Goal: Task Accomplishment & Management: Manage account settings

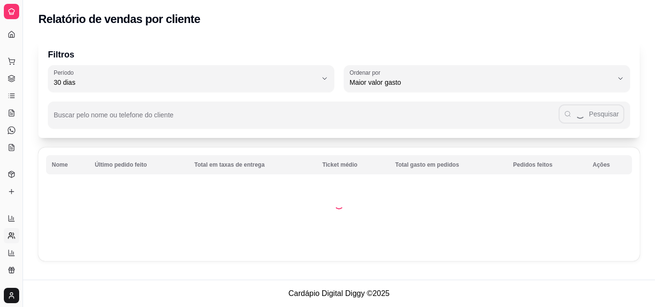
select select "30"
select select "HIGHEST_TOTAL_SPENT_WITH_ORDERS"
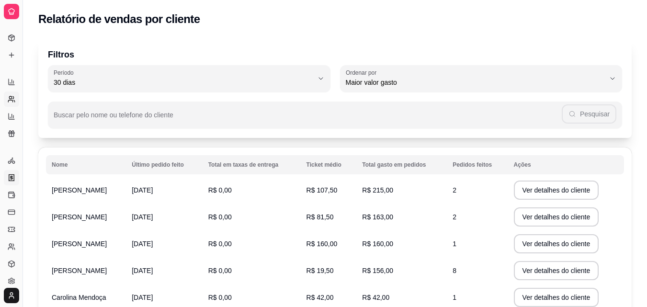
click at [9, 177] on icon at bounding box center [11, 177] width 5 height 6
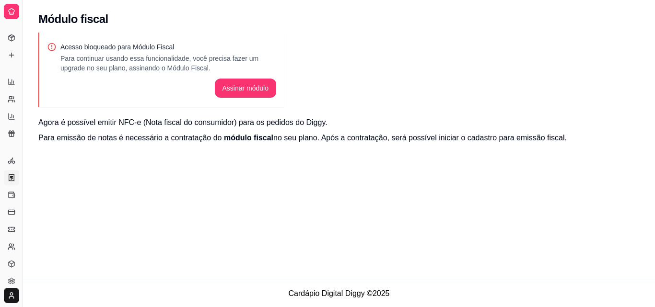
click at [9, 177] on icon at bounding box center [11, 177] width 5 height 6
click at [22, 43] on button "Toggle Sidebar" at bounding box center [23, 153] width 8 height 307
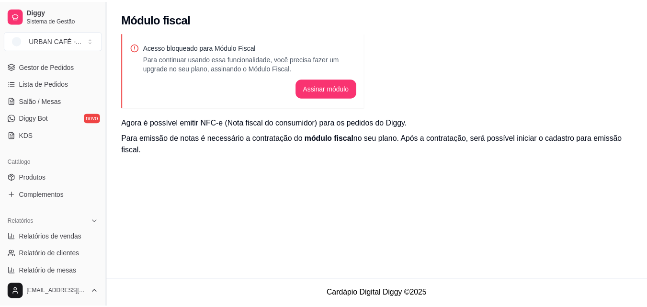
scroll to position [230, 0]
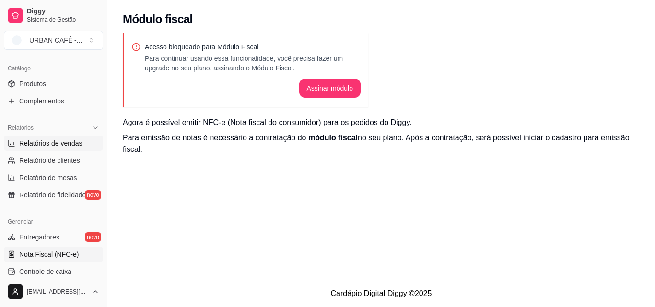
click at [46, 148] on span "Relatórios de vendas" at bounding box center [50, 143] width 63 height 10
select select "ALL"
select select "0"
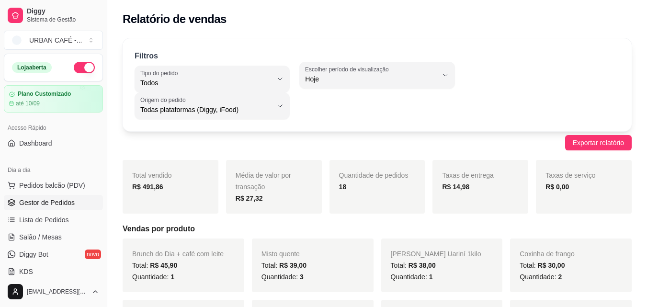
click at [47, 197] on link "Gestor de Pedidos" at bounding box center [53, 202] width 99 height 15
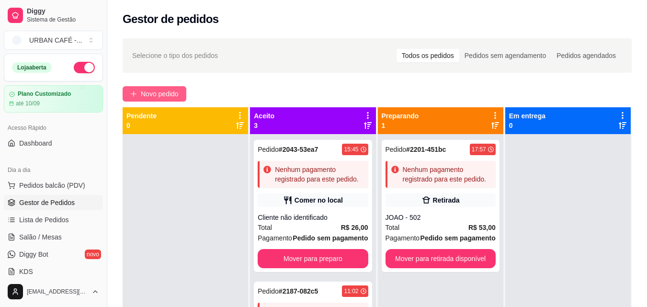
click at [163, 96] on span "Novo pedido" at bounding box center [160, 94] width 38 height 11
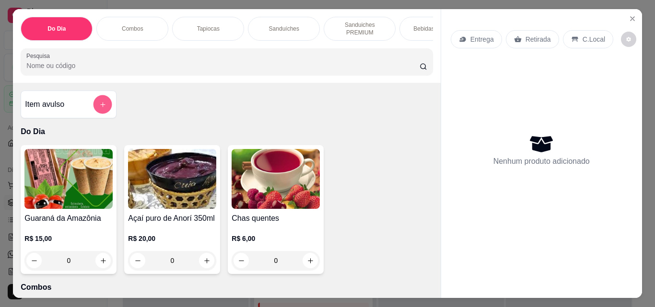
click at [105, 105] on button "add-separate-item" at bounding box center [102, 104] width 19 height 19
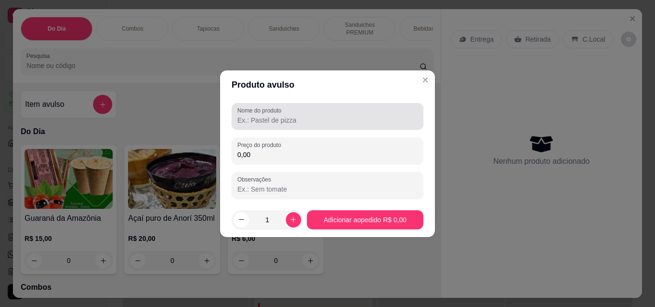
click at [305, 125] on div at bounding box center [327, 116] width 180 height 19
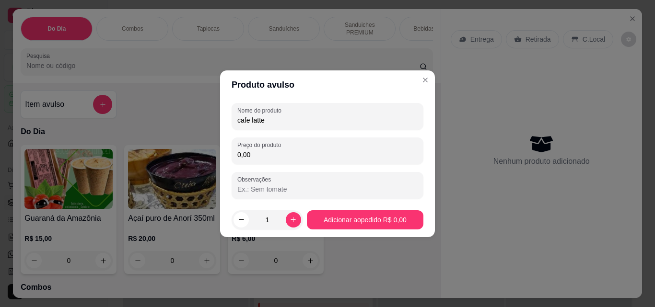
type input "cafe latte"
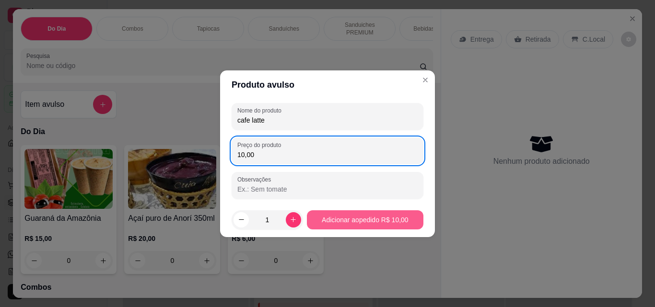
type input "10,00"
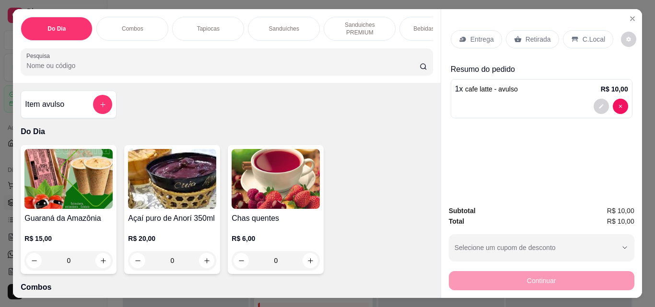
click at [536, 41] on div "Retirada" at bounding box center [532, 39] width 53 height 18
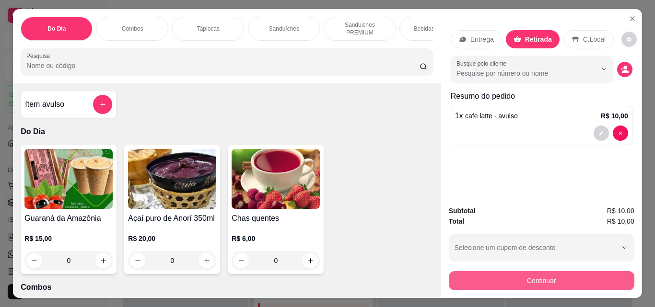
click at [552, 278] on button "Continuar" at bounding box center [540, 280] width 185 height 19
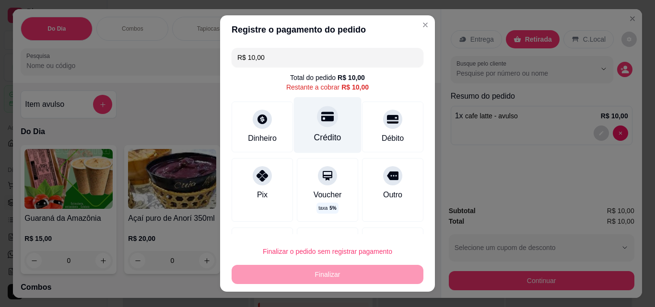
click at [317, 126] on div at bounding box center [327, 116] width 21 height 21
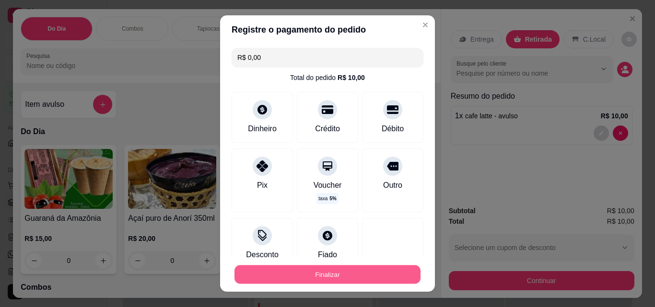
click at [346, 277] on button "Finalizar" at bounding box center [327, 274] width 186 height 19
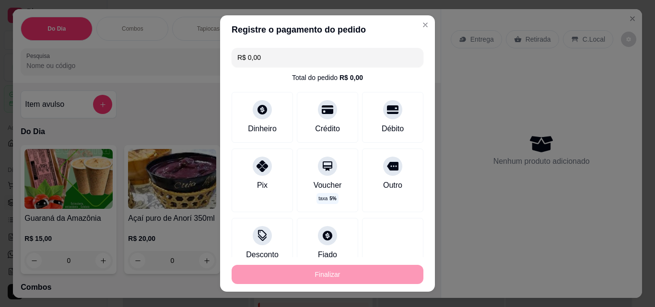
type input "-R$ 10,00"
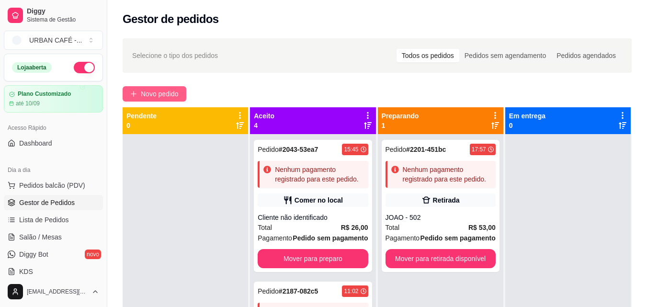
click at [181, 99] on button "Novo pedido" at bounding box center [155, 93] width 64 height 15
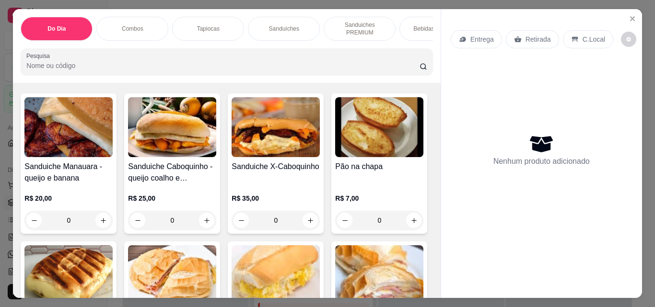
scroll to position [690, 0]
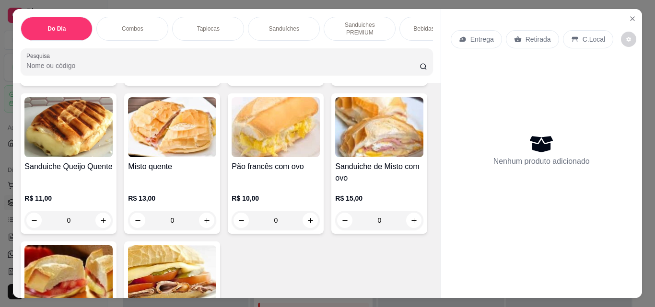
click at [307, 76] on icon "increase-product-quantity" at bounding box center [310, 72] width 7 height 7
type input "1"
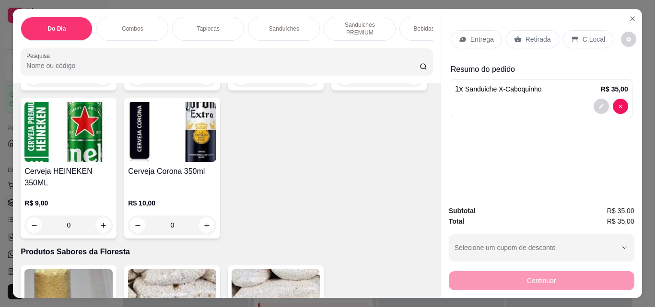
scroll to position [1987, 0]
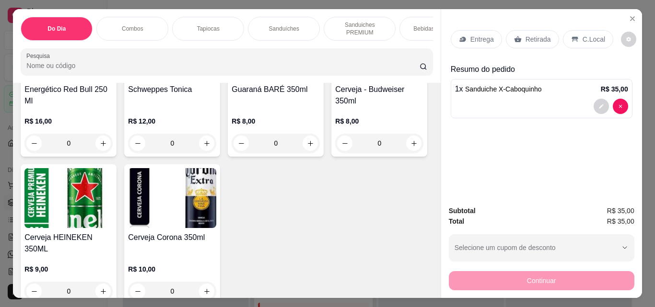
type input "2"
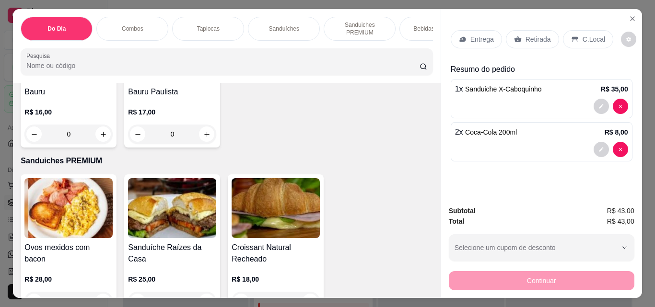
scroll to position [907, 0]
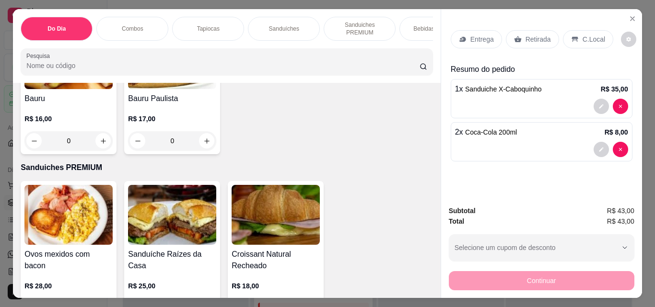
drag, startPoint x: 429, startPoint y: 126, endPoint x: 431, endPoint y: 99, distance: 26.9
click at [431, 99] on div "Item avulso Do Dia Guaraná da Amazônia R$ 15,00 0 Açaí puro de Anorí 350ml R$ 2…" at bounding box center [226, 190] width 427 height 215
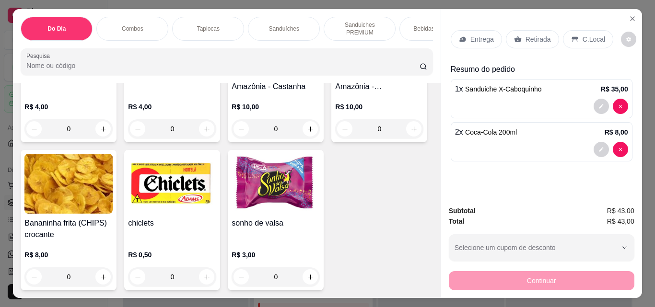
scroll to position [5141, 0]
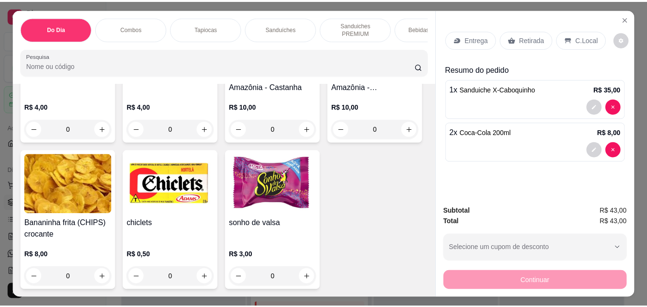
scroll to position [5207, 0]
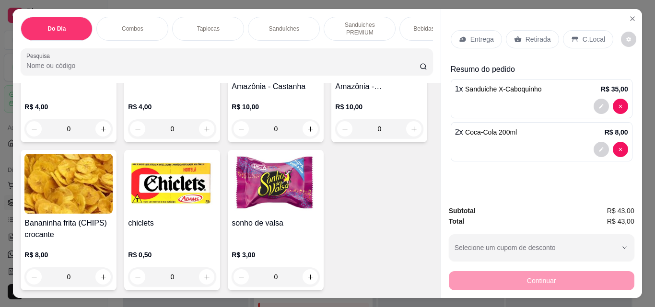
type input "1"
click at [514, 36] on icon at bounding box center [517, 39] width 7 height 6
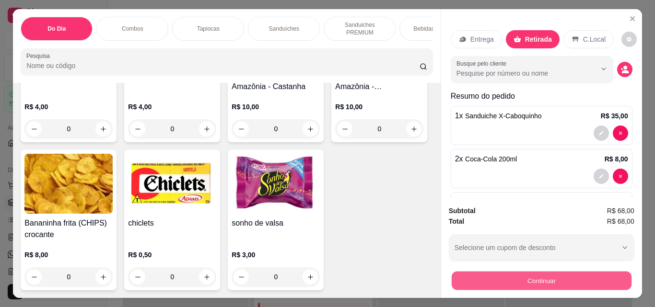
click at [523, 275] on button "Continuar" at bounding box center [541, 280] width 180 height 19
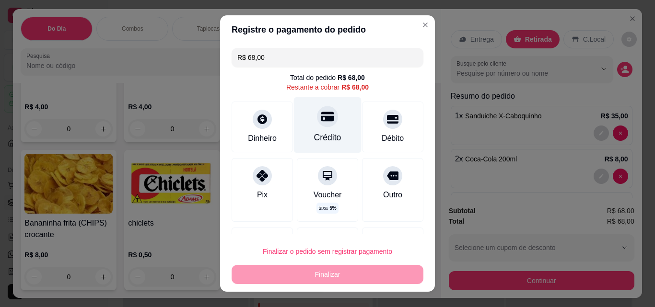
click at [331, 145] on div "Crédito" at bounding box center [328, 125] width 68 height 56
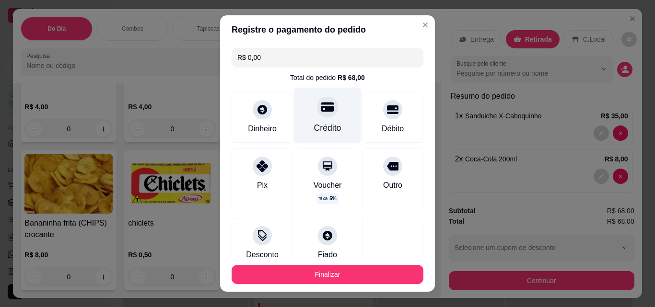
type input "R$ 0,00"
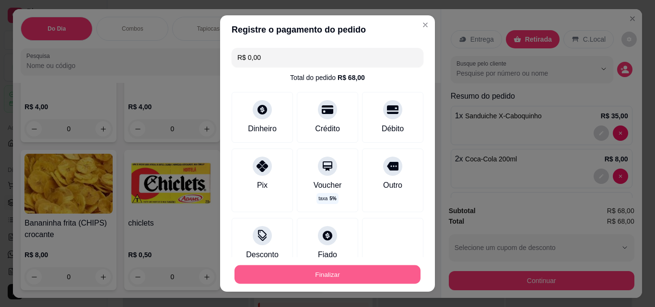
click at [345, 269] on button "Finalizar" at bounding box center [327, 274] width 186 height 19
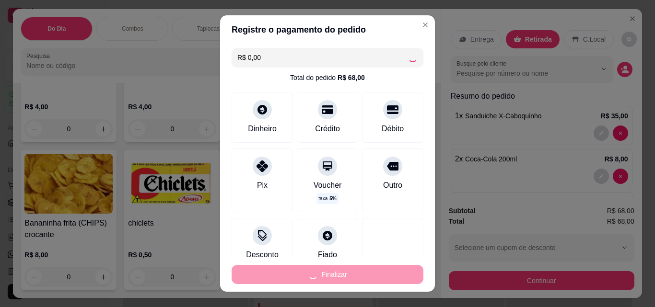
type input "0"
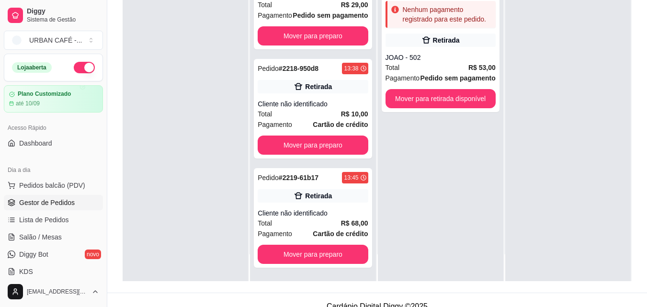
scroll to position [407, 0]
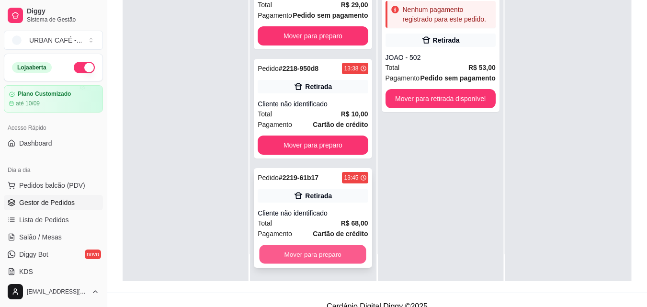
click at [350, 248] on button "Mover para preparo" at bounding box center [313, 254] width 107 height 19
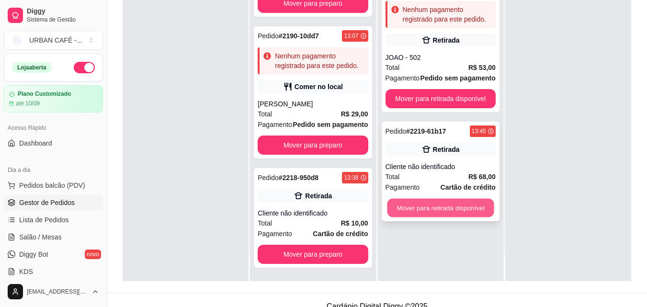
click at [453, 199] on button "Mover para retirada disponível" at bounding box center [440, 208] width 107 height 19
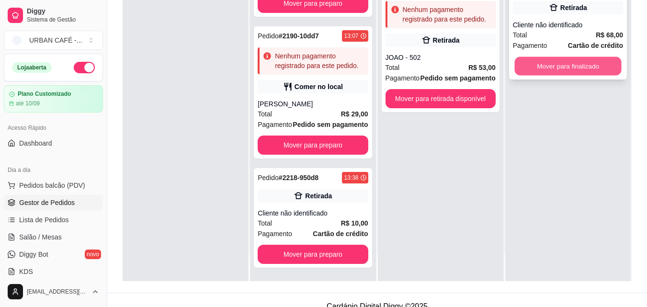
click at [556, 69] on button "Mover para finalizado" at bounding box center [568, 66] width 107 height 19
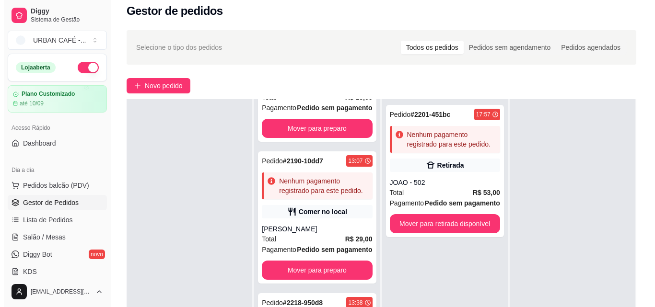
scroll to position [8, 0]
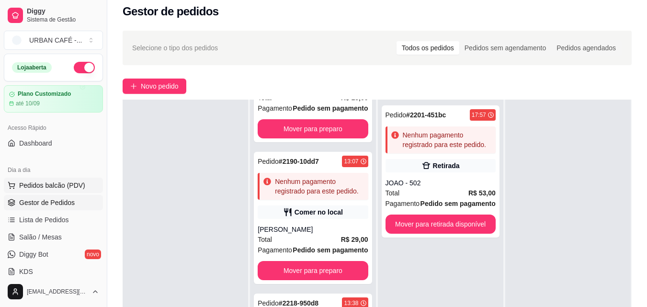
click at [74, 186] on span "Pedidos balcão (PDV)" at bounding box center [52, 186] width 66 height 10
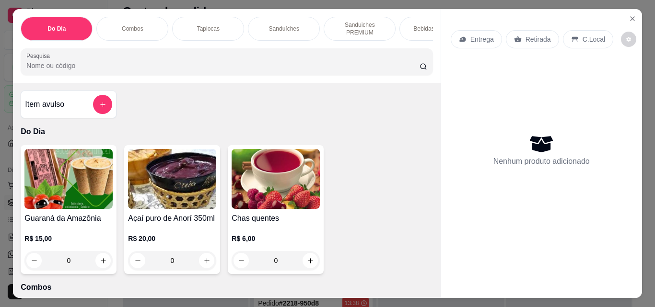
click at [244, 70] on input "Pesquisa" at bounding box center [222, 66] width 393 height 10
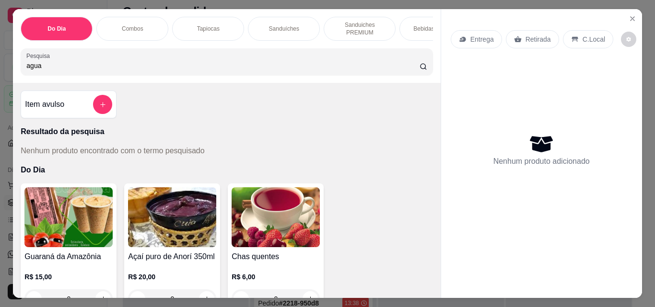
click at [244, 70] on input "agua" at bounding box center [222, 66] width 393 height 10
type input "agua"
click at [100, 108] on icon "add-separate-item" at bounding box center [102, 104] width 7 height 7
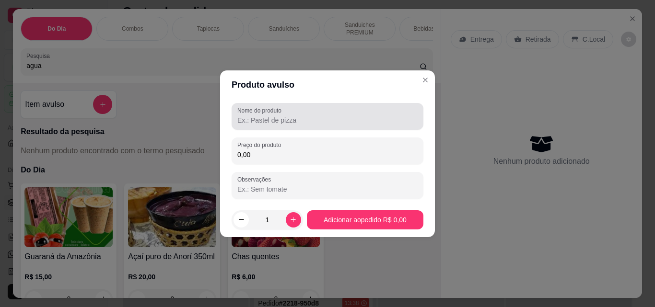
click at [277, 114] on label "Nome do produto" at bounding box center [260, 110] width 47 height 8
click at [277, 115] on input "Nome do produto" at bounding box center [327, 120] width 180 height 10
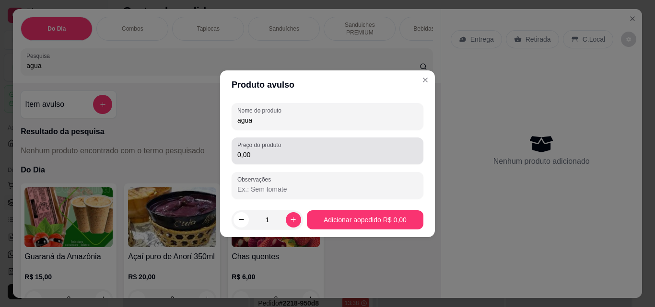
type input "agua"
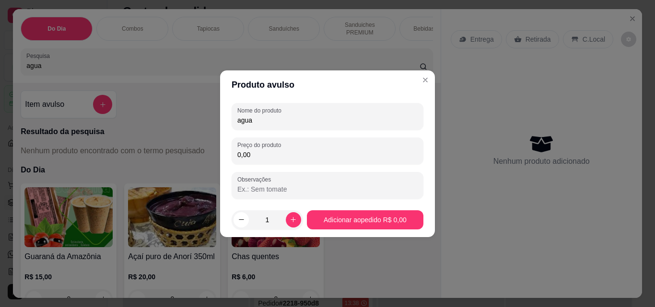
click at [274, 152] on input "0,00" at bounding box center [327, 155] width 180 height 10
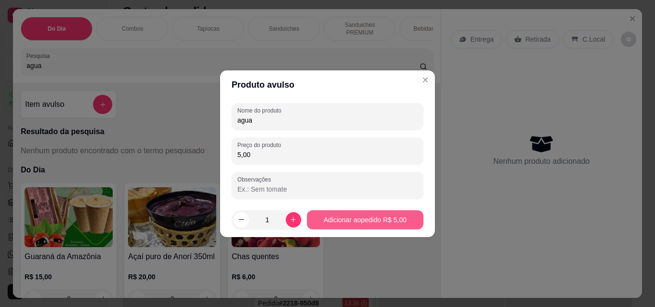
type input "5,00"
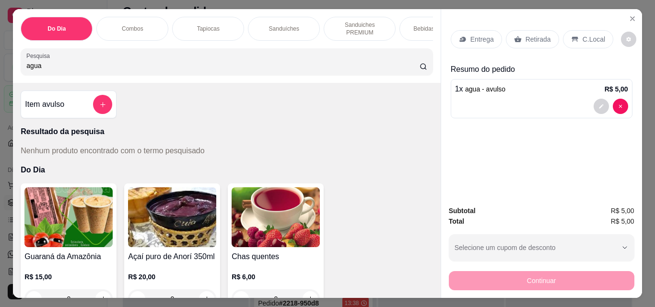
click at [528, 34] on p "Retirada" at bounding box center [537, 39] width 25 height 10
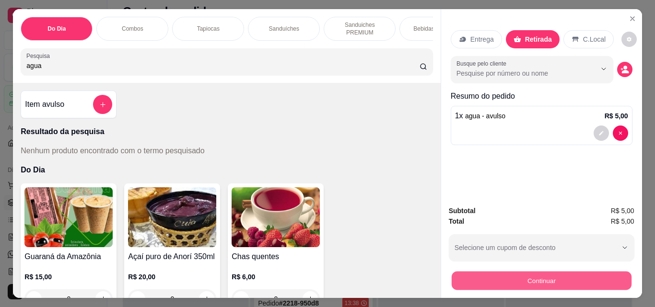
click at [553, 276] on button "Continuar" at bounding box center [541, 280] width 180 height 19
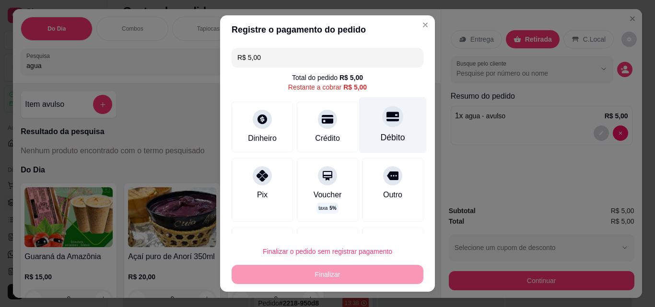
click at [390, 139] on div "Débito" at bounding box center [393, 125] width 68 height 56
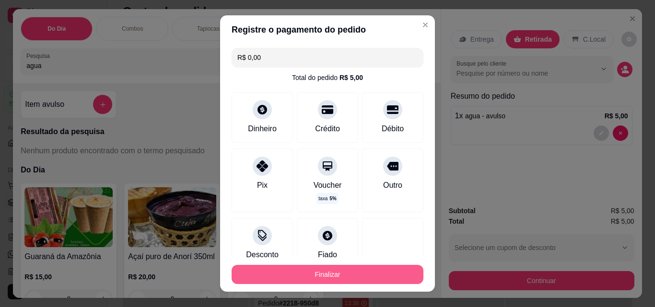
click at [304, 279] on button "Finalizar" at bounding box center [327, 274] width 192 height 19
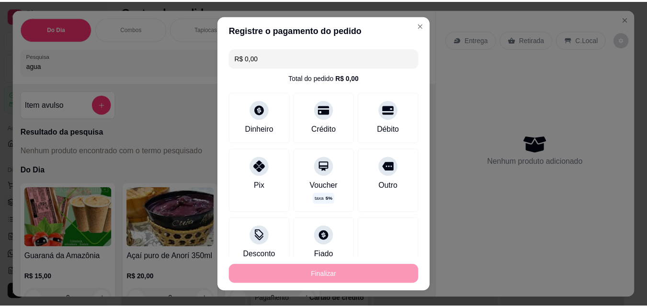
scroll to position [407, 0]
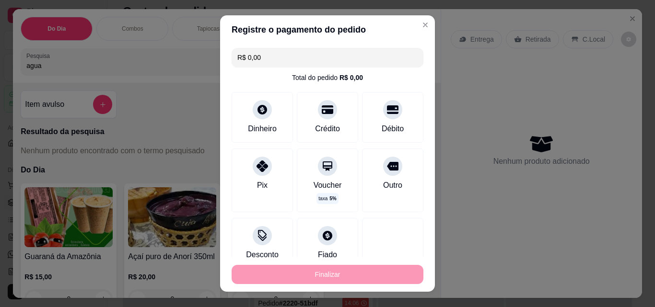
type input "-R$ 5,00"
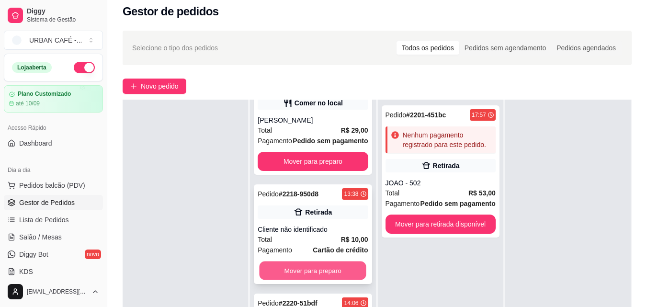
click at [332, 270] on button "Mover para preparo" at bounding box center [313, 271] width 107 height 19
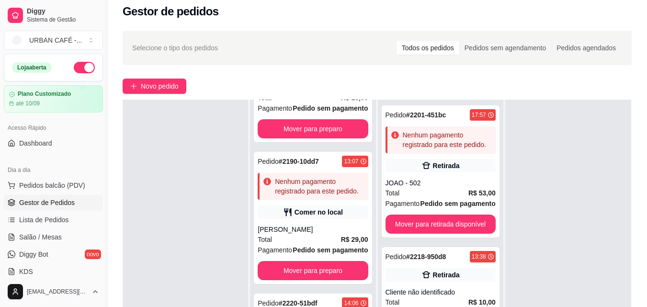
click at [626, 173] on div "Pendente 0 Aceito 4 Pedido # 2043-53ea7 15:45 Nenhum pagamento registrado para …" at bounding box center [377, 253] width 509 height 307
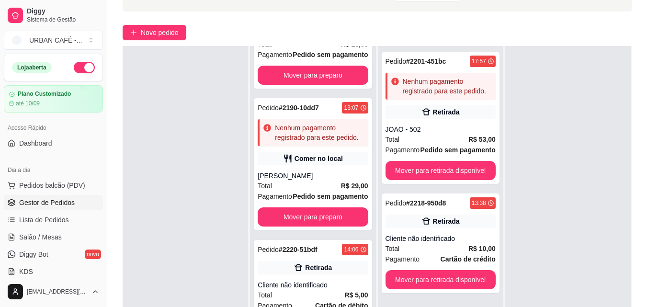
scroll to position [146, 0]
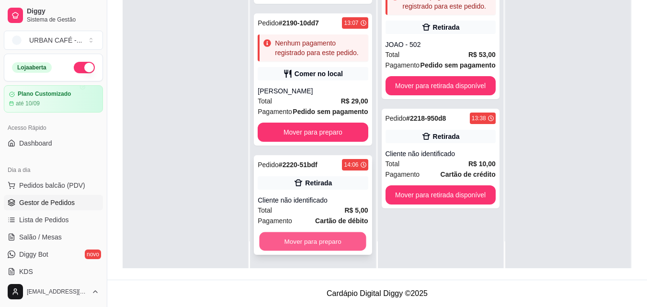
click at [349, 241] on button "Mover para preparo" at bounding box center [313, 241] width 107 height 19
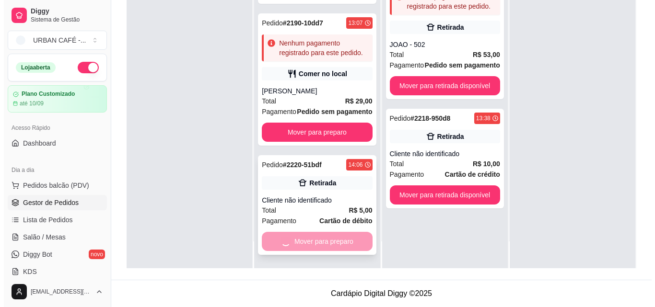
scroll to position [188, 0]
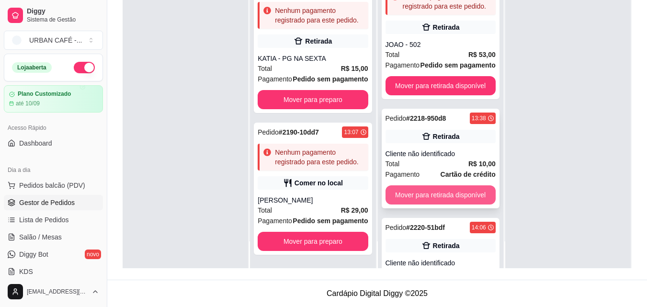
click at [460, 195] on button "Mover para retirada disponível" at bounding box center [441, 194] width 110 height 19
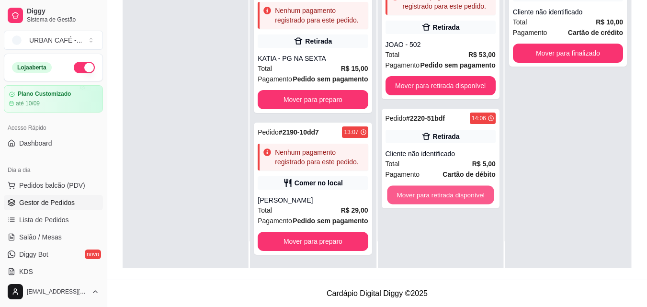
click at [460, 195] on button "Mover para retirada disponível" at bounding box center [440, 195] width 107 height 19
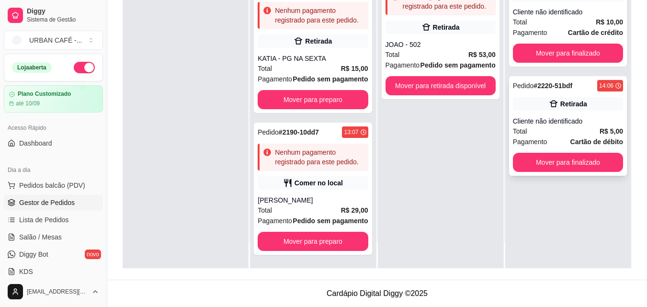
click at [549, 172] on div "Pedido # 2220-51bdf 14:06 Retirada Cliente não identificado Total R$ 5,00 Pagam…" at bounding box center [568, 126] width 118 height 100
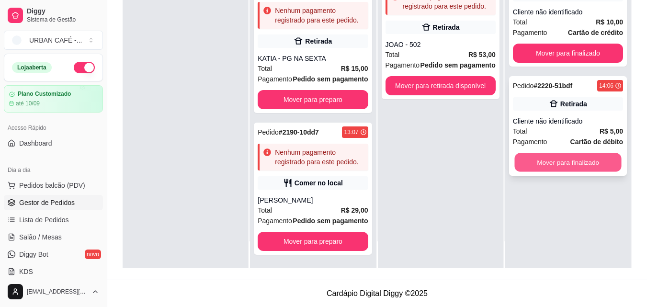
click at [550, 159] on button "Mover para finalizado" at bounding box center [568, 162] width 107 height 19
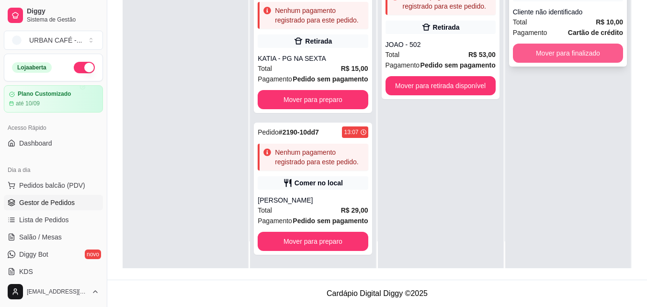
click at [562, 52] on button "Mover para finalizado" at bounding box center [568, 53] width 110 height 19
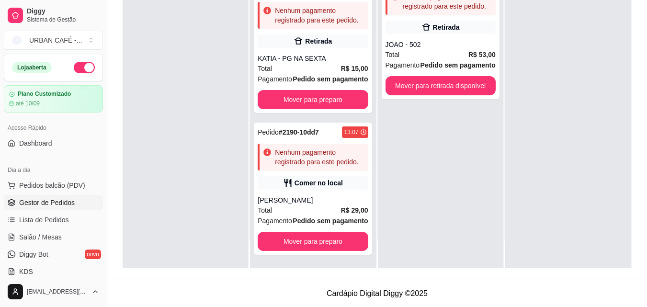
click at [560, 52] on div at bounding box center [569, 114] width 126 height 307
click at [559, 52] on div at bounding box center [569, 114] width 126 height 307
click at [61, 183] on span "Pedidos balcão (PDV)" at bounding box center [52, 186] width 66 height 10
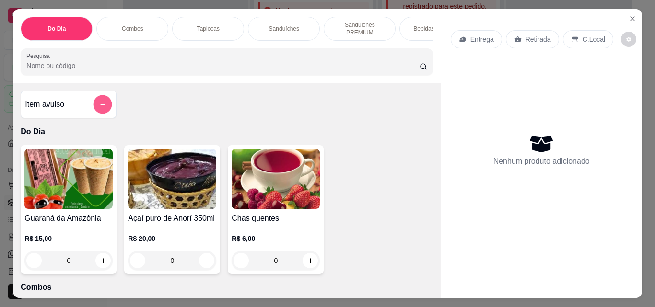
click at [99, 114] on button "add-separate-item" at bounding box center [102, 104] width 19 height 19
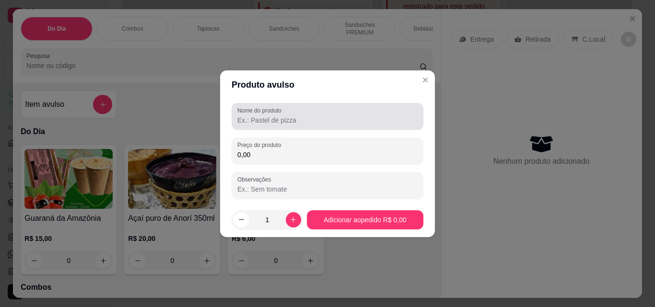
click at [314, 112] on div at bounding box center [327, 116] width 180 height 19
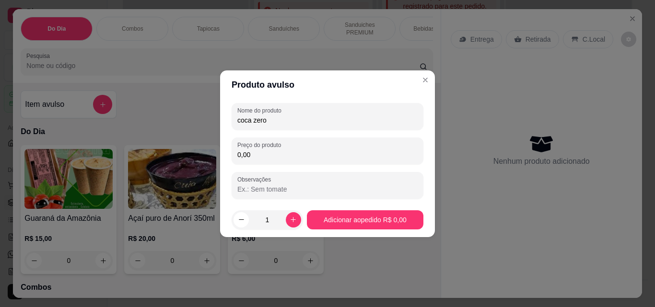
type input "coca zero"
click at [285, 165] on div "Nome do produto coca zero Preço do produto 0,00 Observações" at bounding box center [327, 151] width 192 height 96
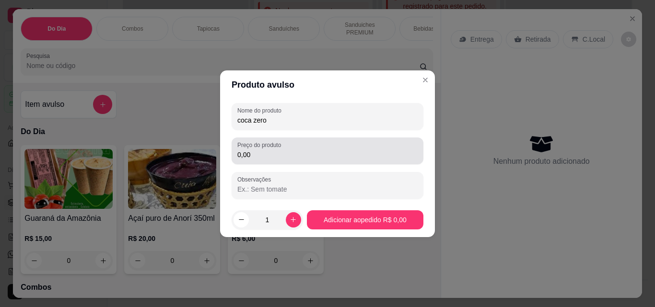
click at [284, 158] on input "0,00" at bounding box center [327, 155] width 180 height 10
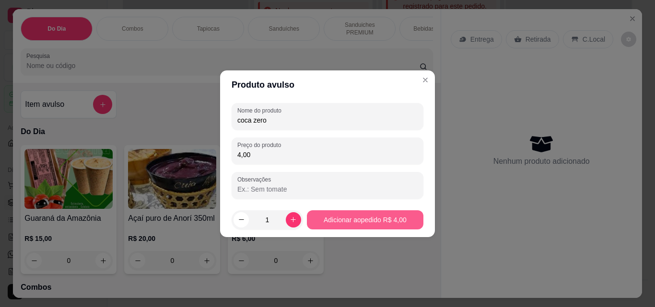
type input "4,00"
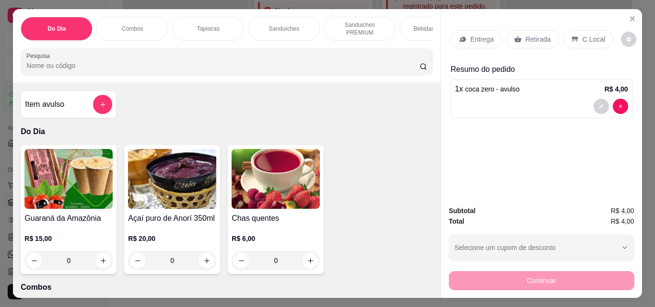
click at [529, 36] on p "Retirada" at bounding box center [537, 39] width 25 height 10
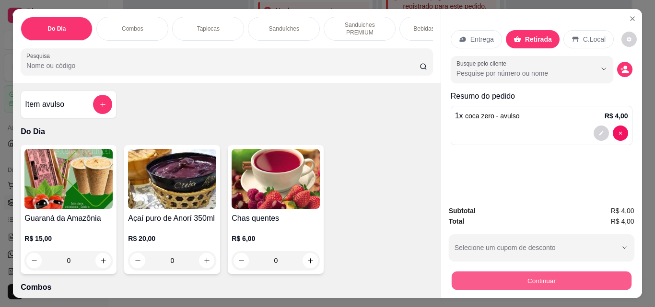
click at [519, 283] on button "Continuar" at bounding box center [541, 280] width 180 height 19
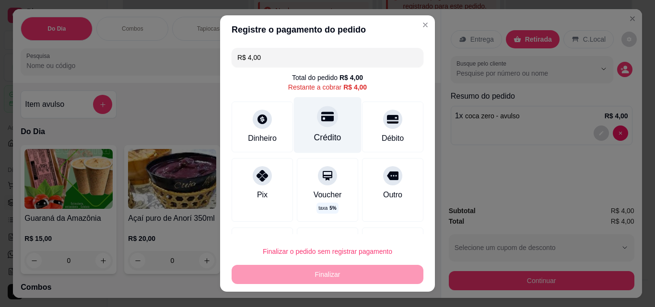
click at [310, 125] on div "Crédito" at bounding box center [328, 125] width 68 height 56
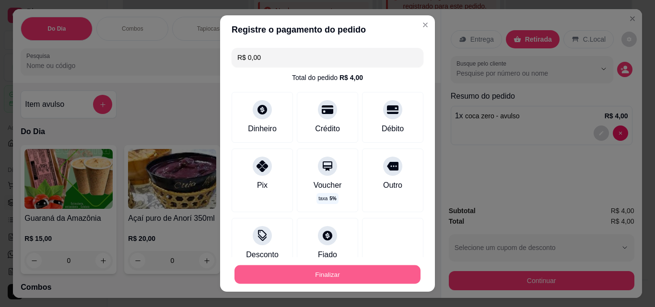
click at [364, 281] on button "Finalizar" at bounding box center [327, 274] width 186 height 19
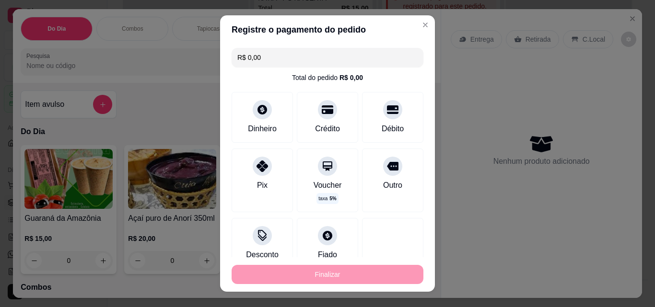
type input "-R$ 4,00"
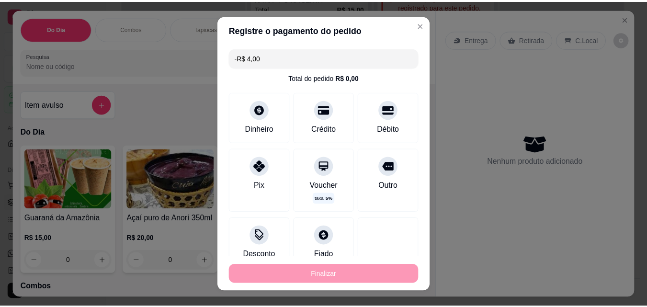
scroll to position [298, 0]
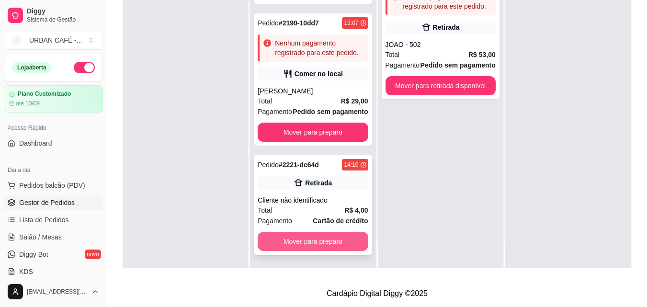
click at [329, 251] on button "Mover para preparo" at bounding box center [313, 241] width 110 height 19
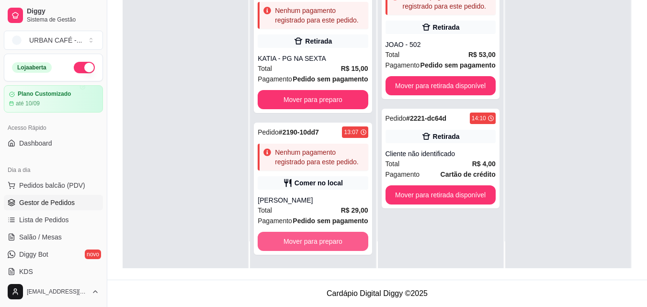
scroll to position [188, 0]
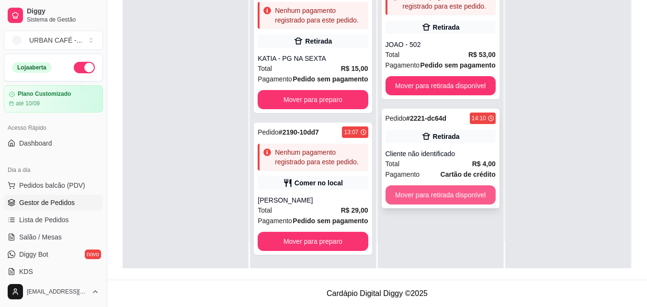
click at [449, 200] on button "Mover para retirada disponível" at bounding box center [441, 194] width 110 height 19
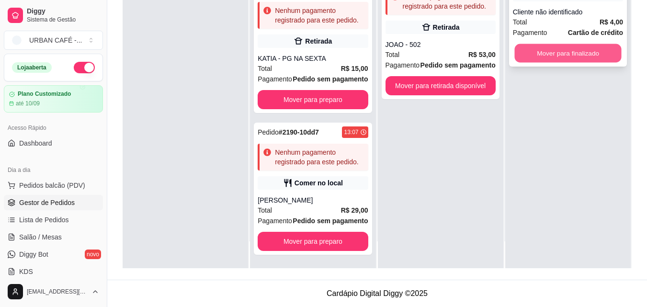
click at [543, 60] on button "Mover para finalizado" at bounding box center [568, 53] width 107 height 19
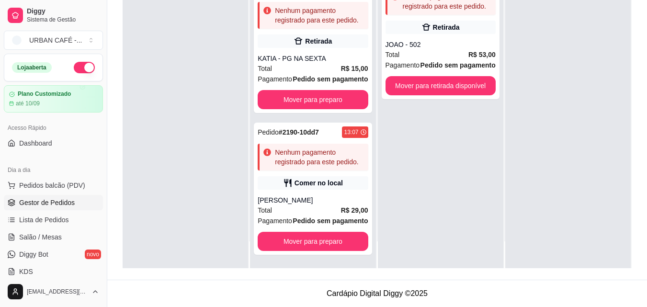
scroll to position [0, 0]
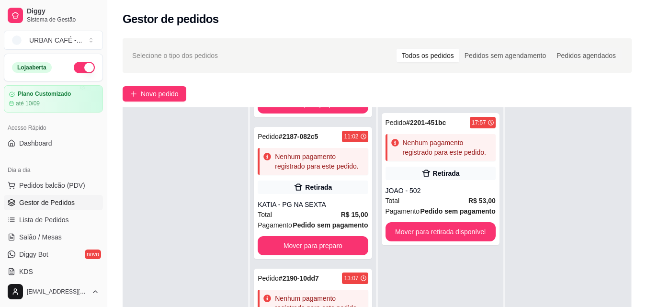
click at [101, 101] on div "Diggy Sistema de Gestão URBAN CAFÉ - ... Loja aberta Plano Customizado até 10/0…" at bounding box center [53, 153] width 107 height 307
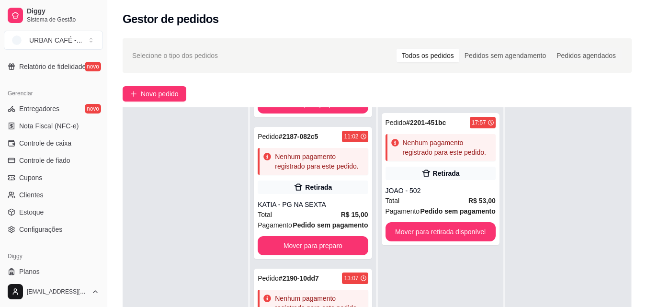
scroll to position [351, 0]
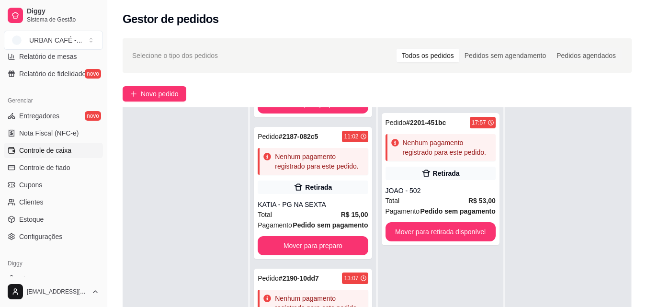
click at [68, 151] on span "Controle de caixa" at bounding box center [45, 151] width 52 height 10
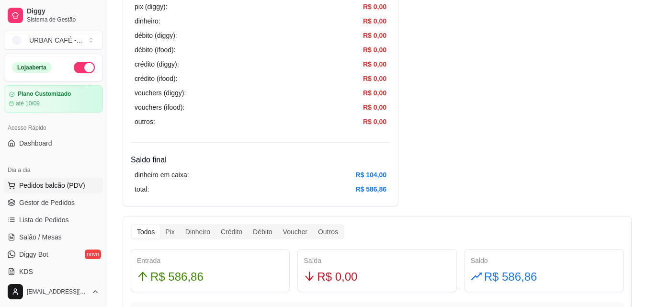
click at [33, 178] on button "Pedidos balcão (PDV)" at bounding box center [53, 185] width 99 height 15
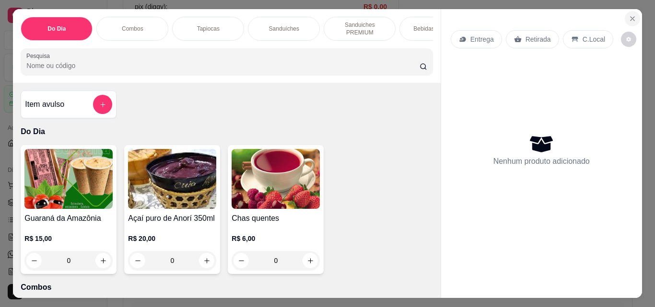
click at [630, 17] on icon "Close" at bounding box center [632, 19] width 4 height 4
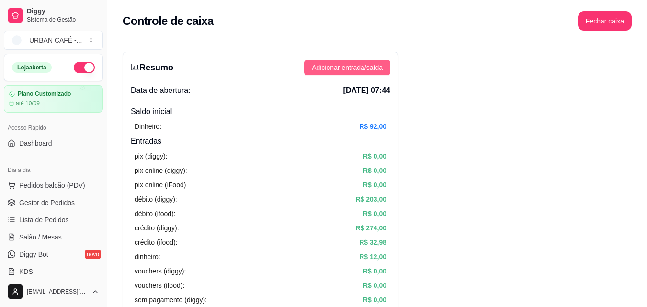
click at [358, 64] on span "Adicionar entrada/saída" at bounding box center [347, 67] width 71 height 11
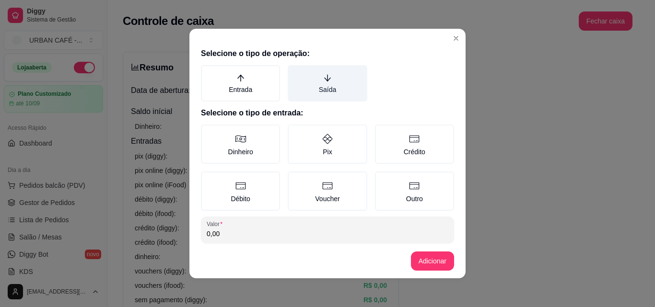
click at [332, 84] on label "Saída" at bounding box center [326, 83] width 79 height 36
click at [295, 72] on button "Saída" at bounding box center [291, 69] width 8 height 8
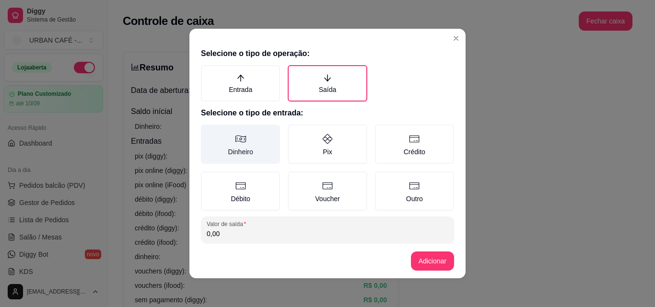
click at [236, 146] on label "Dinheiro" at bounding box center [240, 144] width 79 height 39
click at [208, 132] on button "Dinheiro" at bounding box center [204, 128] width 8 height 8
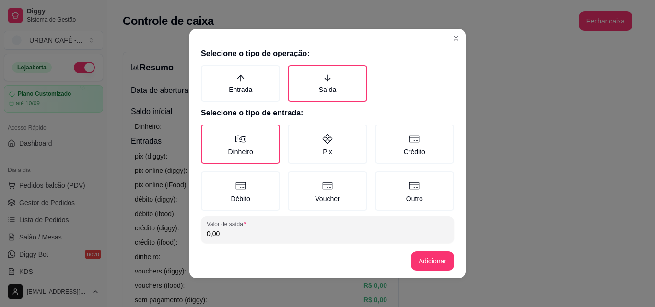
click at [239, 230] on input "0,00" at bounding box center [327, 234] width 241 height 10
type input "9,25"
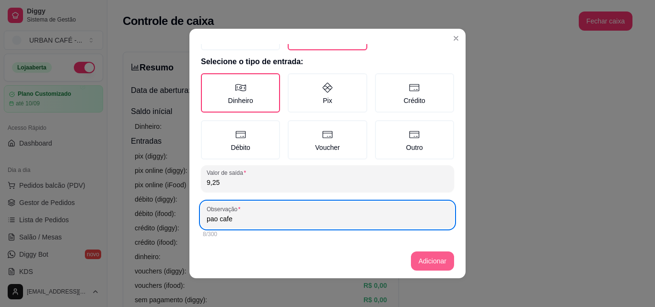
type input "pao cafe"
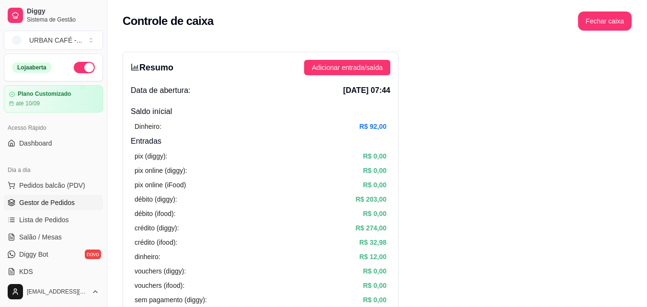
click at [65, 203] on span "Gestor de Pedidos" at bounding box center [47, 203] width 56 height 10
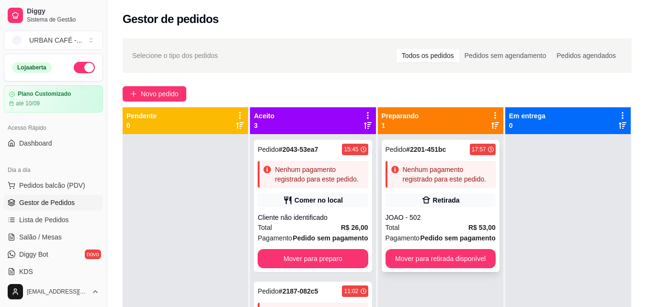
click at [457, 237] on strong "Pedido sem pagamento" at bounding box center [458, 238] width 75 height 8
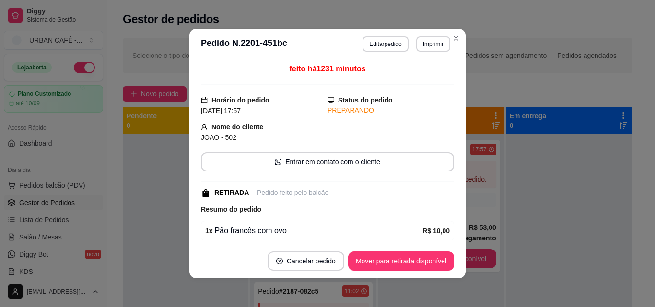
scroll to position [161, 0]
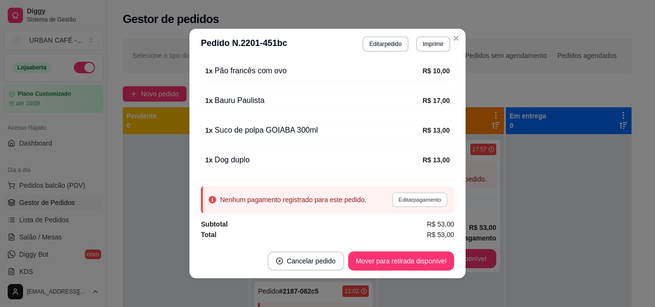
click at [409, 196] on button "Editar pagamento" at bounding box center [419, 199] width 56 height 15
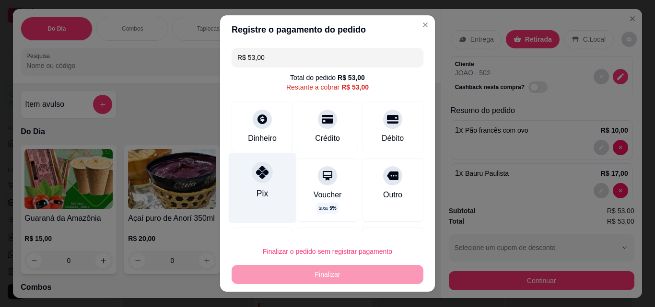
click at [257, 182] on div at bounding box center [262, 172] width 21 height 21
type input "R$ 0,00"
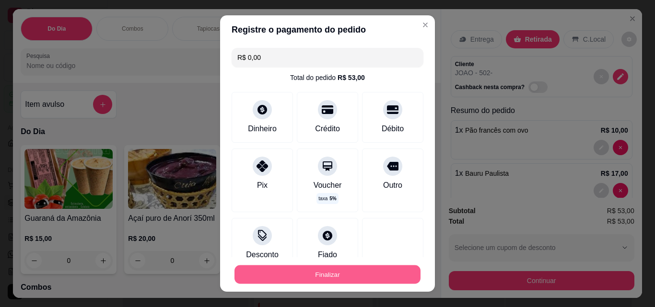
click at [323, 279] on button "Finalizar" at bounding box center [327, 274] width 186 height 19
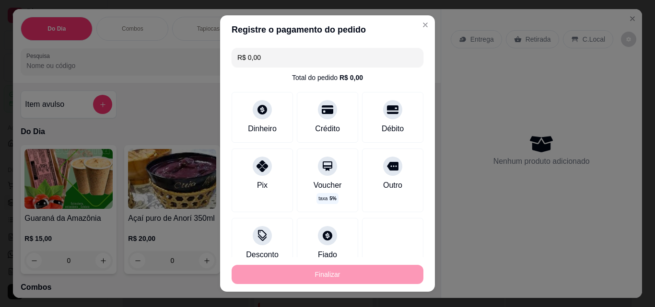
type input "0"
type input "-R$ 53,00"
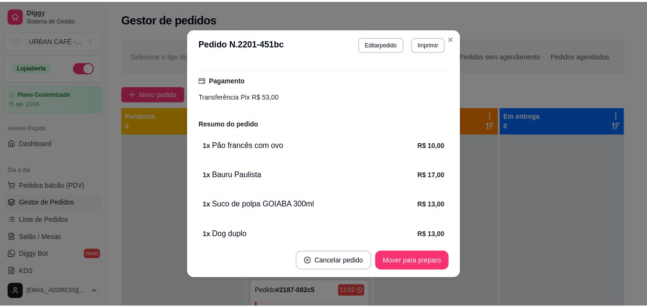
scroll to position [203, 0]
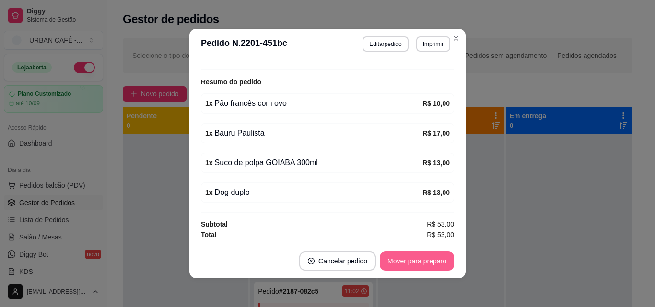
click at [403, 256] on button "Mover para preparo" at bounding box center [416, 261] width 74 height 19
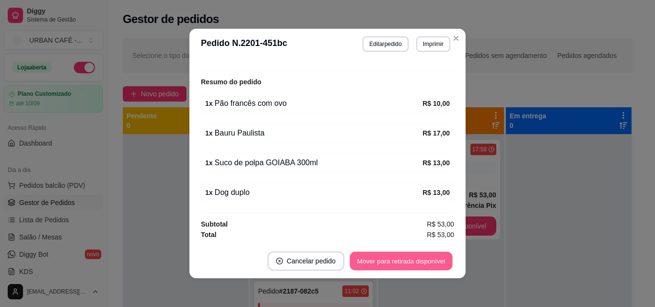
click at [423, 261] on button "Mover para retirada disponível" at bounding box center [400, 261] width 103 height 19
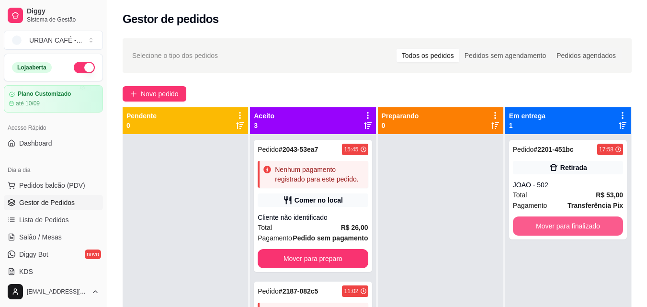
click at [553, 229] on button "Mover para finalizado" at bounding box center [568, 226] width 110 height 19
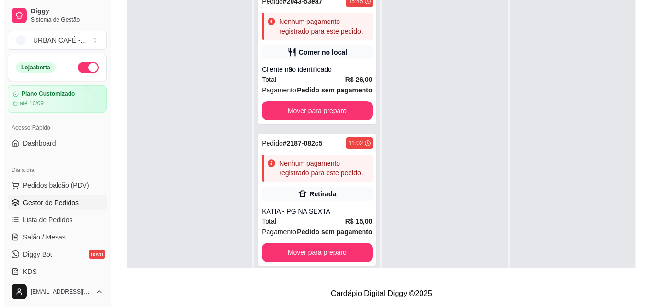
scroll to position [1, 0]
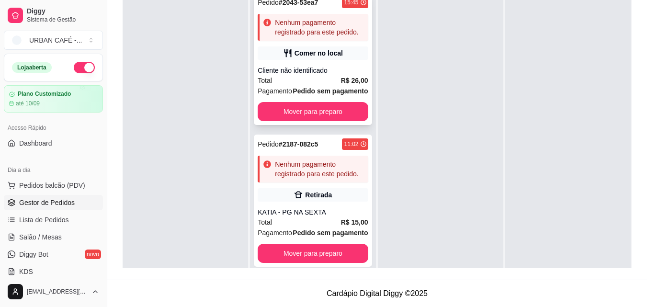
click at [334, 58] on div "Comer no local" at bounding box center [319, 53] width 48 height 10
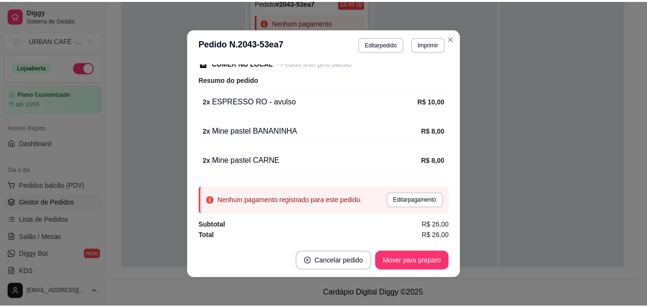
scroll to position [131, 0]
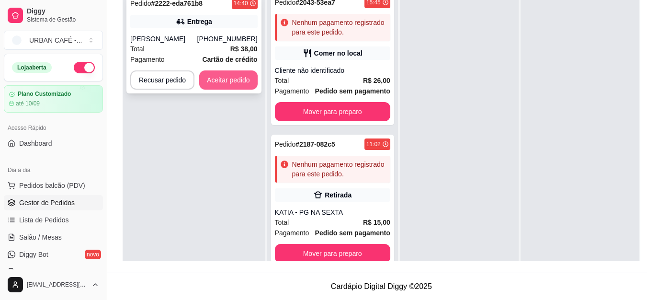
click at [241, 80] on button "Aceitar pedido" at bounding box center [228, 79] width 58 height 19
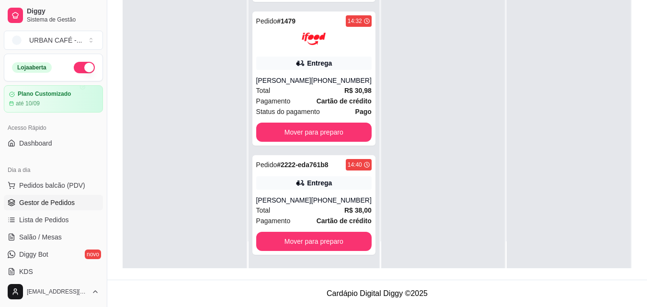
scroll to position [451, 0]
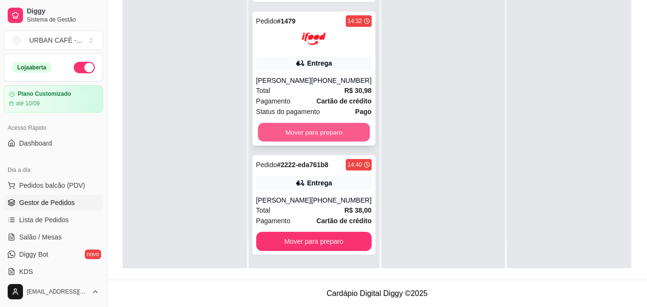
click at [331, 136] on button "Mover para preparo" at bounding box center [314, 132] width 112 height 19
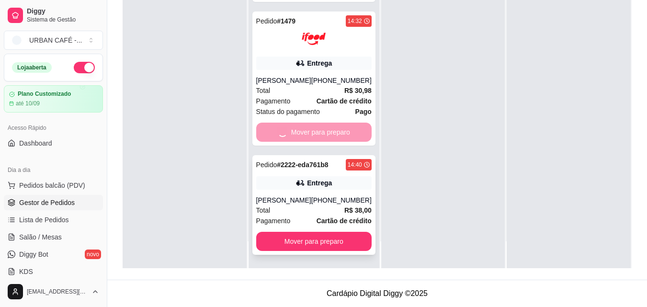
scroll to position [298, 0]
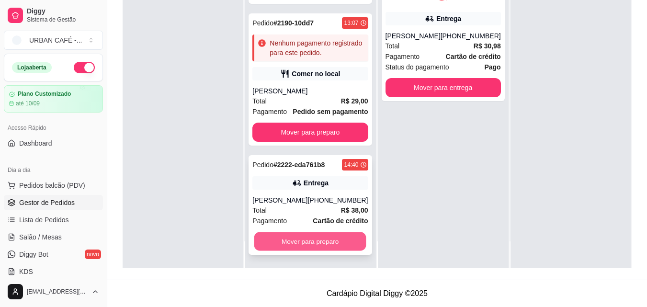
click at [332, 246] on button "Mover para preparo" at bounding box center [310, 241] width 112 height 19
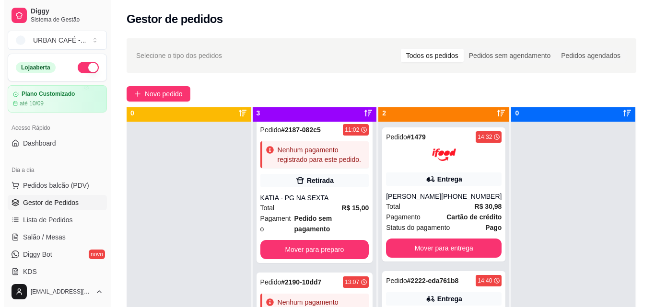
scroll to position [0, 0]
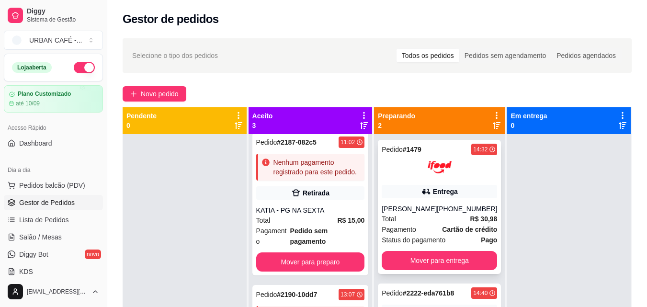
click at [456, 208] on div "[PHONE_NUMBER]" at bounding box center [467, 209] width 60 height 10
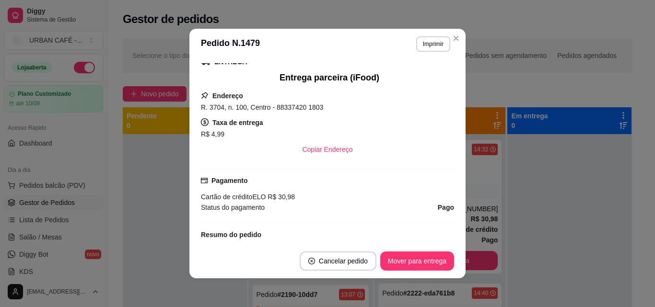
scroll to position [249, 0]
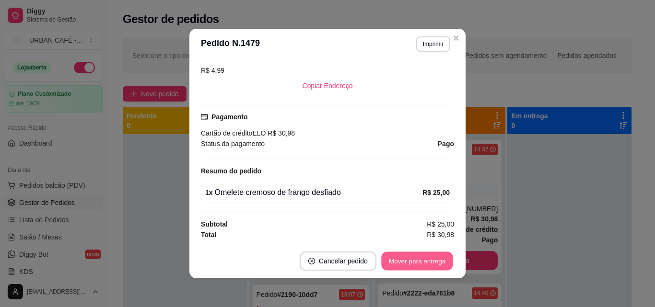
click at [412, 256] on button "Mover para entrega" at bounding box center [417, 261] width 72 height 19
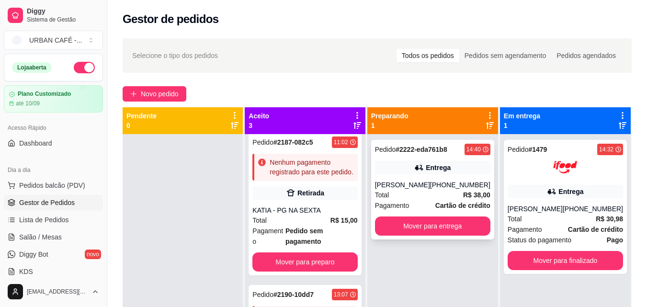
click at [456, 185] on div "[PHONE_NUMBER]" at bounding box center [460, 185] width 60 height 10
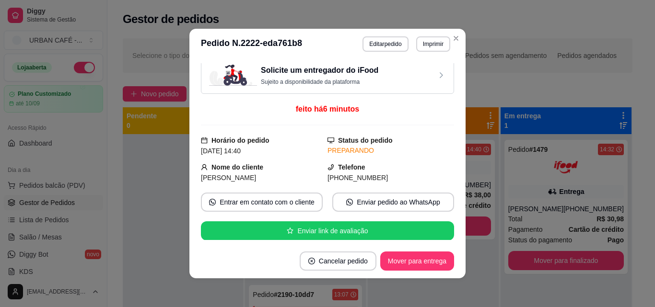
scroll to position [0, 0]
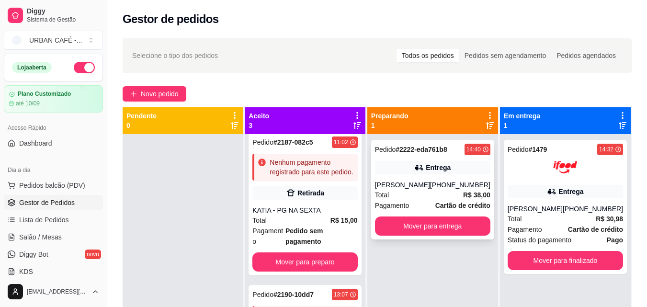
click at [434, 168] on div "Entrega" at bounding box center [438, 168] width 25 height 10
click at [459, 195] on div "Total R$ 38,00" at bounding box center [432, 195] width 115 height 11
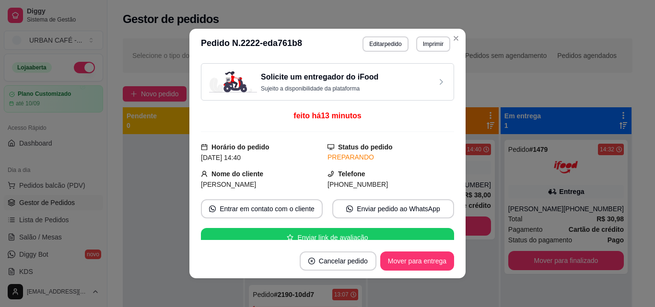
click at [409, 83] on div "Solicite um entregador do iFood Sujeito a disponibilidade da plataforma" at bounding box center [327, 81] width 237 height 21
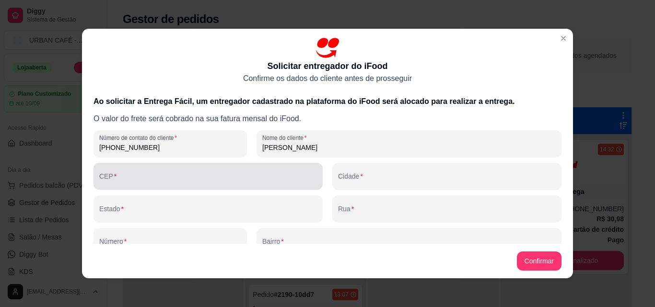
click at [156, 172] on div at bounding box center [208, 176] width 218 height 19
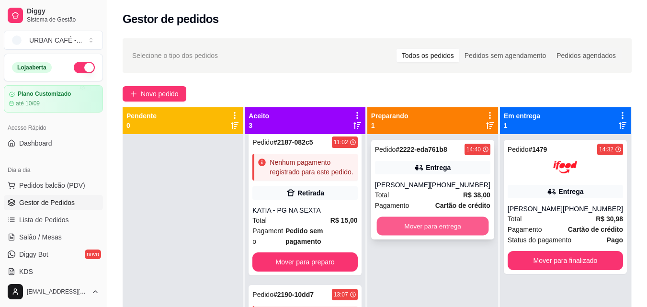
click at [442, 232] on button "Mover para entrega" at bounding box center [433, 226] width 112 height 19
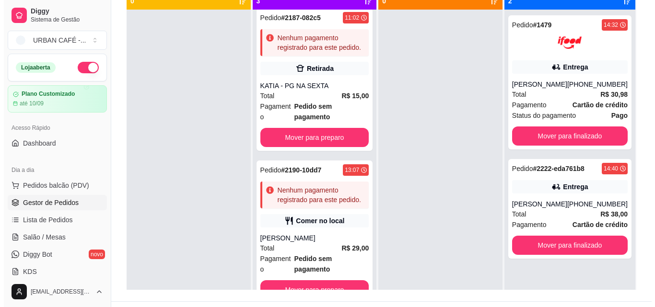
scroll to position [146, 0]
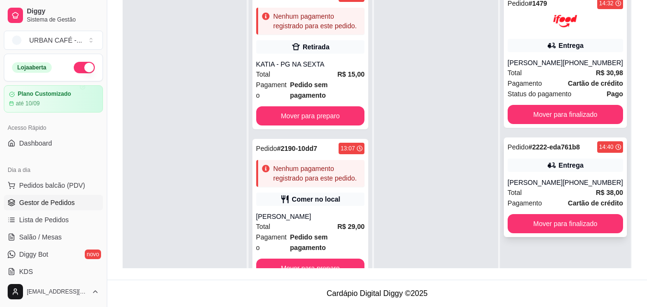
click at [548, 188] on div "Total R$ 38,00" at bounding box center [565, 192] width 115 height 11
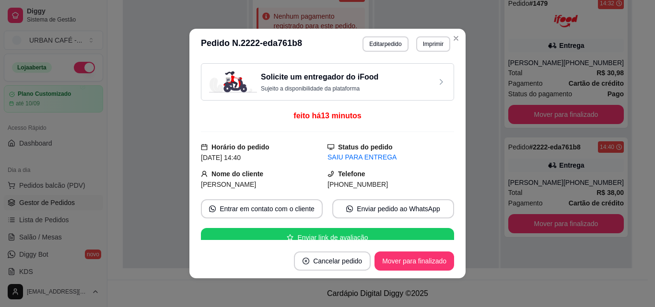
click at [392, 84] on div "Solicite um entregador do iFood Sujeito a disponibilidade da plataforma" at bounding box center [327, 81] width 237 height 21
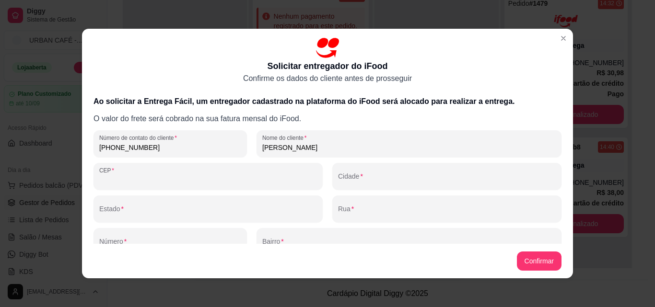
click at [146, 176] on input "CEP" at bounding box center [208, 180] width 218 height 10
paste input "88348-429"
type input "88348-429"
type input "Camboriú"
type input "SC"
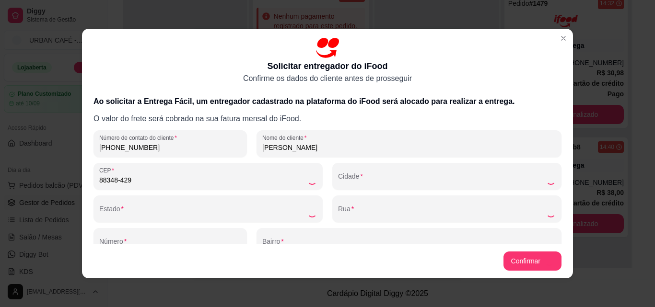
type input "Rua Monte Frade Macaé"
type input "[GEOGRAPHIC_DATA]"
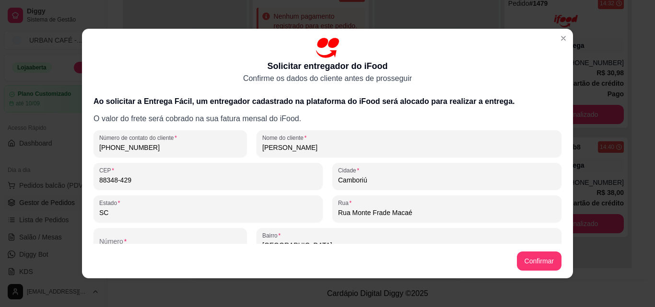
type input "88348-429"
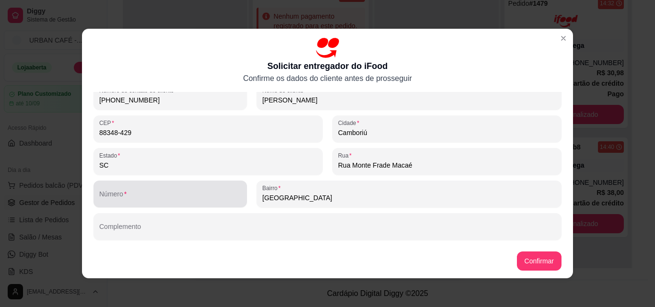
click at [222, 200] on input "Número" at bounding box center [170, 198] width 142 height 10
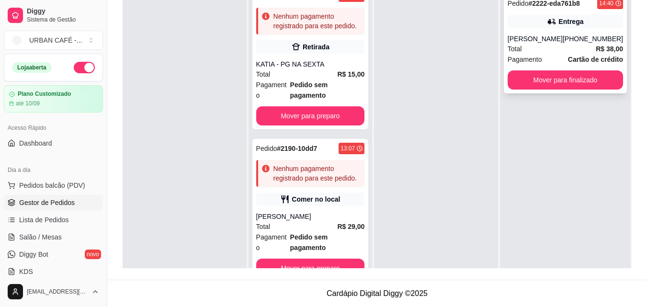
click at [552, 46] on div "Total R$ 38,00" at bounding box center [565, 49] width 115 height 11
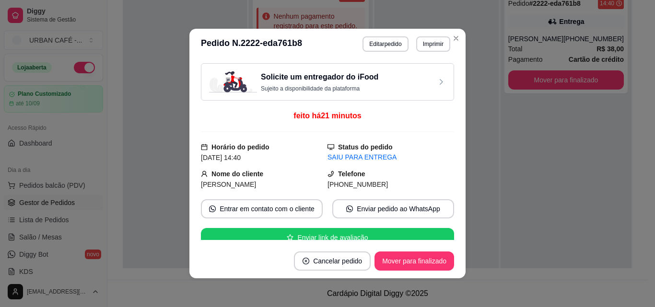
click at [333, 77] on h3 "Solicite um entregador do iFood" at bounding box center [319, 76] width 117 height 11
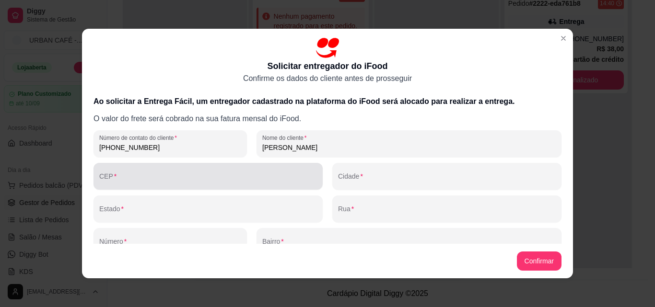
click at [193, 185] on div at bounding box center [208, 176] width 218 height 19
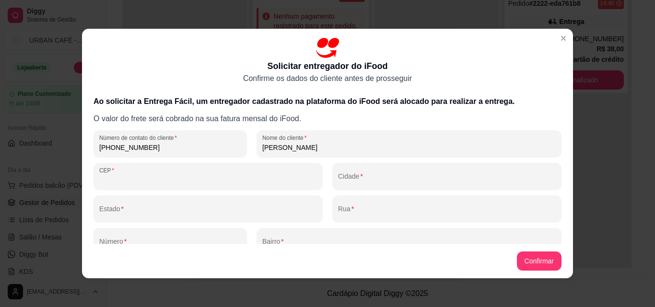
paste input "6336"
type input "6"
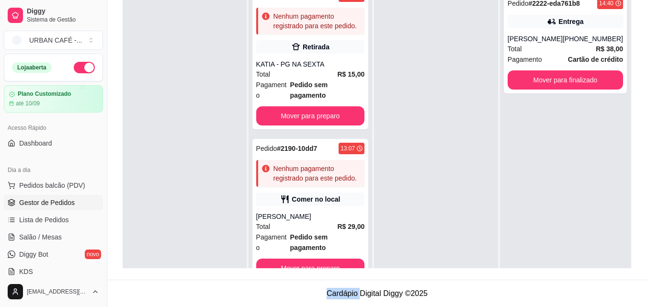
click at [564, 139] on div "Pedido # 2222-eda761b8 14:40 Entrega [PERSON_NAME] [PHONE_NUMBER] Total R$ 38,0…" at bounding box center [565, 141] width 131 height 307
click at [559, 23] on div "Entrega" at bounding box center [571, 22] width 25 height 10
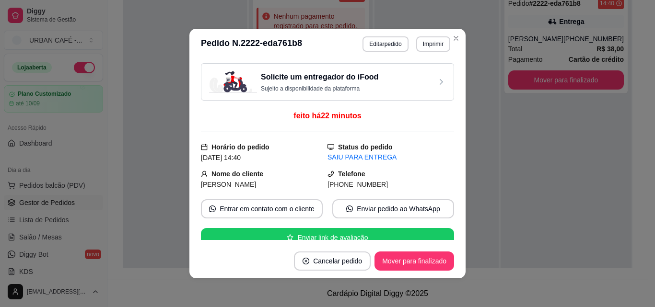
click at [338, 87] on p "Sujeito a disponibilidade da plataforma" at bounding box center [319, 89] width 117 height 8
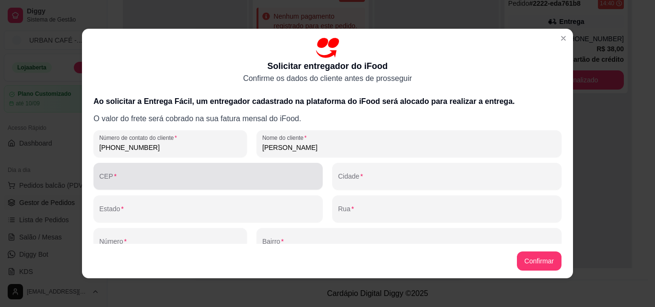
click at [199, 180] on input "CEP" at bounding box center [208, 180] width 218 height 10
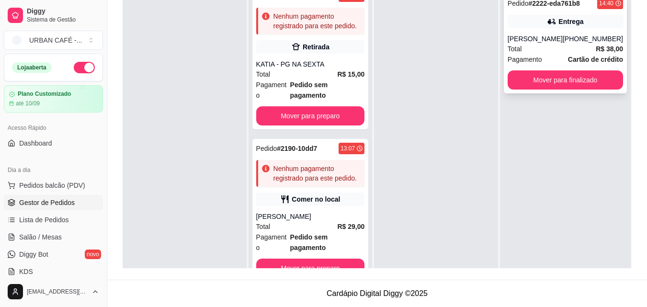
click at [559, 25] on div "Entrega" at bounding box center [571, 22] width 25 height 10
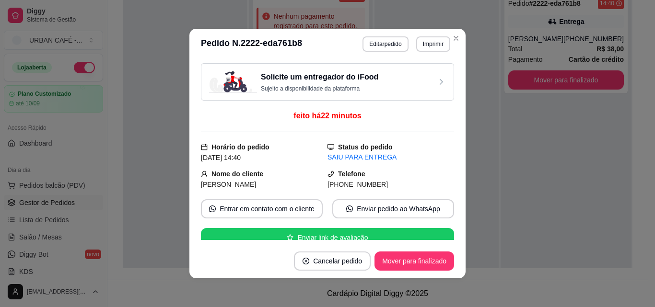
click at [308, 82] on h3 "Solicite um entregador do iFood" at bounding box center [319, 76] width 117 height 11
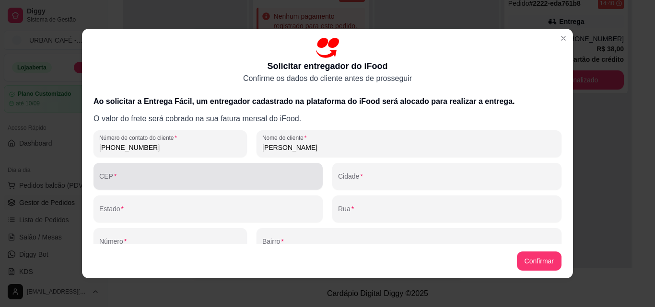
click at [158, 176] on input "CEP" at bounding box center [208, 180] width 218 height 10
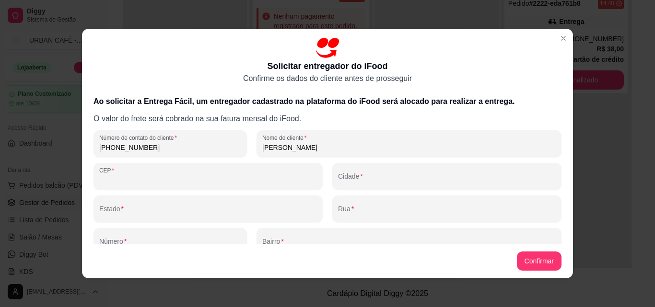
click at [161, 177] on input "CEP" at bounding box center [208, 180] width 218 height 10
paste input "88348-429"
type input "88348-429"
type input "Camboriú"
type input "SC"
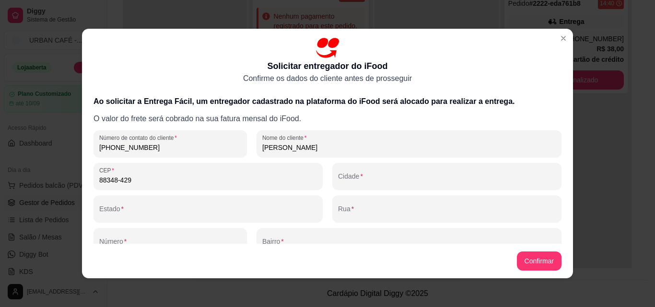
type input "Rua Monte Frade Macaé"
type input "[GEOGRAPHIC_DATA]"
type input "88348-429"
click at [161, 244] on footer "Confirmar" at bounding box center [327, 261] width 491 height 34
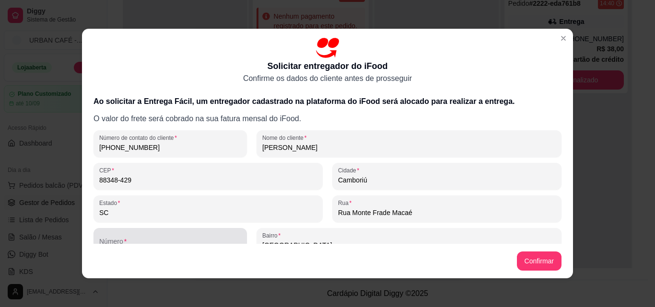
click at [166, 240] on div at bounding box center [170, 241] width 142 height 19
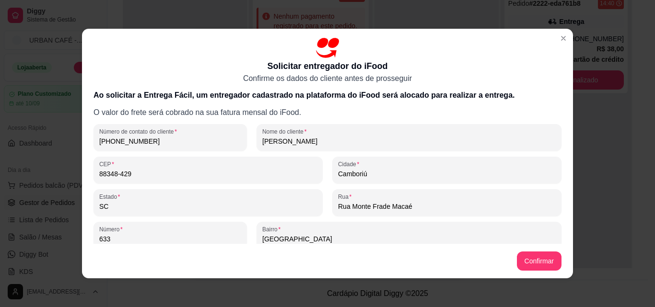
type input "633"
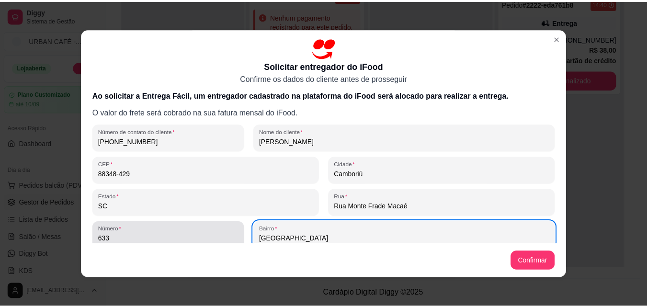
scroll to position [47, 0]
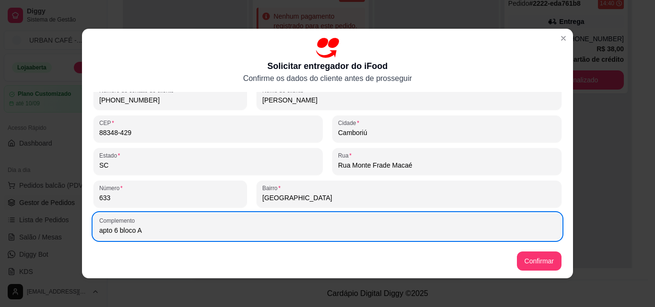
type input "apto 6 bloco A"
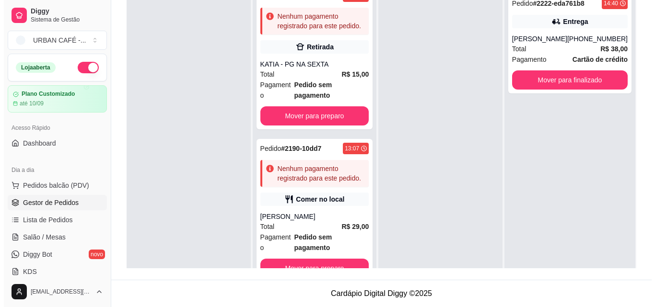
scroll to position [0, 0]
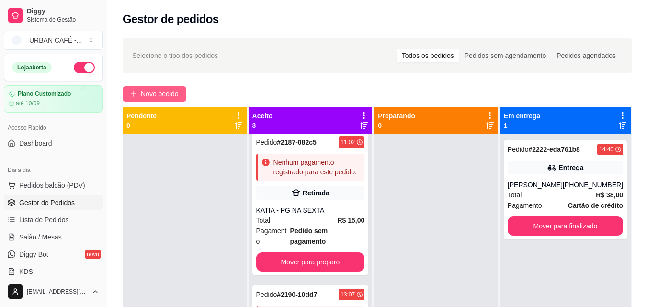
click at [162, 92] on span "Novo pedido" at bounding box center [160, 94] width 38 height 11
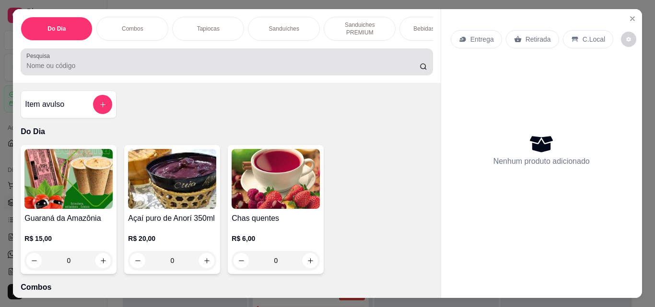
click at [337, 62] on div at bounding box center [226, 61] width 400 height 19
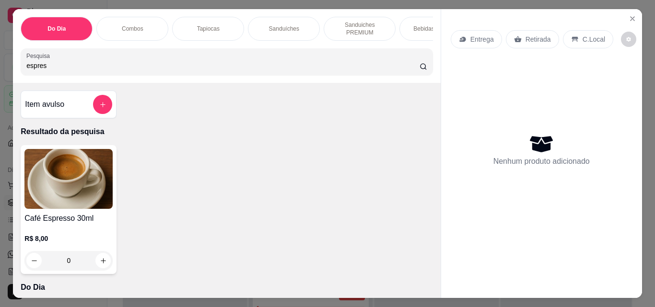
click at [341, 70] on input "espres" at bounding box center [222, 66] width 393 height 10
type input "espres"
click at [100, 261] on icon "increase-product-quantity" at bounding box center [103, 260] width 7 height 7
type input "1"
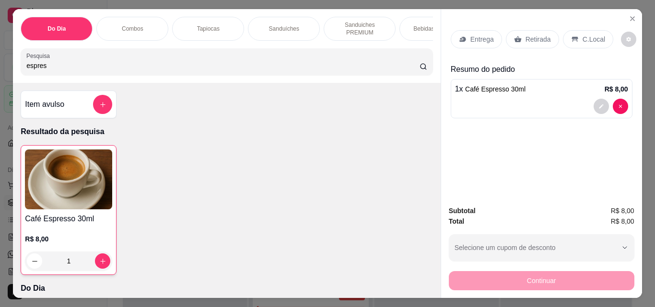
click at [571, 37] on icon at bounding box center [575, 39] width 8 height 8
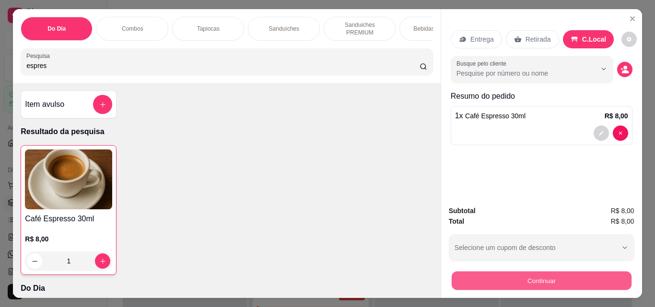
click at [526, 274] on button "Continuar" at bounding box center [541, 280] width 180 height 19
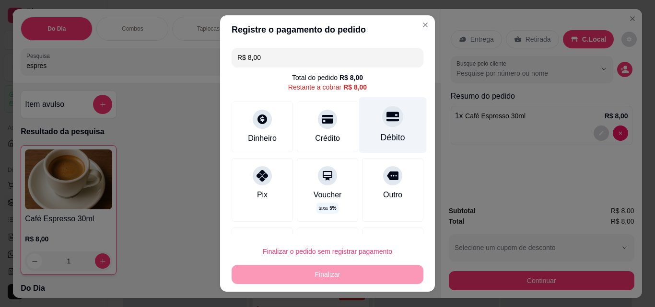
click at [386, 120] on icon at bounding box center [392, 117] width 12 height 10
type input "R$ 0,00"
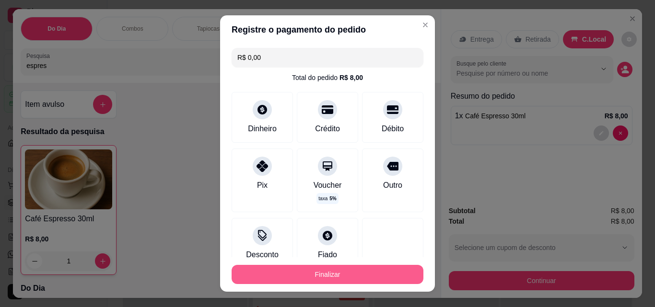
click at [347, 276] on button "Finalizar" at bounding box center [327, 274] width 192 height 19
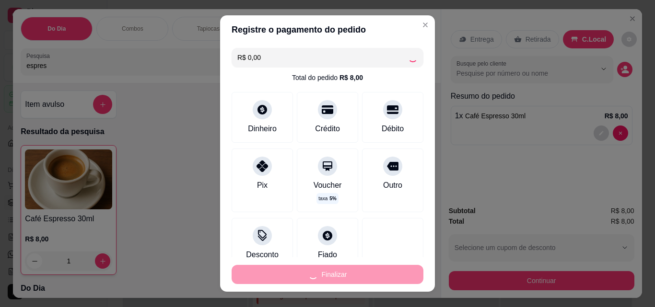
type input "0"
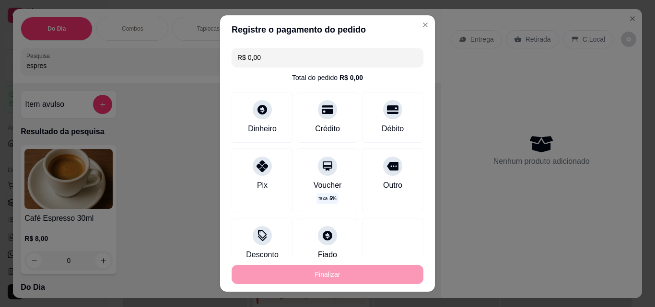
scroll to position [298, 0]
type input "-R$ 8,00"
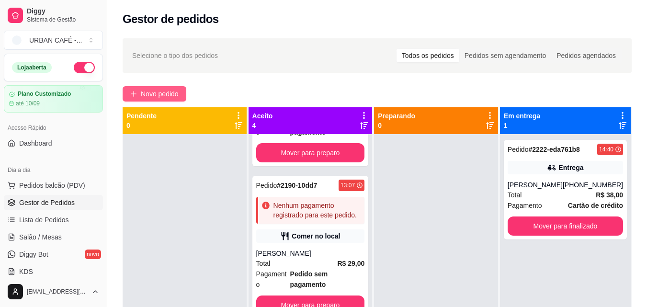
click at [161, 92] on span "Novo pedido" at bounding box center [160, 94] width 38 height 11
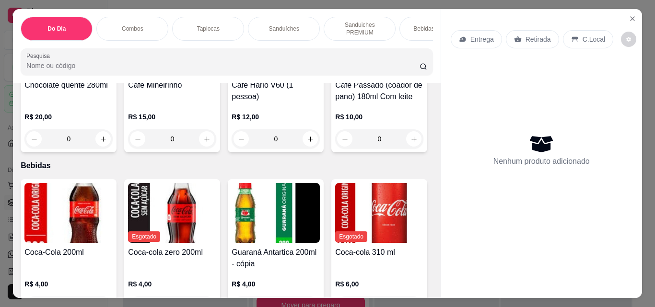
scroll to position [1626, 0]
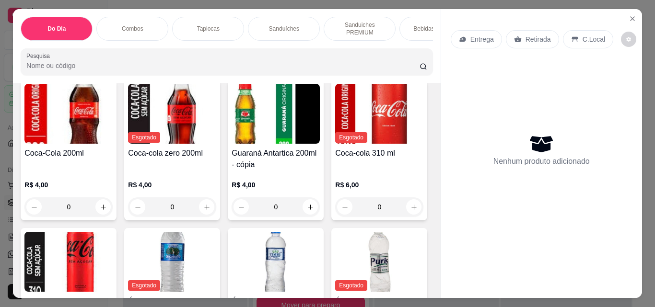
type input "1"
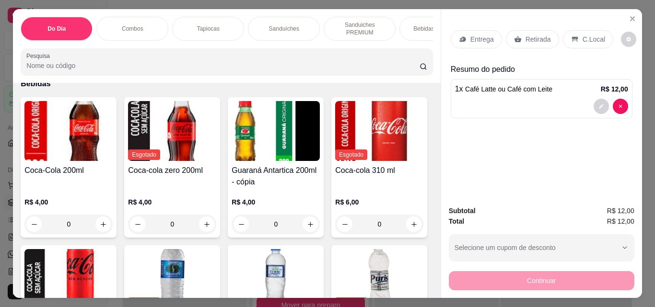
scroll to position [1725, 0]
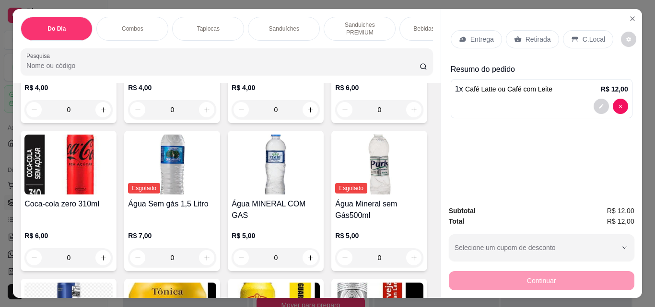
type input "1"
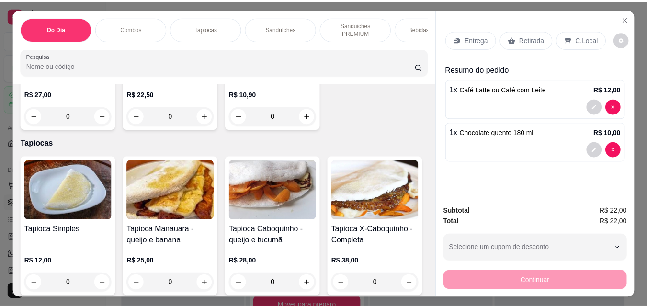
scroll to position [0, 0]
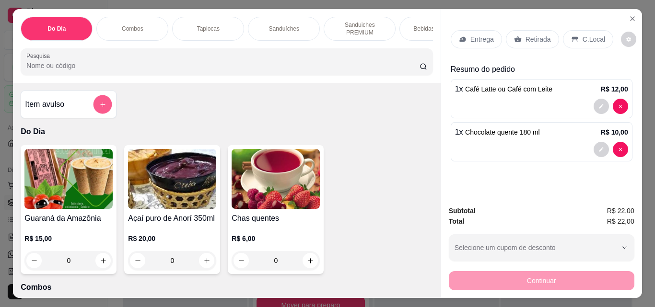
click at [99, 106] on icon "add-separate-item" at bounding box center [102, 104] width 7 height 7
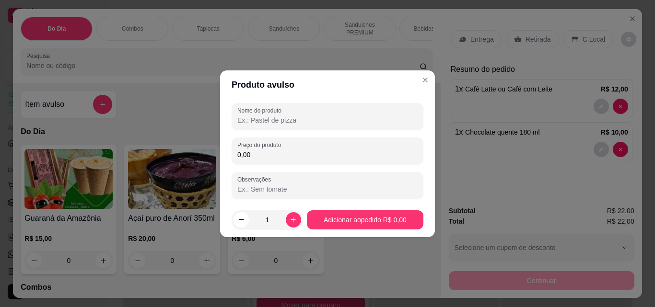
click at [298, 117] on input "Nome do produto" at bounding box center [327, 120] width 180 height 10
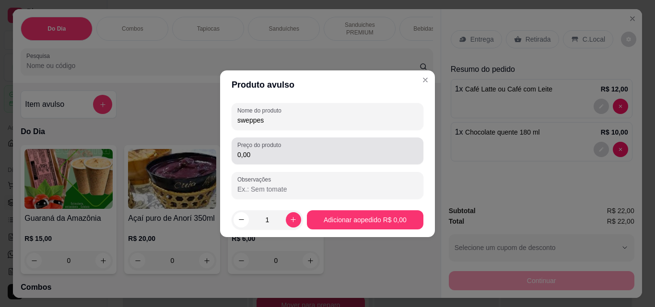
type input "sweppes"
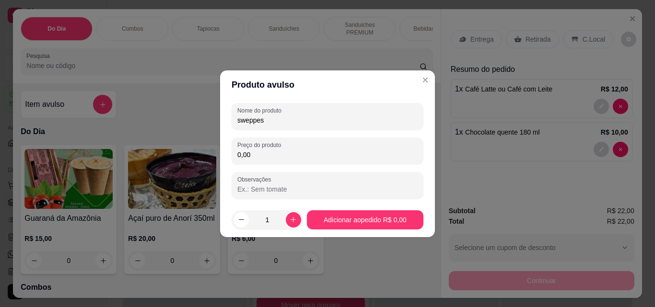
click at [287, 154] on input "0,00" at bounding box center [327, 155] width 180 height 10
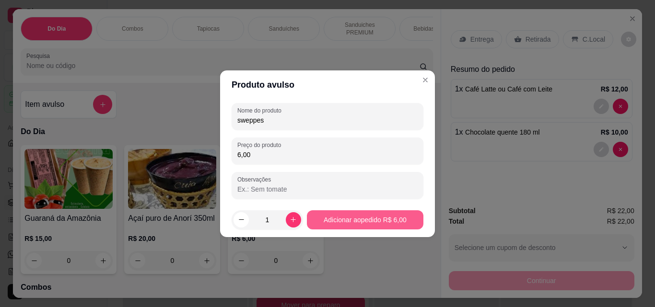
type input "6,00"
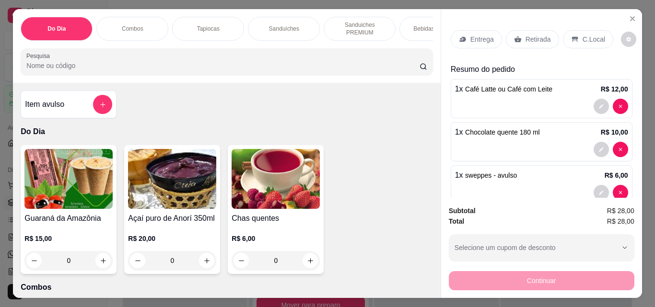
click at [526, 39] on p "Retirada" at bounding box center [537, 39] width 25 height 10
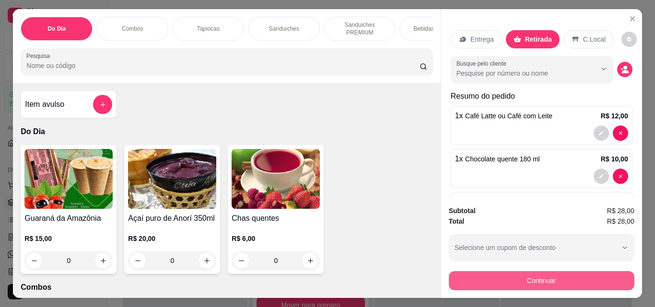
click at [543, 279] on button "Continuar" at bounding box center [540, 280] width 185 height 19
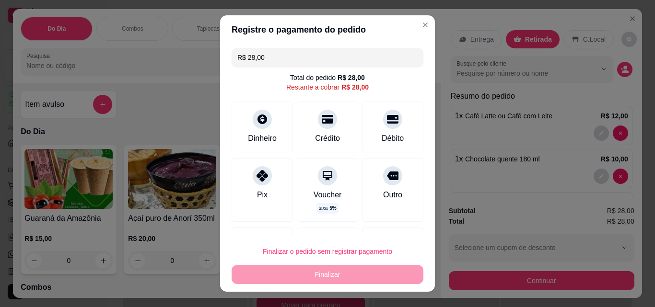
click at [368, 58] on input "R$ 28,00" at bounding box center [327, 57] width 180 height 19
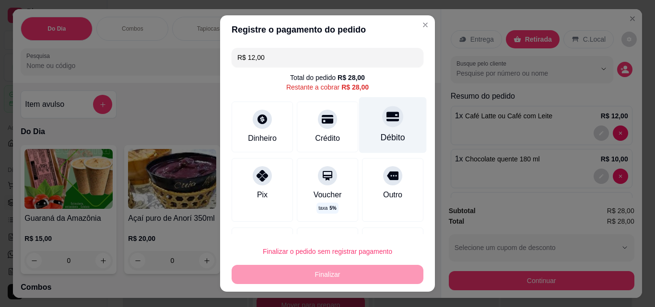
click at [386, 120] on icon at bounding box center [392, 117] width 12 height 10
click at [383, 123] on div at bounding box center [392, 116] width 21 height 21
type input "R$ 0,00"
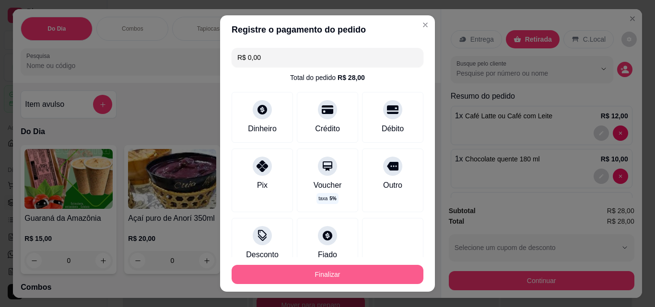
click at [357, 268] on button "Finalizar" at bounding box center [327, 274] width 192 height 19
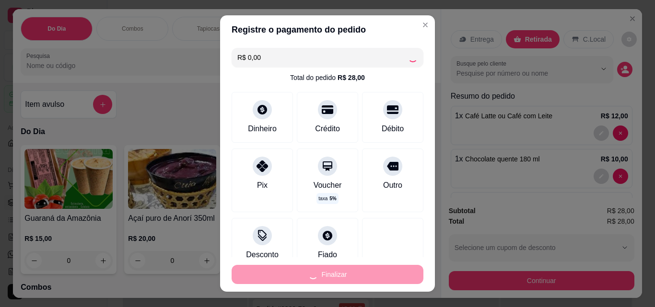
type input "0"
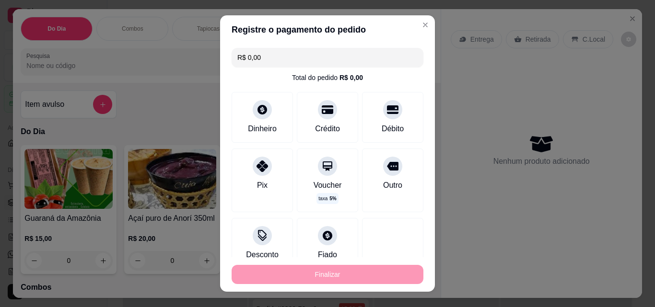
type input "-R$ 28,00"
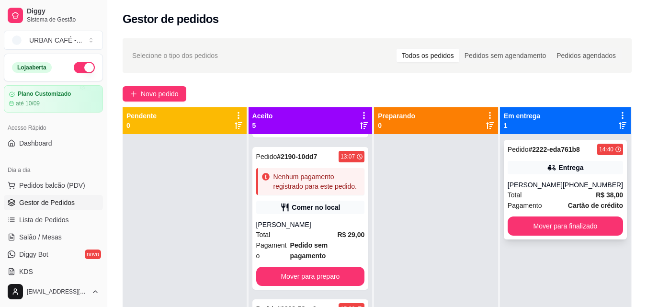
click at [558, 194] on div "Total R$ 38,00" at bounding box center [565, 195] width 115 height 11
click at [554, 174] on div "Pedido # 2222-eda761b8 14:40 Entrega [PERSON_NAME] [PHONE_NUMBER] Total R$ 38,0…" at bounding box center [565, 190] width 123 height 100
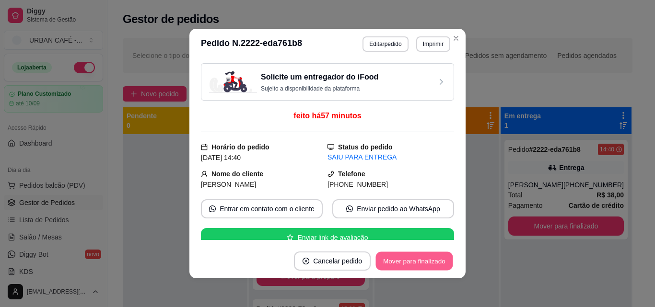
click at [415, 262] on button "Mover para finalizado" at bounding box center [414, 261] width 77 height 19
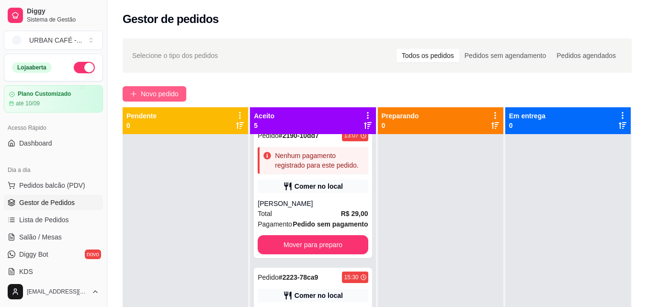
click at [161, 91] on span "Novo pedido" at bounding box center [160, 94] width 38 height 11
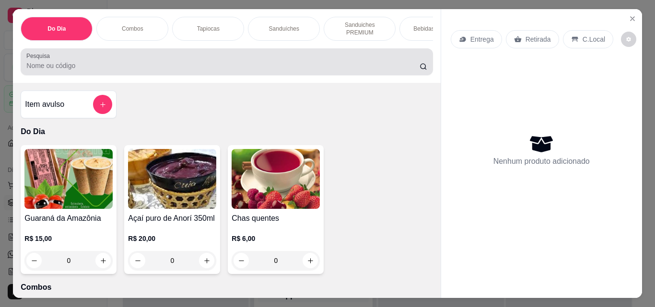
click at [342, 65] on input "Pesquisa" at bounding box center [222, 66] width 393 height 10
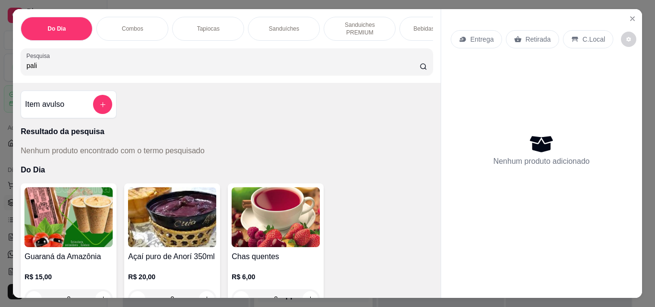
type input "pali"
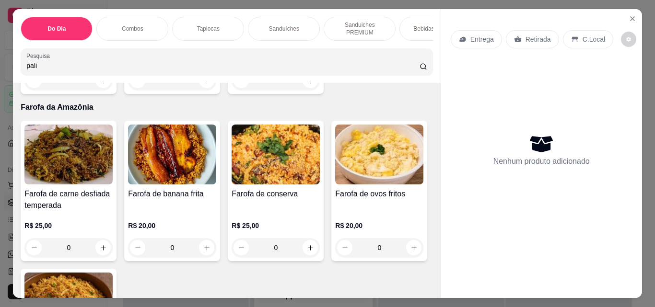
scroll to position [4280, 0]
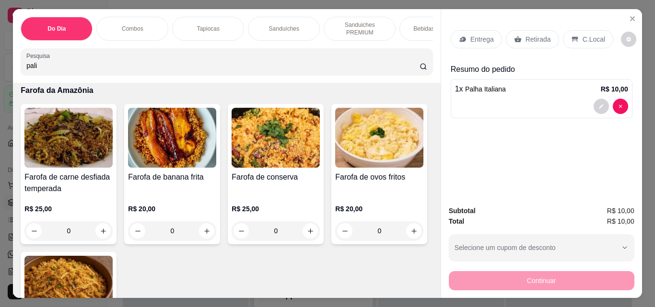
scroll to position [4281, 0]
type input "2"
click at [520, 35] on div "Retirada" at bounding box center [532, 39] width 53 height 18
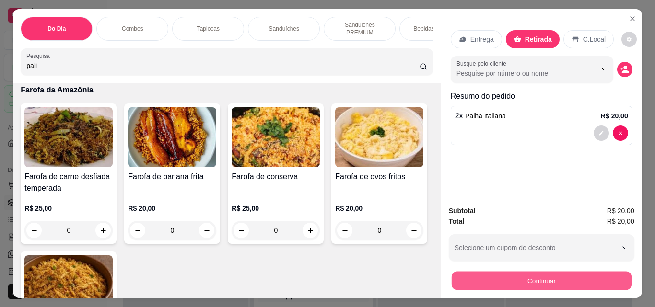
click at [530, 274] on button "Continuar" at bounding box center [541, 280] width 180 height 19
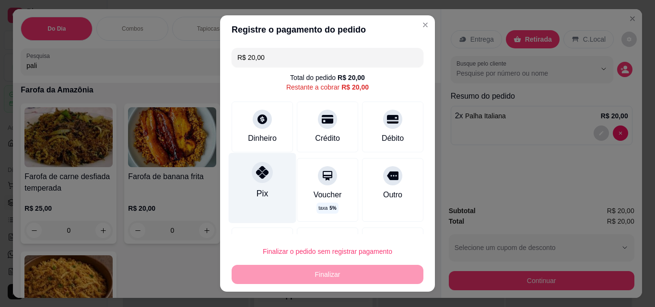
click at [257, 180] on div at bounding box center [262, 172] width 21 height 21
type input "R$ 0,00"
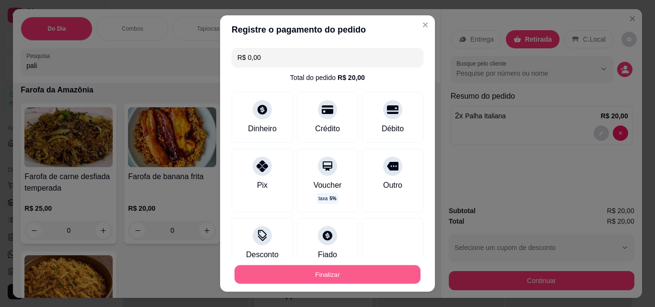
click at [345, 276] on button "Finalizar" at bounding box center [327, 274] width 186 height 19
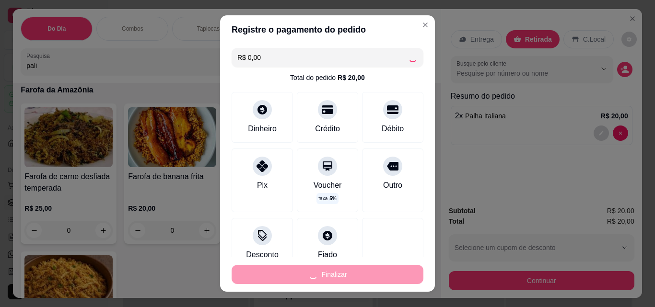
type input "0"
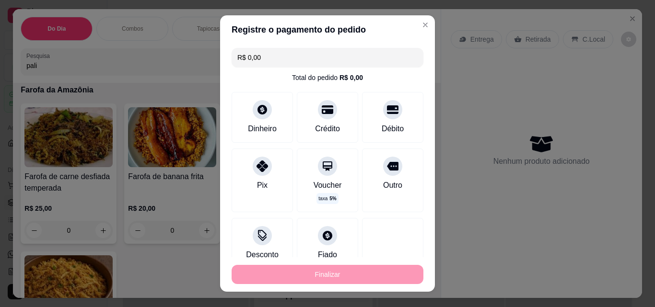
type input "-R$ 20,00"
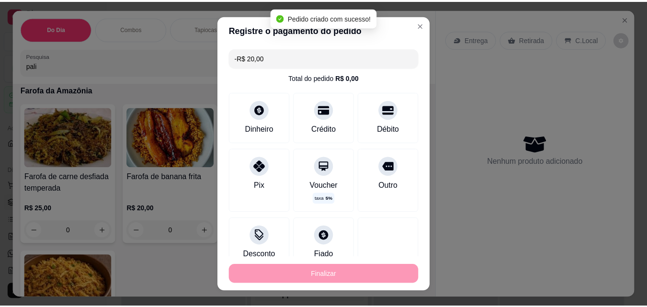
scroll to position [4280, 0]
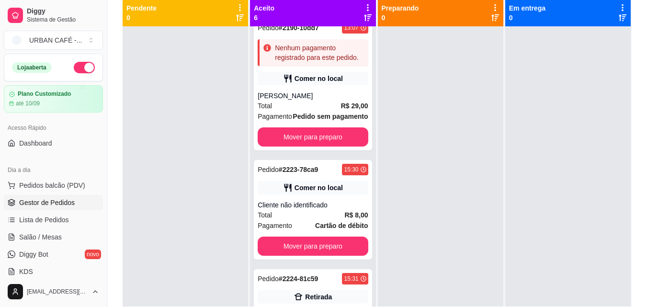
scroll to position [146, 0]
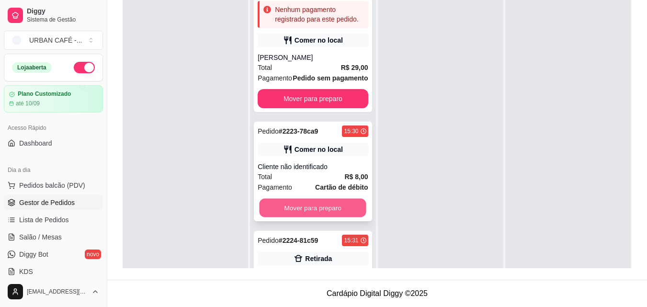
click at [335, 218] on button "Mover para preparo" at bounding box center [313, 208] width 107 height 19
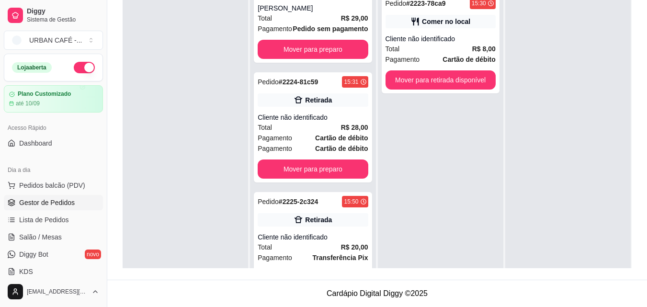
scroll to position [349, 0]
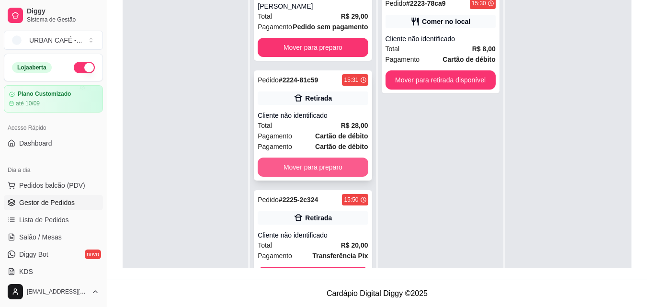
click at [342, 177] on button "Mover para preparo" at bounding box center [313, 167] width 110 height 19
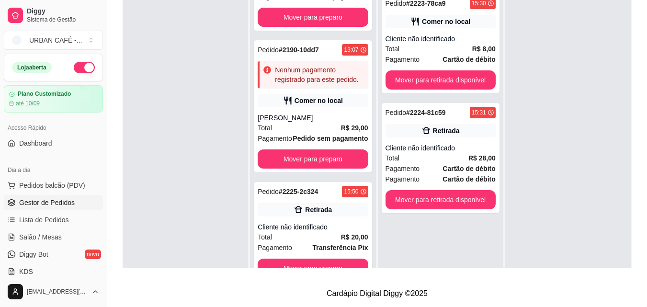
scroll to position [298, 0]
click at [333, 260] on button "Mover para preparo" at bounding box center [313, 268] width 110 height 19
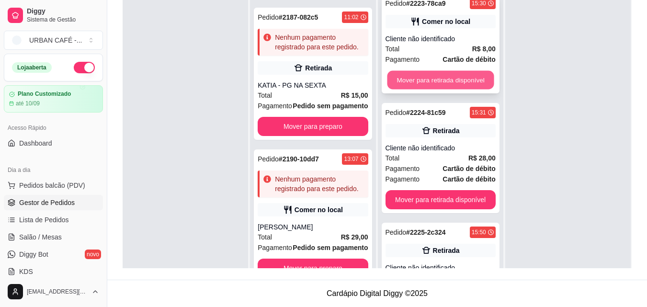
click at [438, 76] on button "Mover para retirada disponível" at bounding box center [440, 80] width 107 height 19
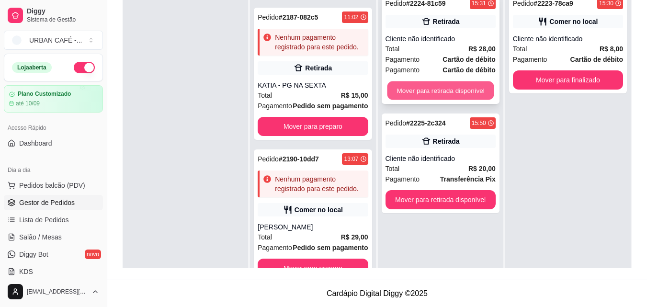
click at [444, 83] on button "Mover para retirada disponível" at bounding box center [440, 90] width 107 height 19
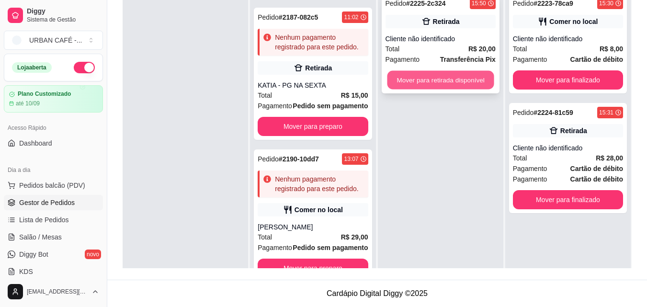
click at [454, 82] on button "Mover para retirada disponível" at bounding box center [440, 80] width 107 height 19
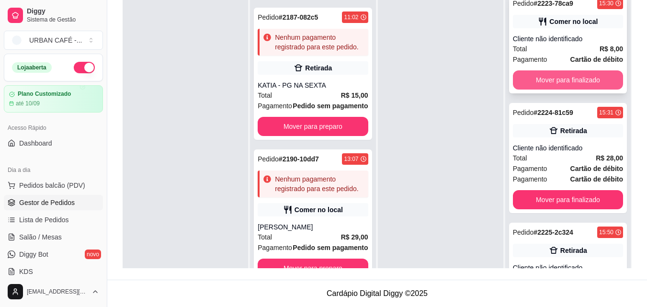
click at [560, 77] on button "Mover para finalizado" at bounding box center [568, 79] width 110 height 19
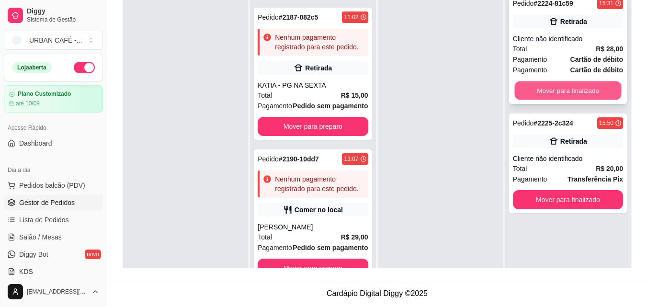
click at [560, 86] on button "Mover para finalizado" at bounding box center [568, 90] width 107 height 19
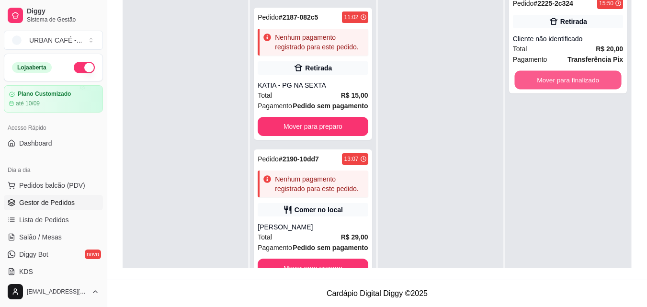
click at [560, 86] on button "Mover para finalizado" at bounding box center [568, 80] width 107 height 19
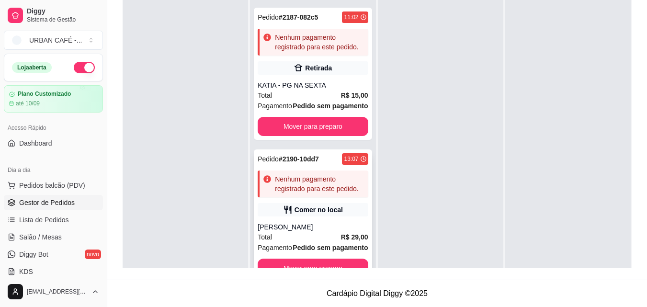
click at [309, 222] on div "[PERSON_NAME]" at bounding box center [313, 227] width 110 height 10
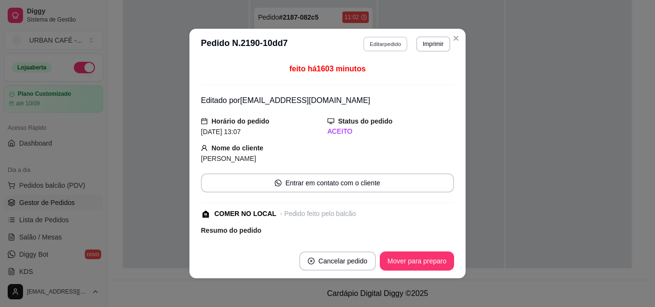
click at [393, 46] on button "Editar pedido" at bounding box center [385, 43] width 45 height 15
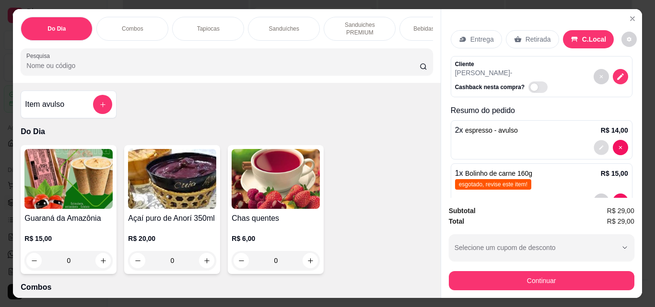
click at [598, 146] on icon "decrease-product-quantity" at bounding box center [600, 148] width 4 height 4
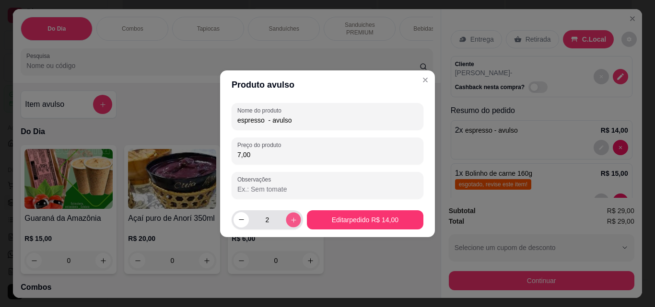
click at [289, 217] on icon "increase-product-quantity" at bounding box center [292, 219] width 7 height 7
type input "3"
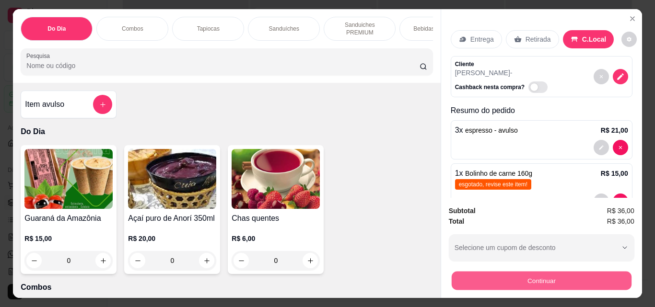
click at [539, 276] on button "Continuar" at bounding box center [541, 280] width 180 height 19
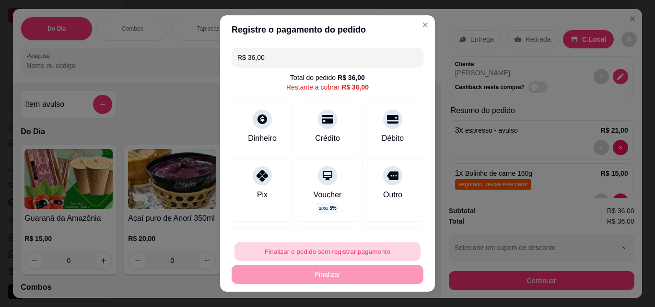
click at [343, 247] on button "Finalizar o pedido sem registrar pagamento" at bounding box center [327, 251] width 186 height 19
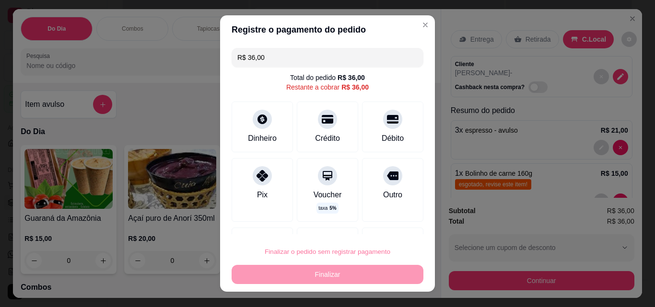
click at [387, 224] on button "Confirmar" at bounding box center [381, 224] width 35 height 15
type input "0"
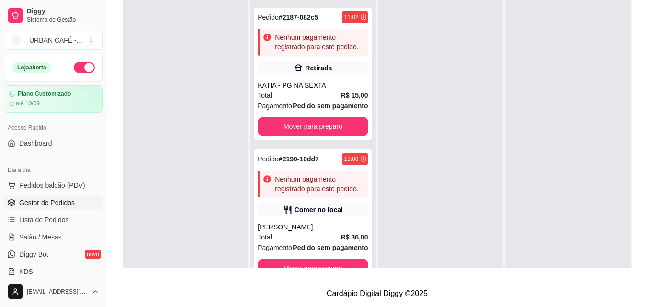
click at [60, 204] on span "Gestor de Pedidos" at bounding box center [47, 203] width 56 height 10
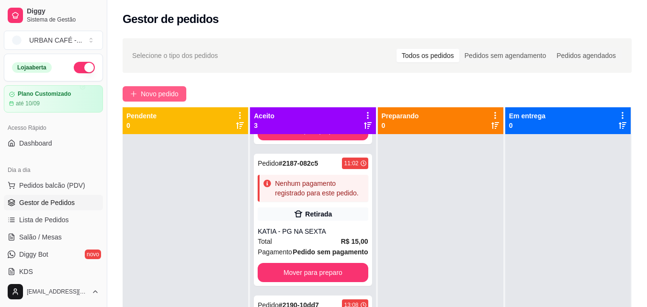
click at [164, 91] on span "Novo pedido" at bounding box center [160, 94] width 38 height 11
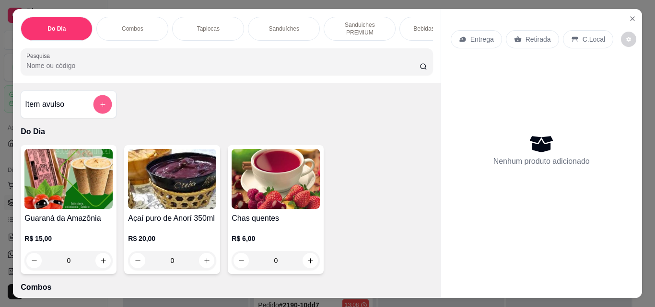
click at [104, 111] on button "add-separate-item" at bounding box center [102, 104] width 19 height 19
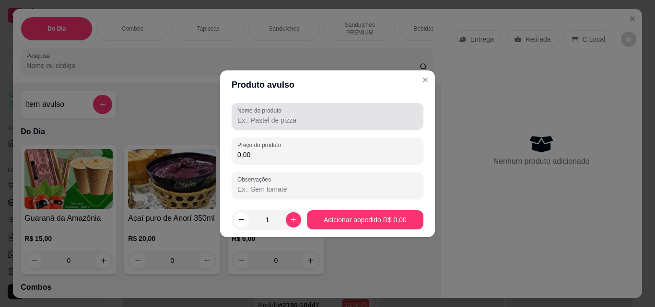
click at [291, 126] on div "Nome do produto" at bounding box center [327, 116] width 192 height 27
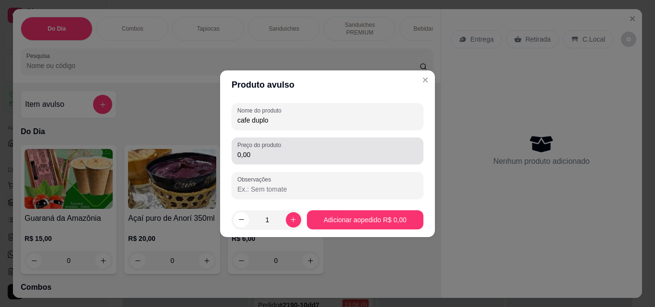
type input "cafe duplo"
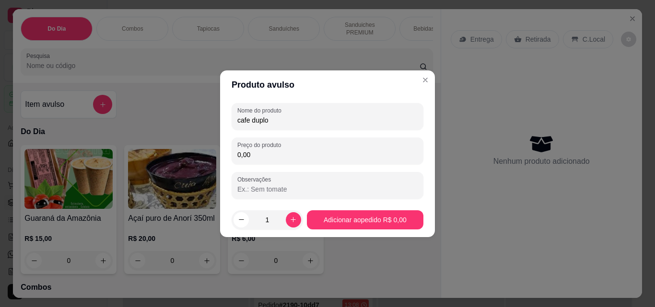
click at [284, 155] on input "0,00" at bounding box center [327, 155] width 180 height 10
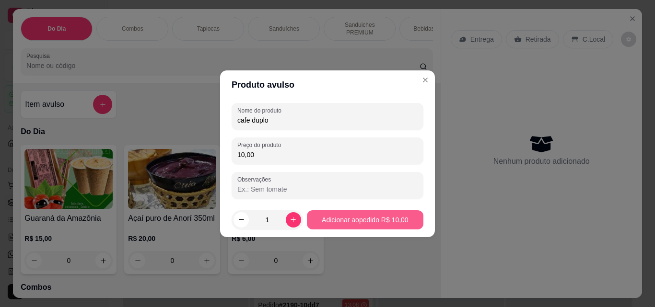
type input "10,00"
click at [351, 213] on div "Guaraná da Amazônia R$ 15,00 0 Açaí puro de Anorí 350ml R$ 20,00 0 Chas quentes…" at bounding box center [227, 209] width 412 height 129
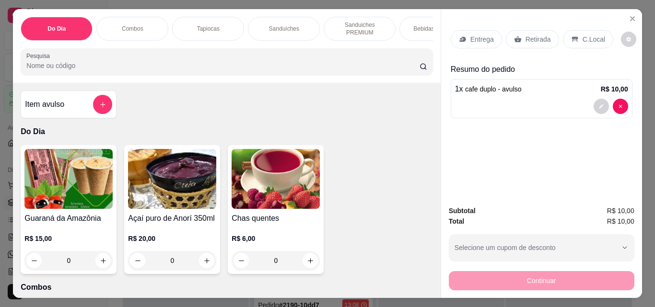
click at [535, 40] on p "Retirada" at bounding box center [537, 39] width 25 height 10
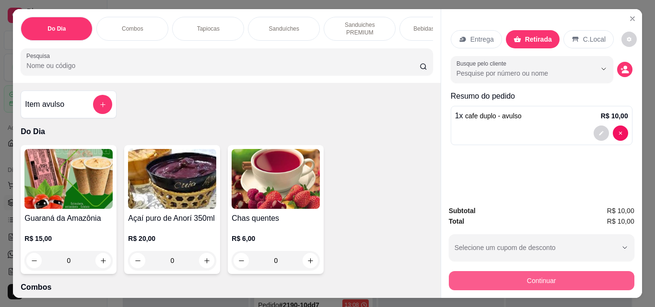
click at [543, 280] on button "Continuar" at bounding box center [540, 280] width 185 height 19
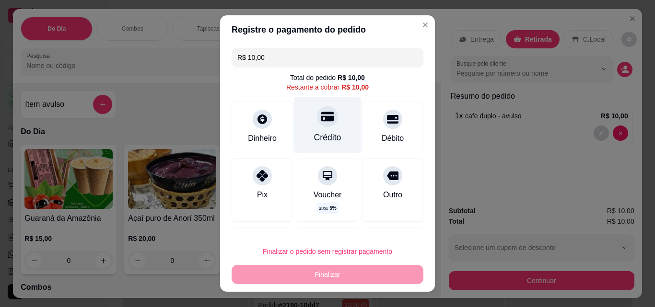
click at [318, 127] on div at bounding box center [327, 116] width 21 height 21
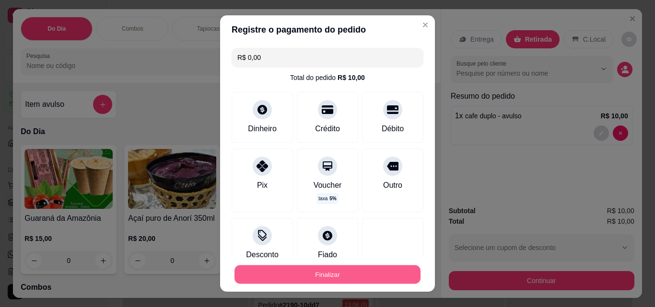
click at [332, 280] on button "Finalizar" at bounding box center [327, 274] width 186 height 19
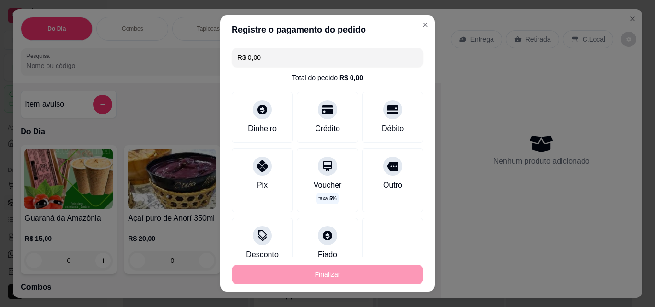
type input "-R$ 10,00"
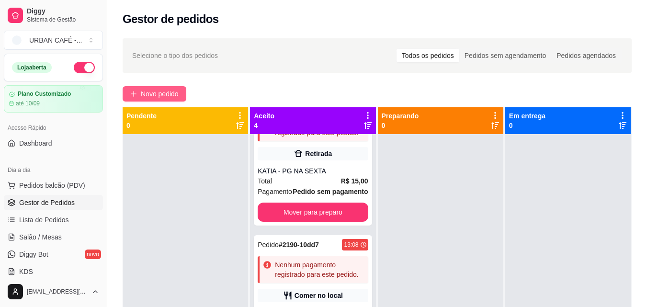
click at [156, 91] on span "Novo pedido" at bounding box center [160, 94] width 38 height 11
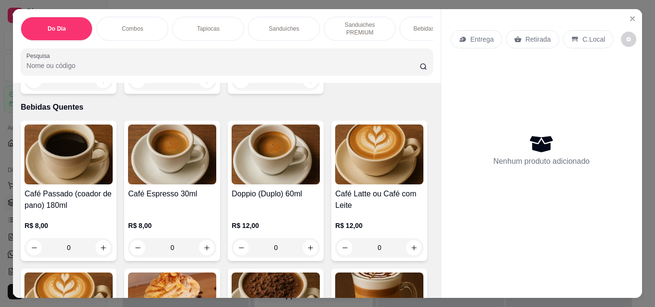
scroll to position [1150, 0]
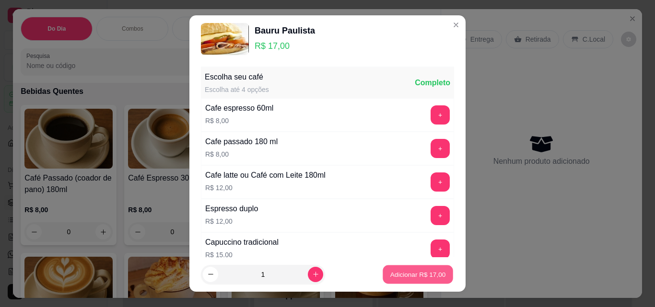
click at [404, 273] on p "Adicionar R$ 17,00" at bounding box center [418, 274] width 56 height 9
type input "1"
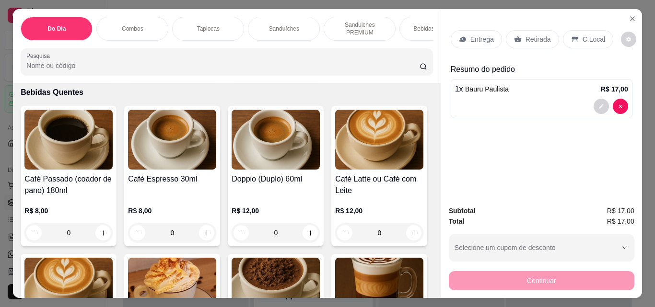
scroll to position [1150, 0]
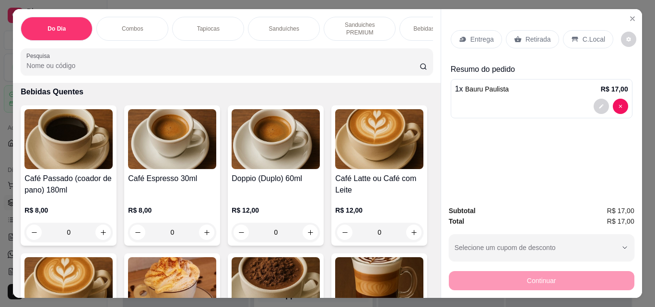
click at [582, 37] on p "C.Local" at bounding box center [593, 39] width 23 height 10
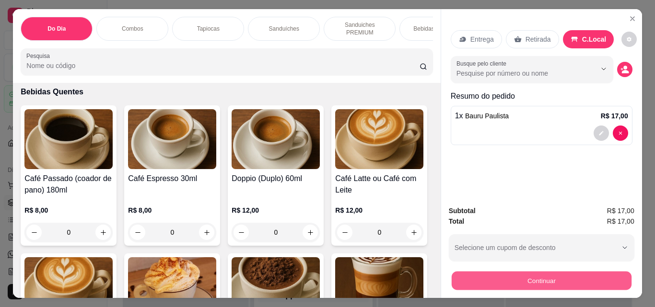
click at [548, 275] on button "Continuar" at bounding box center [541, 280] width 180 height 19
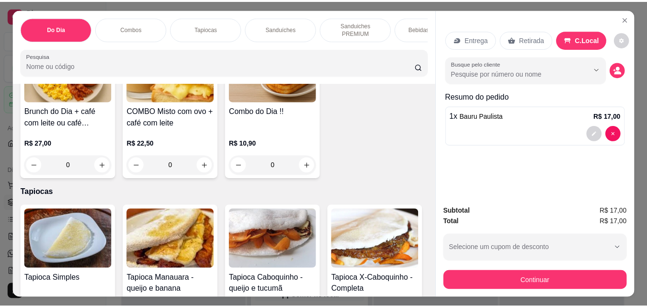
scroll to position [0, 0]
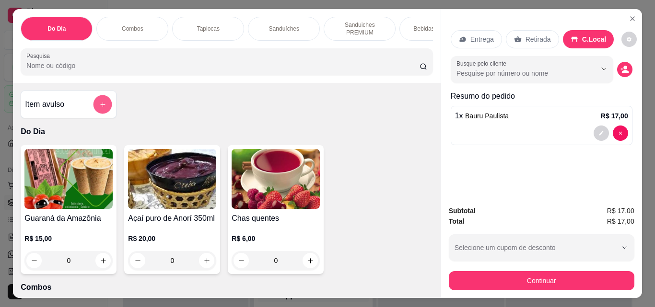
click at [94, 113] on button "add-separate-item" at bounding box center [102, 104] width 19 height 19
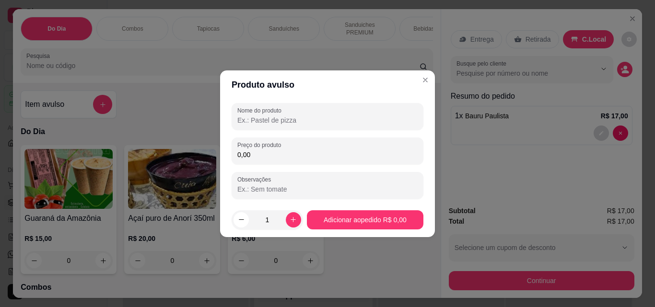
click at [290, 123] on input "Nome do produto" at bounding box center [327, 120] width 180 height 10
type input "o"
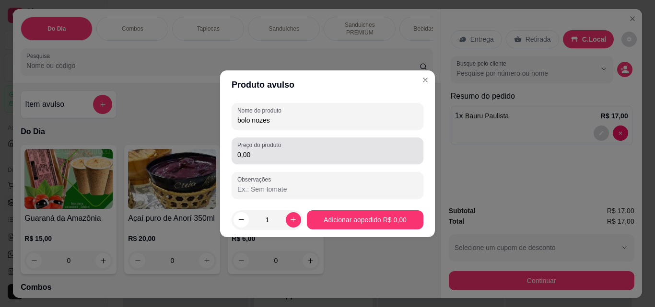
type input "bolo nozes"
click at [287, 154] on input "0,00" at bounding box center [327, 155] width 180 height 10
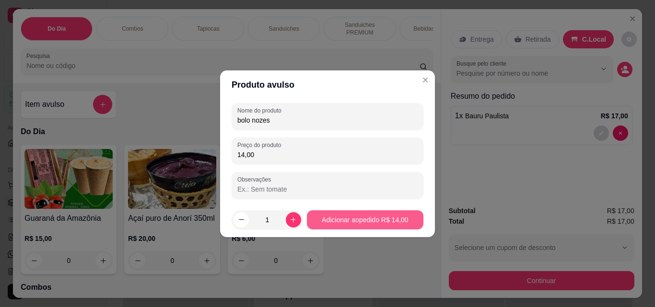
type input "14,00"
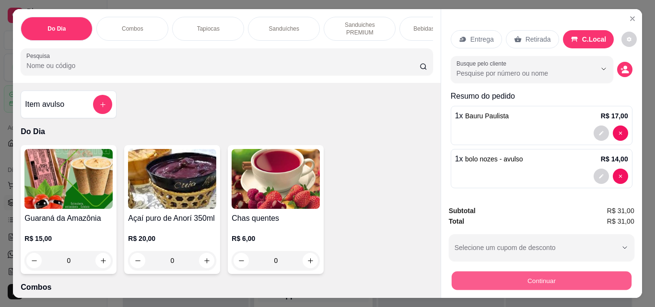
click at [509, 276] on button "Continuar" at bounding box center [541, 280] width 180 height 19
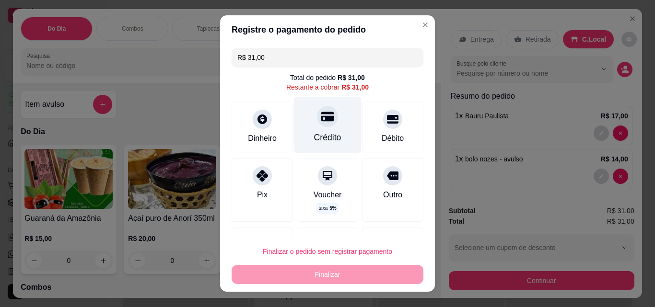
click at [317, 129] on div "Crédito" at bounding box center [328, 125] width 68 height 56
type input "R$ 0,00"
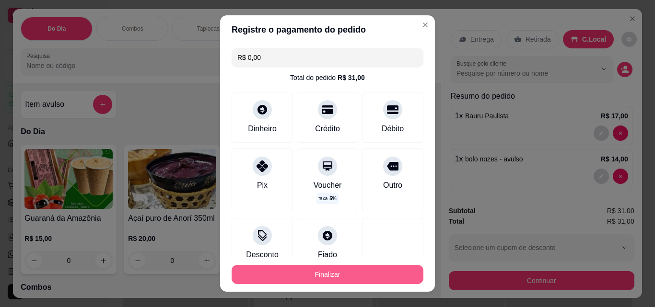
click at [333, 275] on button "Finalizar" at bounding box center [327, 274] width 192 height 19
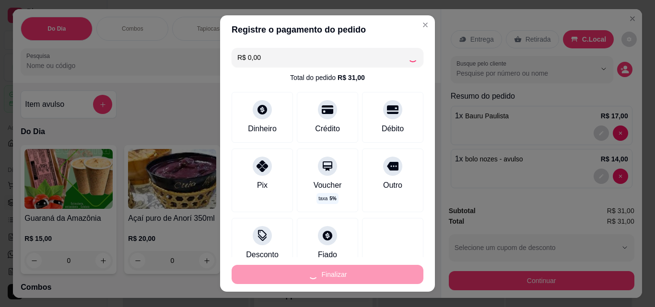
type input "0"
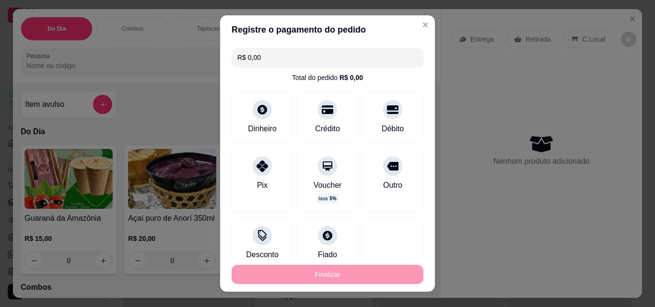
type input "-R$ 31,00"
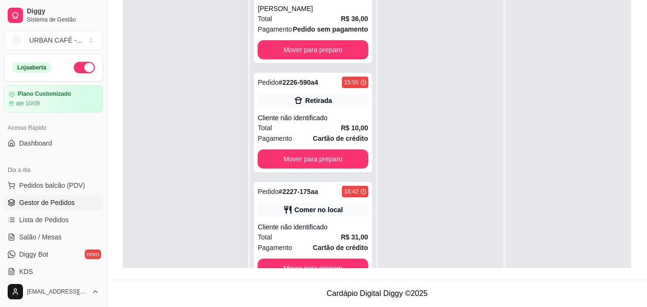
scroll to position [407, 0]
click at [347, 261] on button "Mover para preparo" at bounding box center [313, 268] width 110 height 19
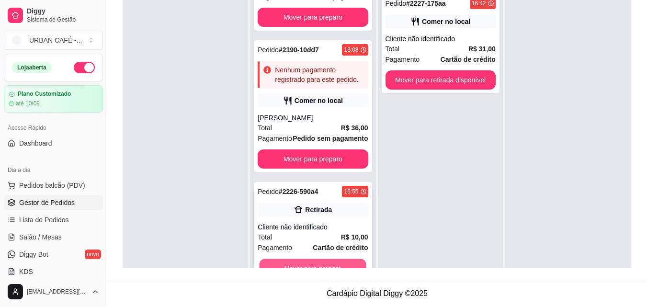
click at [341, 259] on button "Mover para preparo" at bounding box center [313, 268] width 107 height 19
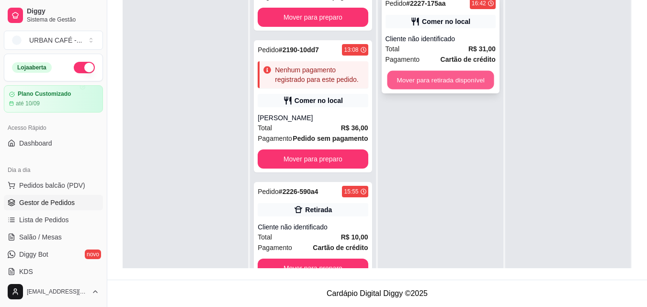
click at [463, 83] on button "Mover para retirada disponível" at bounding box center [440, 80] width 107 height 19
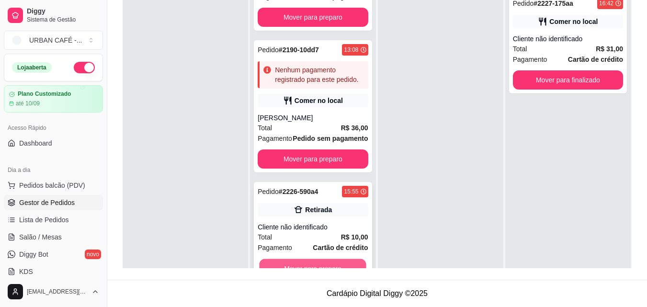
click at [330, 262] on button "Mover para preparo" at bounding box center [313, 268] width 107 height 19
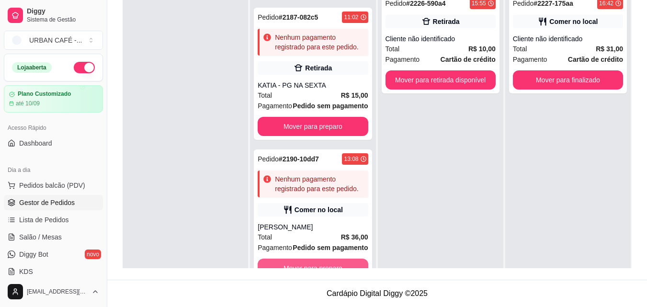
scroll to position [188, 0]
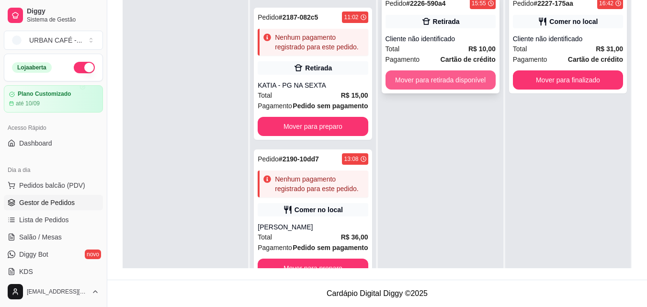
click at [443, 77] on button "Mover para retirada disponível" at bounding box center [441, 79] width 110 height 19
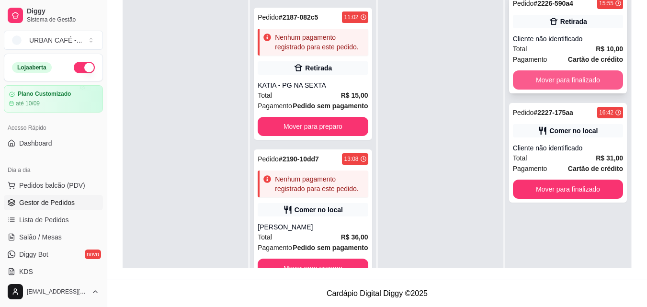
click at [562, 74] on button "Mover para finalizado" at bounding box center [568, 79] width 110 height 19
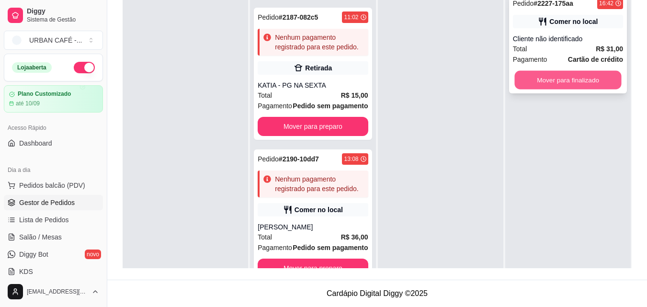
click at [566, 75] on button "Mover para finalizado" at bounding box center [568, 80] width 107 height 19
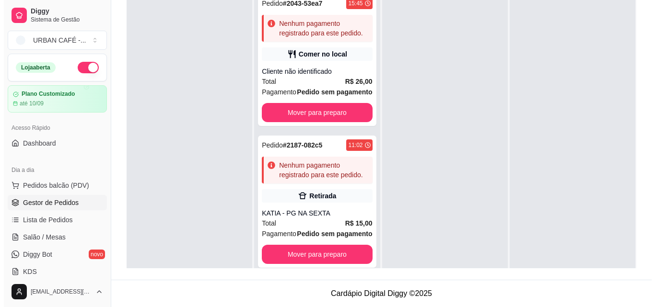
scroll to position [0, 0]
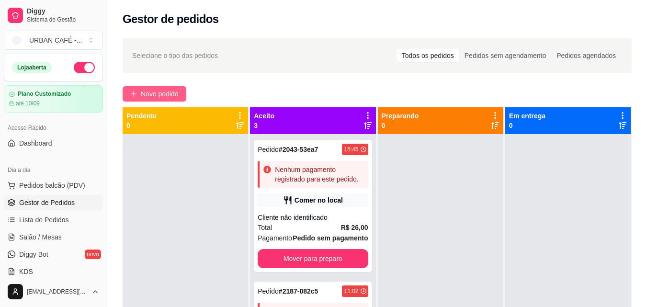
click at [161, 96] on span "Novo pedido" at bounding box center [160, 94] width 38 height 11
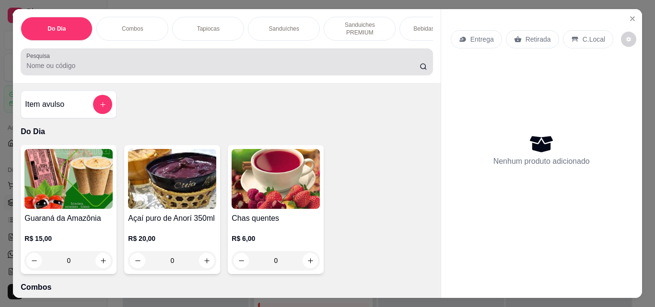
click at [217, 75] on div "Pesquisa" at bounding box center [227, 61] width 412 height 27
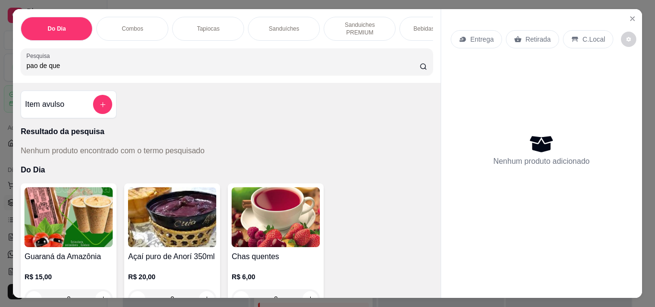
type input "pao de que"
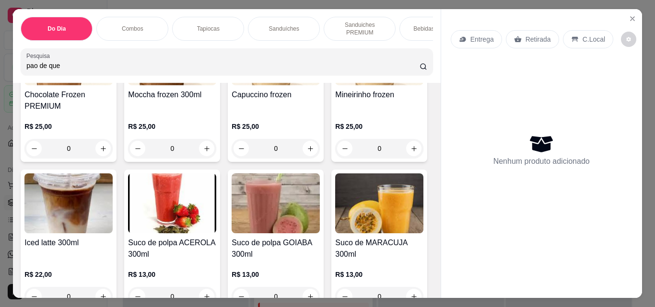
scroll to position [3801, 0]
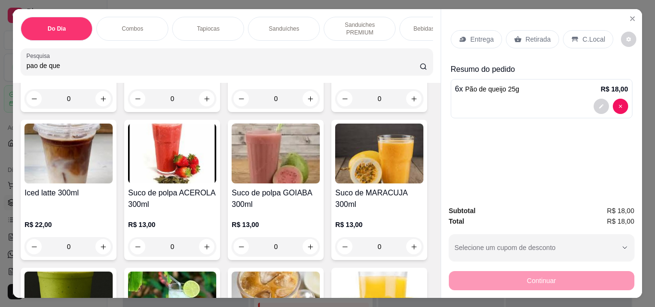
type input "6"
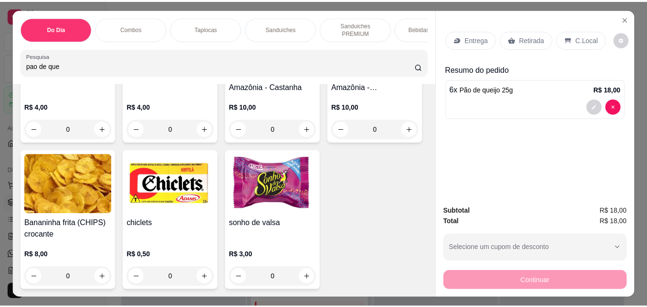
scroll to position [6280, 0]
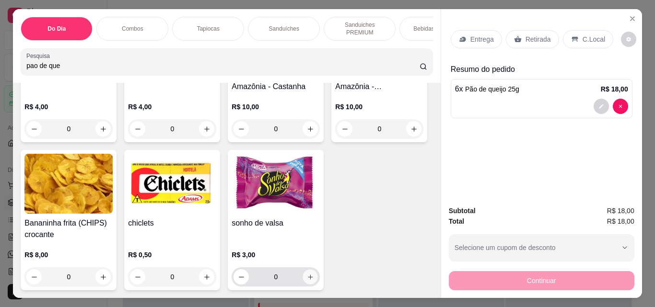
click at [307, 274] on icon "increase-product-quantity" at bounding box center [310, 277] width 7 height 7
type input "1"
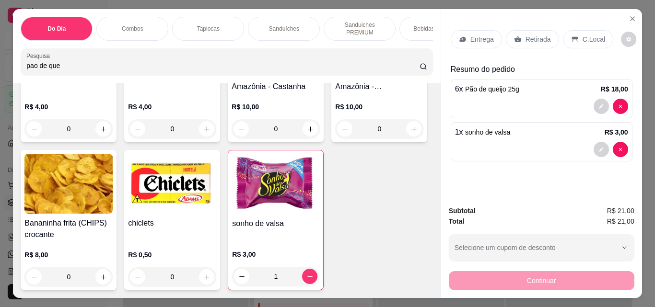
click at [528, 38] on p "Retirada" at bounding box center [537, 39] width 25 height 10
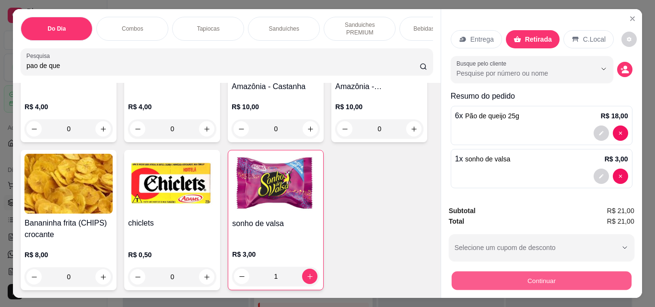
click at [521, 271] on button "Continuar" at bounding box center [541, 280] width 180 height 19
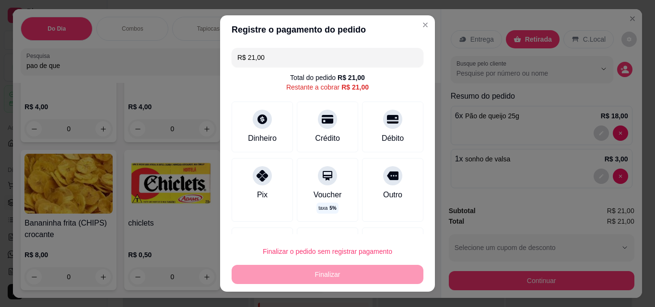
click at [302, 57] on input "R$ 21,00" at bounding box center [327, 57] width 180 height 19
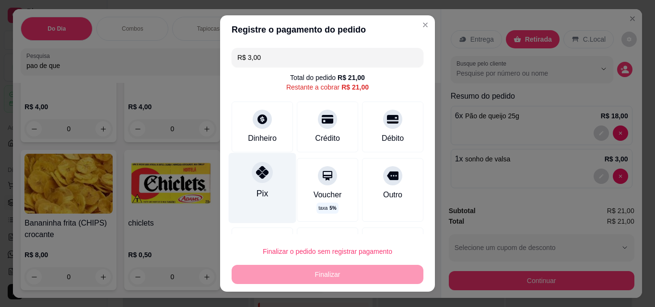
click at [261, 178] on icon at bounding box center [262, 172] width 12 height 12
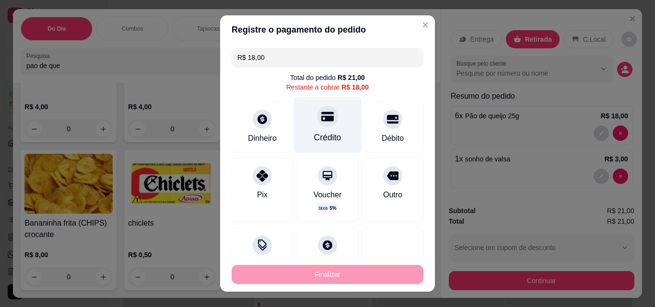
click at [322, 127] on div "Crédito" at bounding box center [328, 125] width 68 height 56
type input "R$ 0,00"
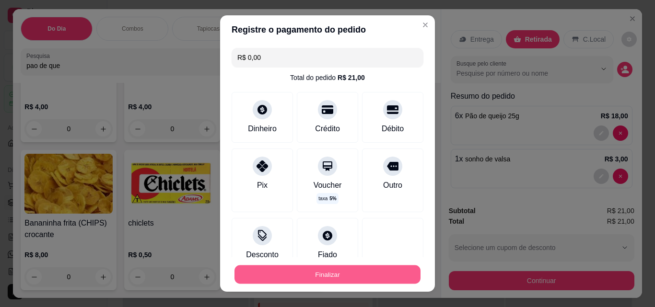
click at [335, 275] on button "Finalizar" at bounding box center [327, 274] width 186 height 19
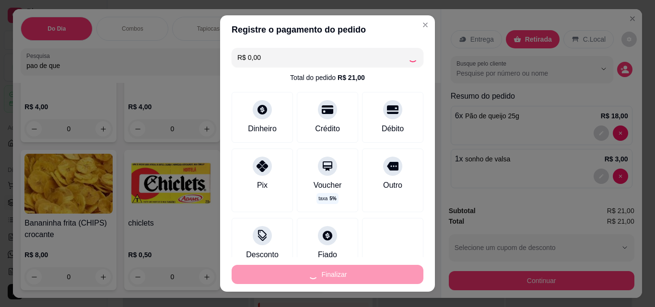
type input "0"
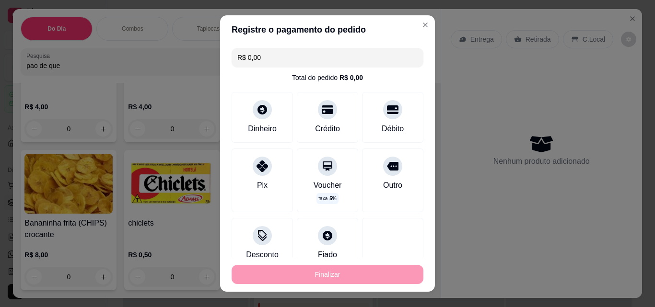
type input "-R$ 21,00"
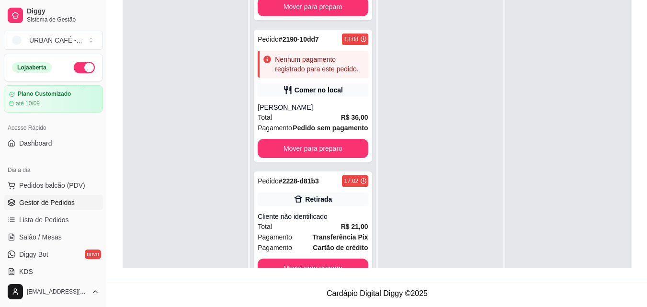
scroll to position [308, 0]
click at [344, 264] on button "Mover para preparo" at bounding box center [313, 268] width 110 height 19
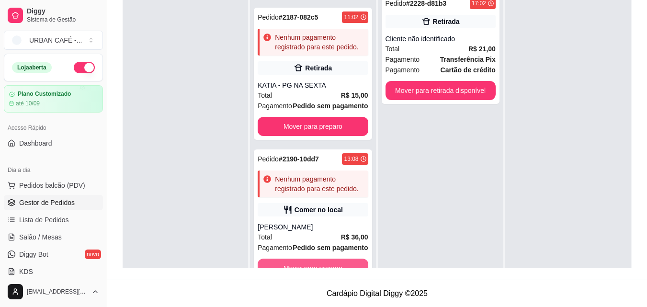
scroll to position [188, 0]
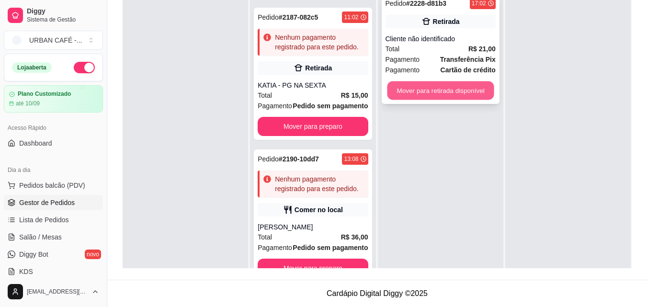
click at [451, 95] on button "Mover para retirada disponível" at bounding box center [440, 90] width 107 height 19
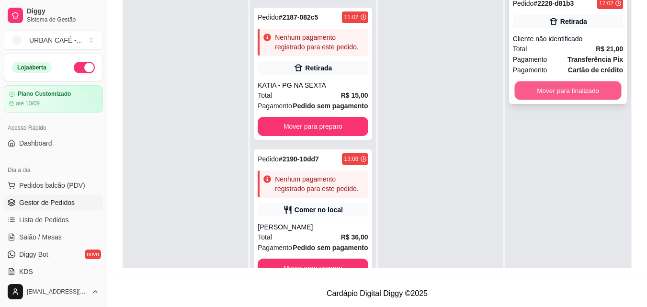
click at [543, 87] on button "Mover para finalizado" at bounding box center [568, 90] width 107 height 19
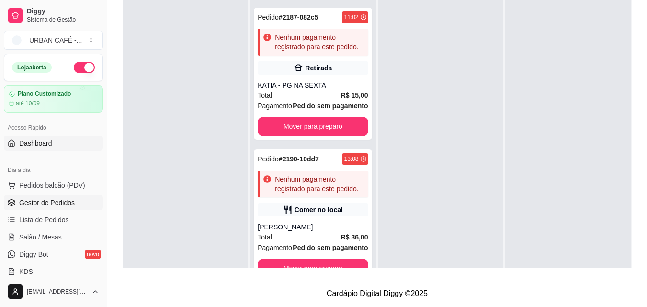
click at [58, 145] on link "Dashboard" at bounding box center [53, 143] width 99 height 15
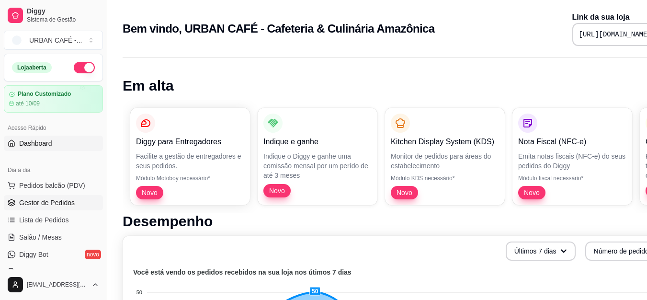
click at [41, 205] on span "Gestor de Pedidos" at bounding box center [47, 203] width 56 height 10
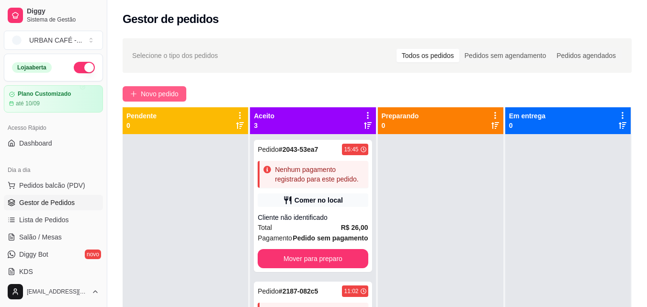
click at [160, 96] on span "Novo pedido" at bounding box center [160, 94] width 38 height 11
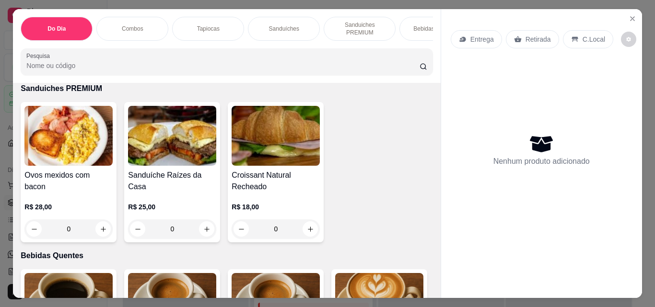
scroll to position [1019, 0]
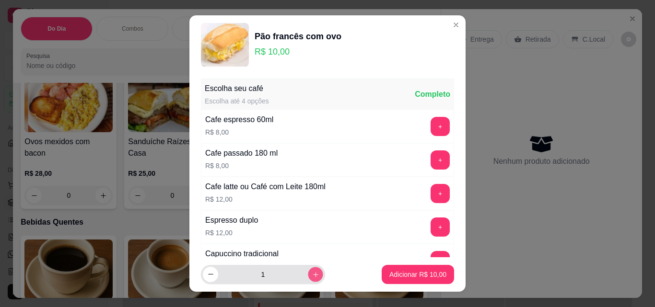
click at [312, 272] on icon "increase-product-quantity" at bounding box center [315, 274] width 7 height 7
type input "2"
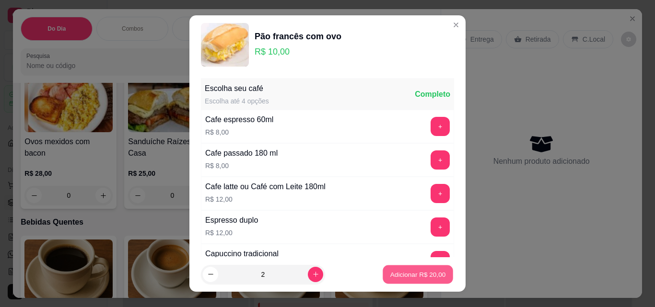
click at [401, 278] on p "Adicionar R$ 20,00" at bounding box center [418, 274] width 56 height 9
type input "2"
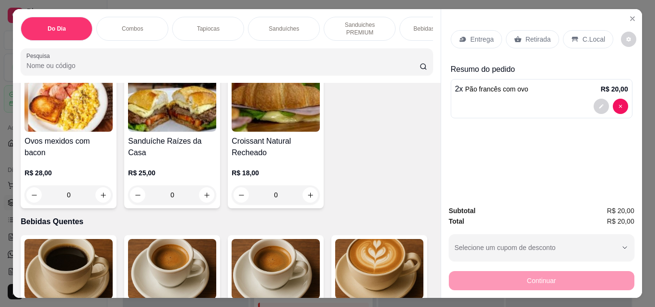
scroll to position [1101, 0]
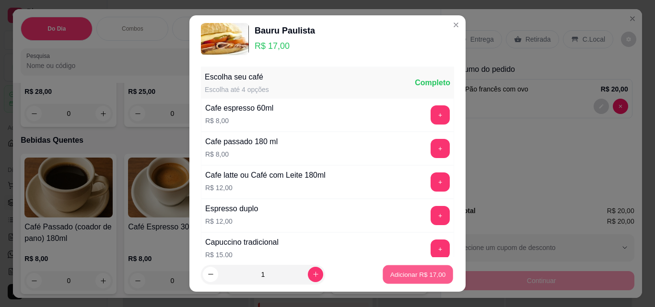
click at [402, 269] on button "Adicionar R$ 17,00" at bounding box center [417, 274] width 70 height 19
type input "1"
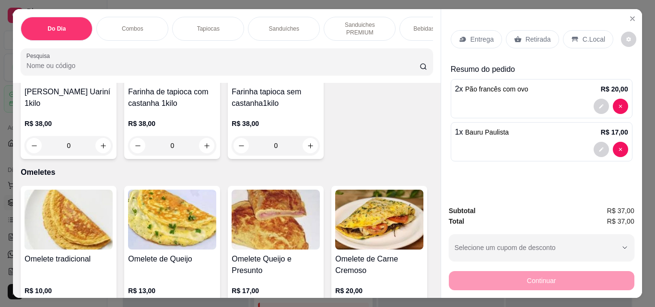
scroll to position [2316, 0]
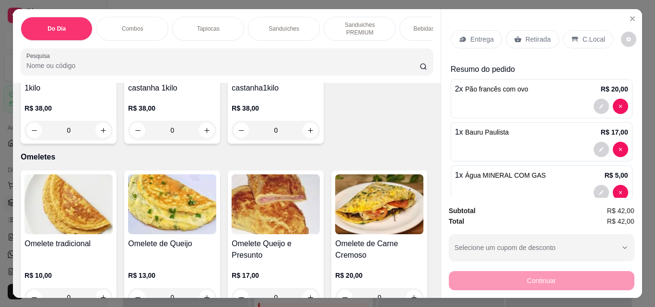
type input "2"
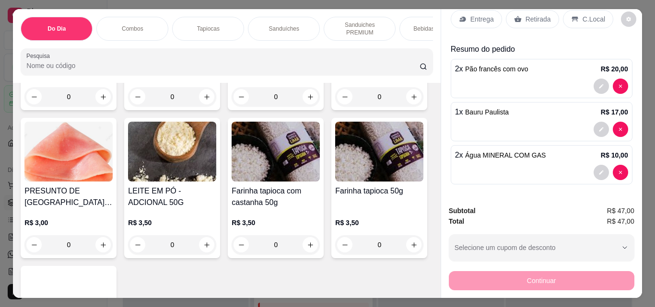
scroll to position [4715, 0]
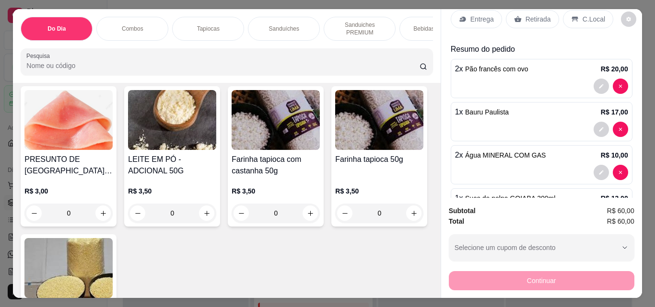
type input "1"
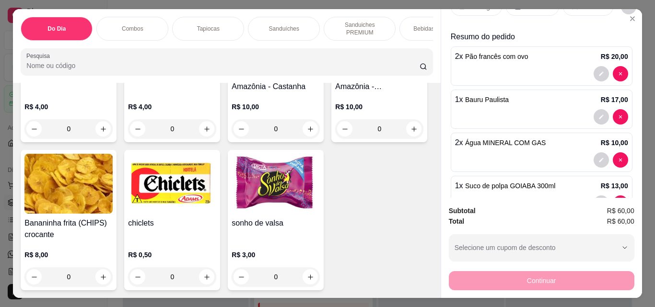
scroll to position [6186, 0]
click at [406, 137] on button "increase-product-quantity" at bounding box center [413, 129] width 15 height 15
type input "1"
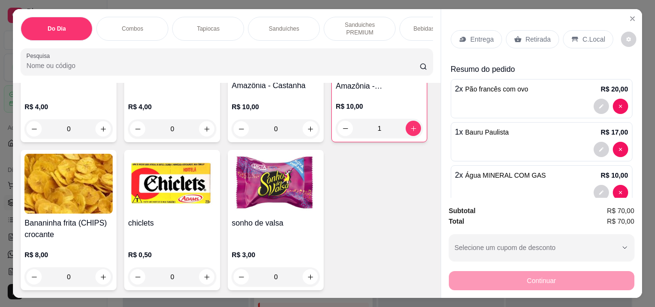
click at [528, 34] on p "Retirada" at bounding box center [537, 39] width 25 height 10
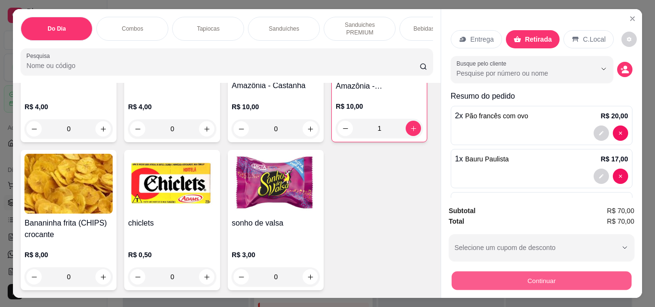
click at [534, 275] on button "Continuar" at bounding box center [541, 280] width 180 height 19
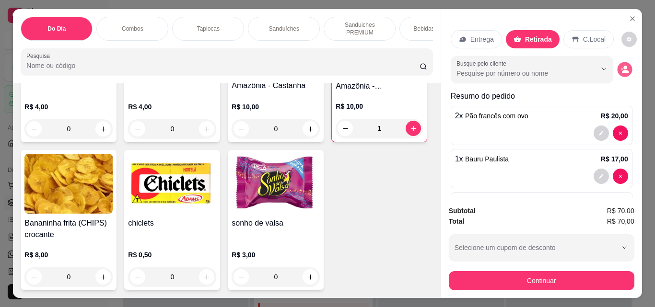
click at [621, 70] on icon "decrease-product-quantity" at bounding box center [624, 71] width 7 height 3
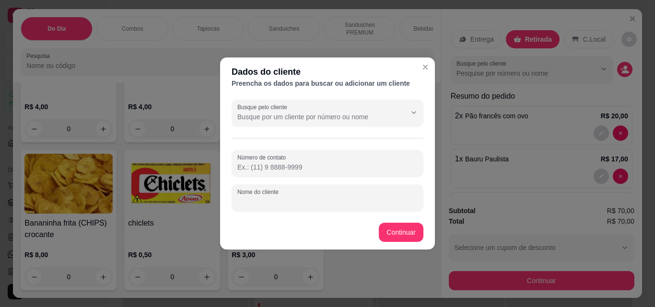
click at [388, 198] on input "Nome do cliente" at bounding box center [327, 202] width 180 height 10
type input "j"
type input "JOAO - 502"
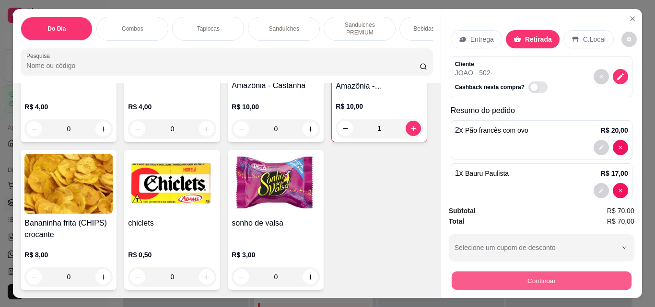
click at [583, 278] on button "Continuar" at bounding box center [541, 280] width 180 height 19
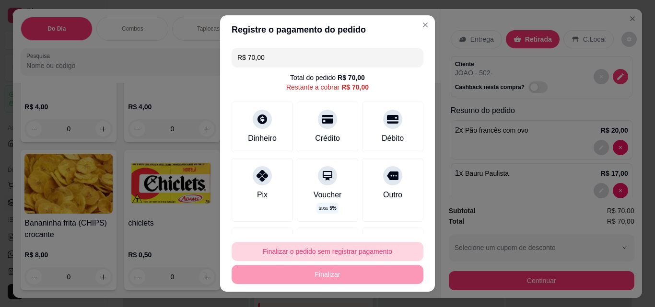
click at [379, 252] on button "Finalizar o pedido sem registrar pagamento" at bounding box center [327, 251] width 192 height 19
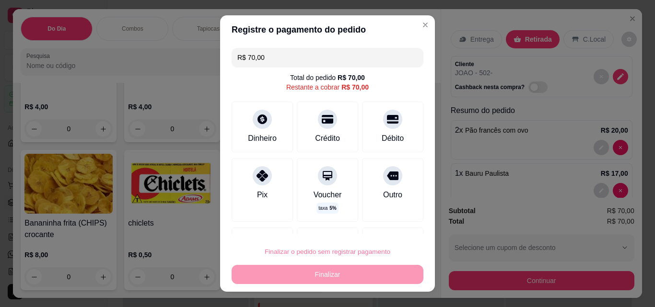
click at [387, 224] on button "Confirmar" at bounding box center [382, 224] width 34 height 14
type input "0"
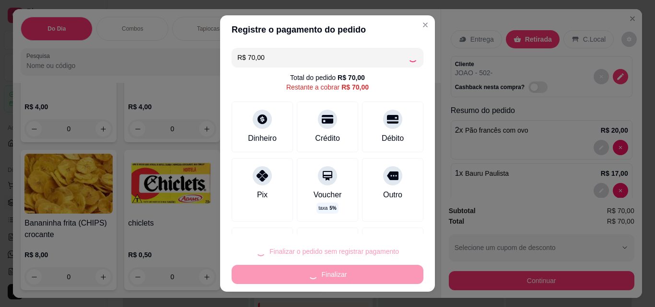
type input "0"
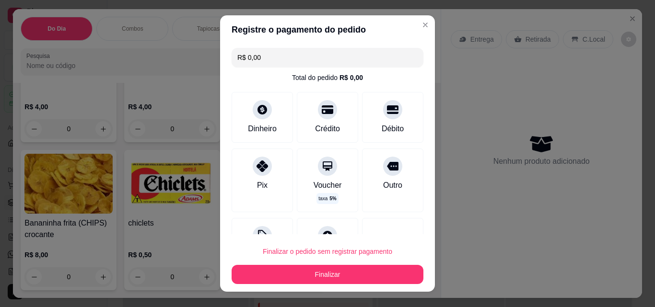
type input "R$ 0,00"
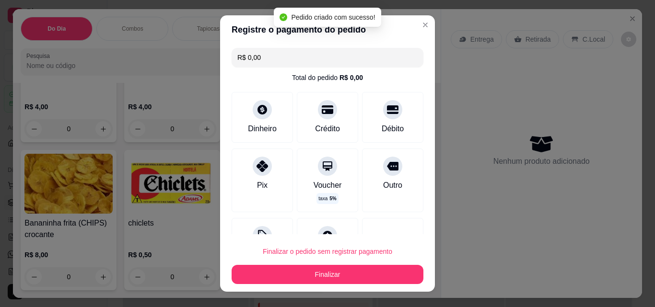
scroll to position [6184, 0]
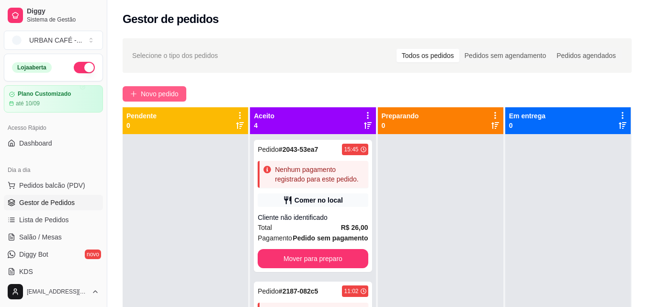
click at [171, 93] on span "Novo pedido" at bounding box center [160, 94] width 38 height 11
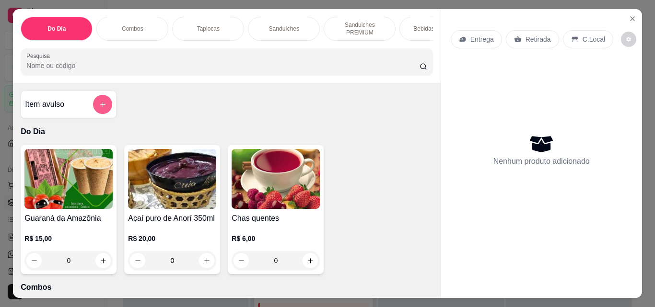
click at [101, 108] on icon "add-separate-item" at bounding box center [102, 104] width 7 height 7
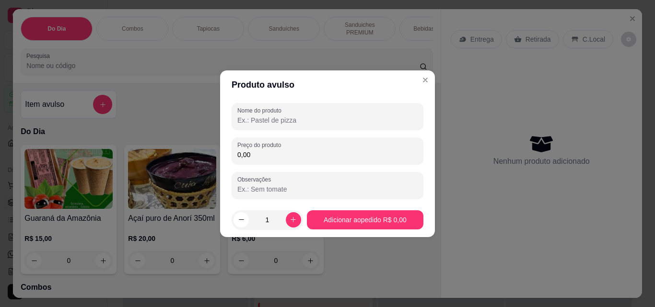
click at [259, 117] on input "Nome do produto" at bounding box center [327, 120] width 180 height 10
type input "O"
type input "BOLINHO DE CARNE"
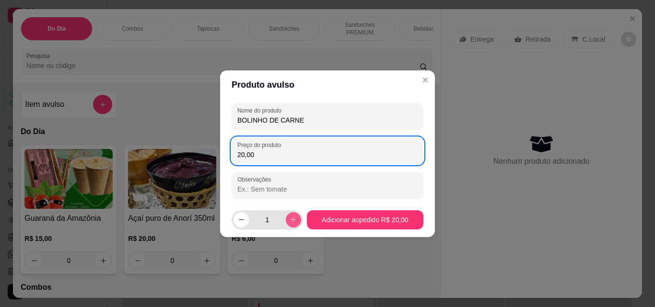
type input "20,00"
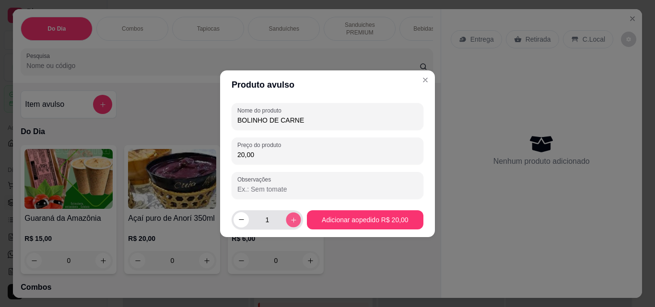
click at [289, 221] on icon "increase-product-quantity" at bounding box center [292, 219] width 7 height 7
type input "2"
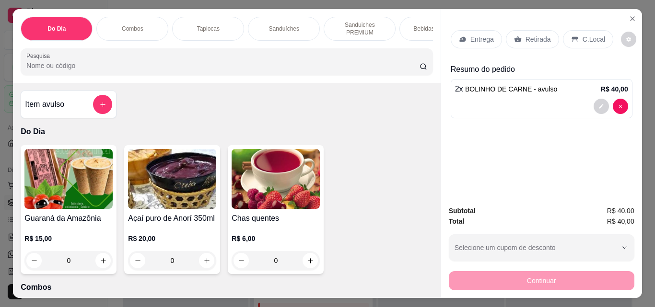
click at [536, 37] on p "Retirada" at bounding box center [537, 39] width 25 height 10
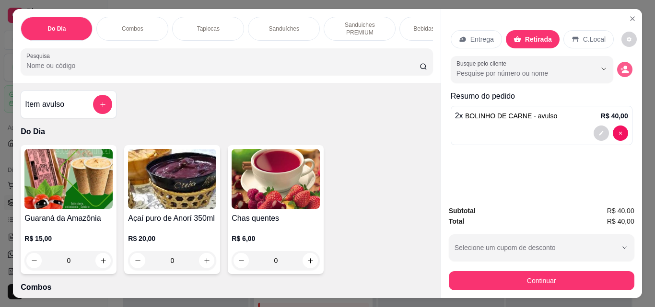
click at [622, 70] on icon "decrease-product-quantity" at bounding box center [624, 71] width 7 height 3
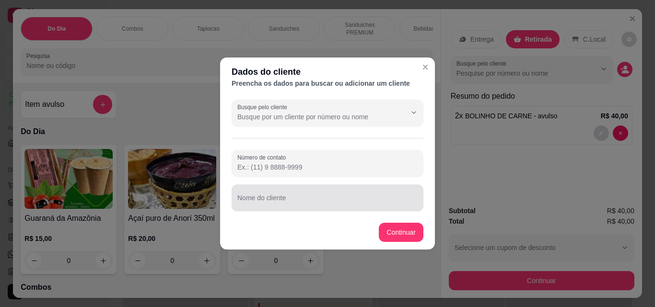
click at [319, 209] on div "Nome do cliente" at bounding box center [327, 197] width 192 height 27
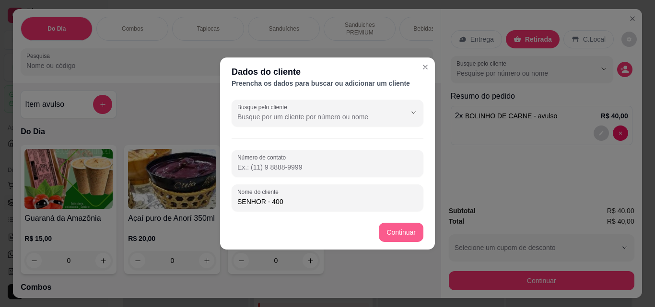
type input "SENHOR - 400"
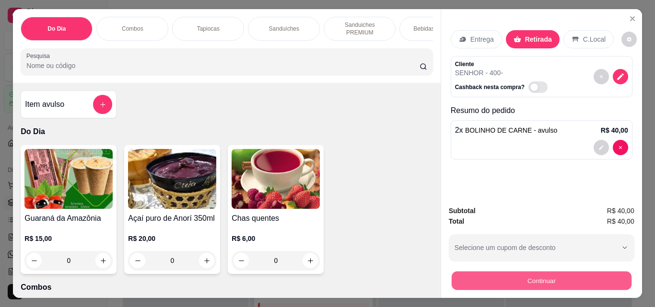
click at [527, 275] on button "Continuar" at bounding box center [541, 280] width 180 height 19
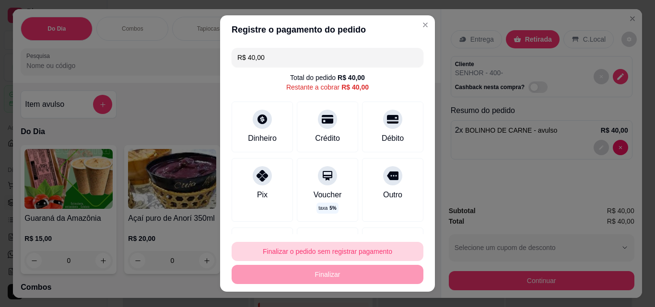
click at [368, 250] on button "Finalizar o pedido sem registrar pagamento" at bounding box center [327, 251] width 192 height 19
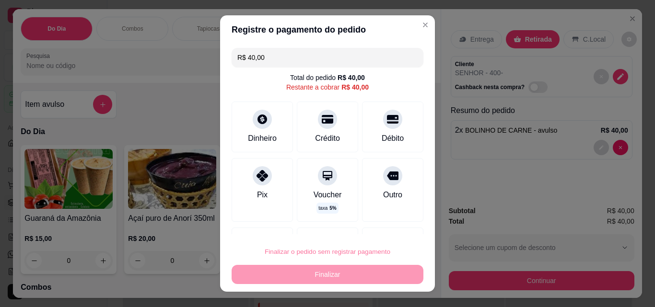
click at [388, 224] on button "Confirmar" at bounding box center [382, 224] width 34 height 14
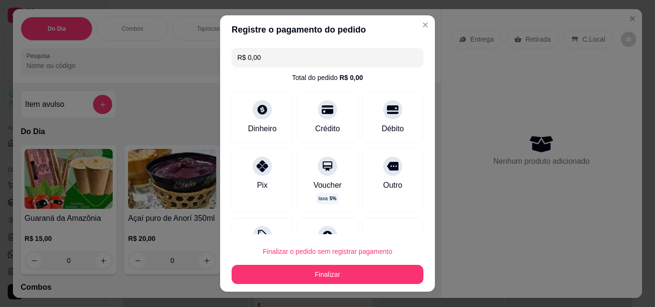
type input "R$ 0,00"
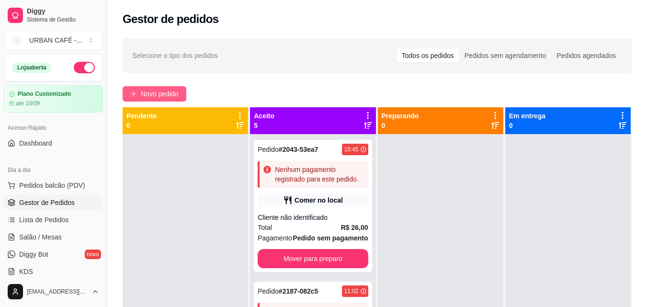
click at [161, 93] on span "Novo pedido" at bounding box center [160, 94] width 38 height 11
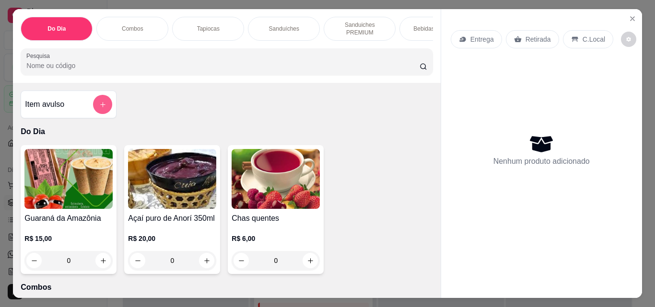
click at [105, 107] on button "add-separate-item" at bounding box center [102, 104] width 19 height 19
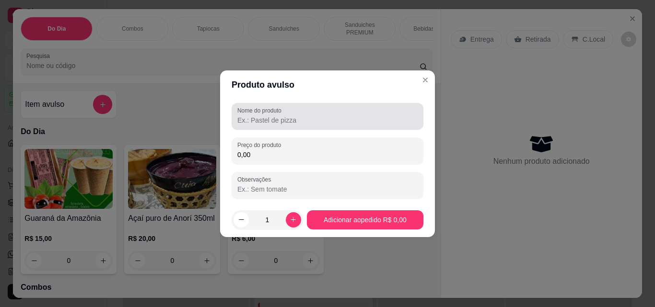
click at [323, 121] on input "Nome do produto" at bounding box center [327, 120] width 180 height 10
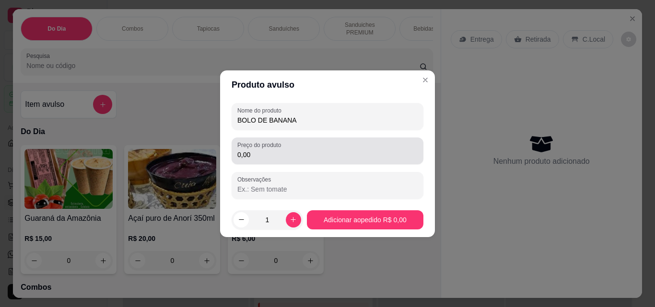
type input "BOLO DE BANANA"
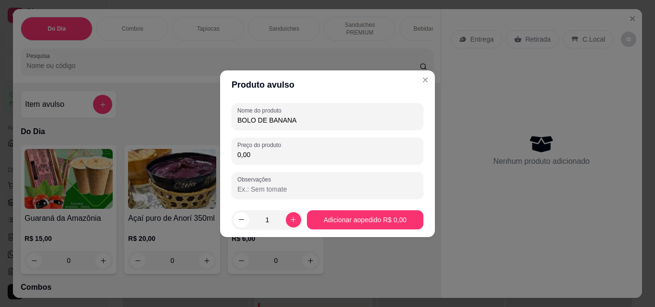
click at [315, 155] on input "0,00" at bounding box center [327, 155] width 180 height 10
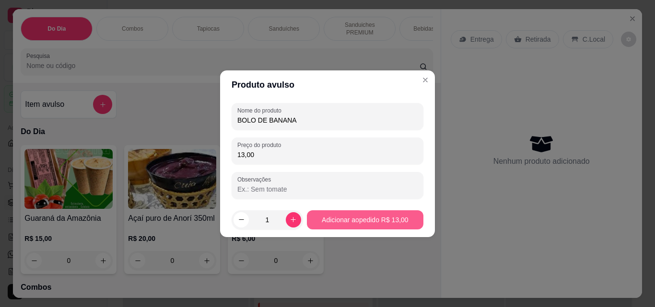
type input "13,00"
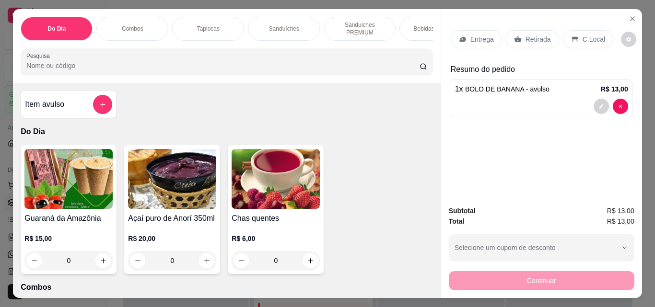
click at [571, 35] on icon at bounding box center [575, 39] width 8 height 8
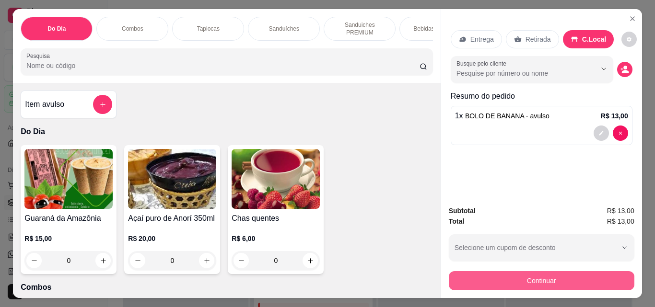
click at [546, 275] on button "Continuar" at bounding box center [540, 280] width 185 height 19
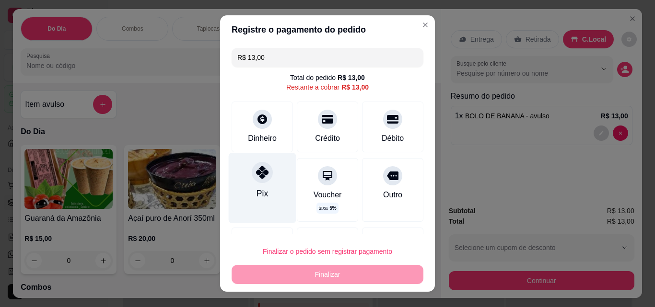
click at [256, 188] on div "Pix" at bounding box center [261, 193] width 11 height 12
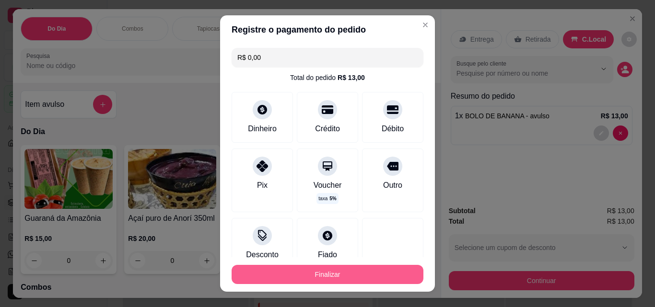
click at [314, 277] on button "Finalizar" at bounding box center [327, 274] width 192 height 19
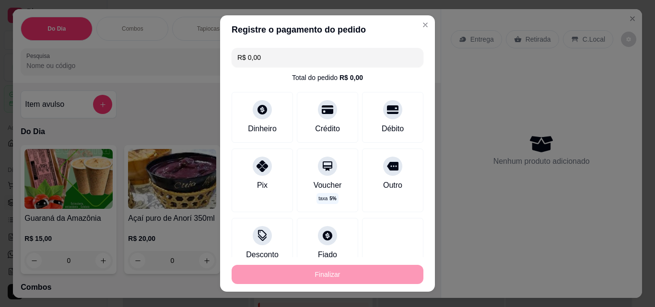
type input "-R$ 13,00"
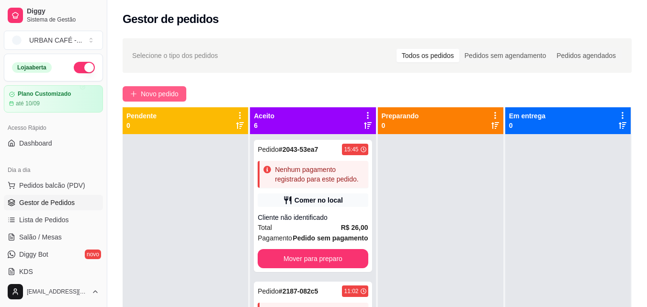
click at [165, 92] on span "Novo pedido" at bounding box center [160, 94] width 38 height 11
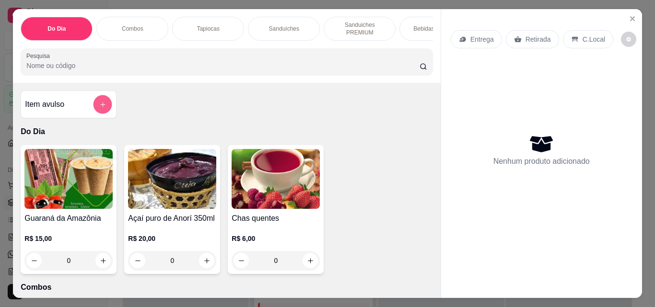
click at [99, 107] on icon "add-separate-item" at bounding box center [102, 104] width 7 height 7
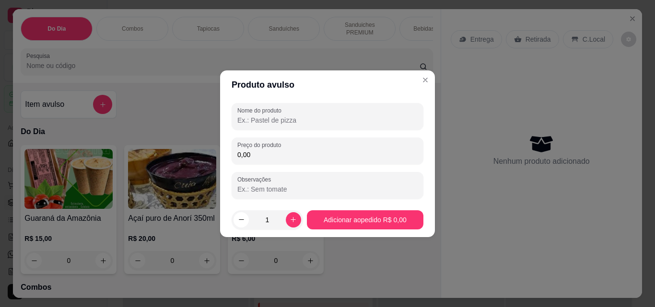
click at [257, 122] on input "Nome do produto" at bounding box center [327, 120] width 180 height 10
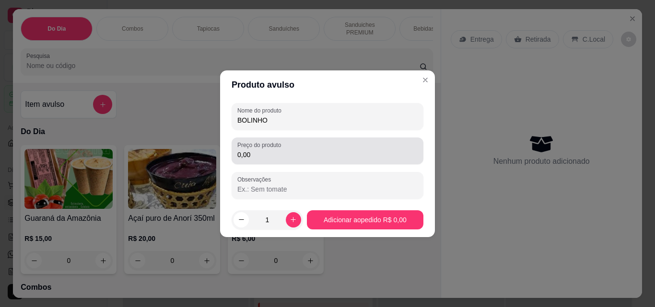
type input "BOLINHO"
click at [270, 162] on div "Preço do produto 0,00" at bounding box center [327, 151] width 192 height 27
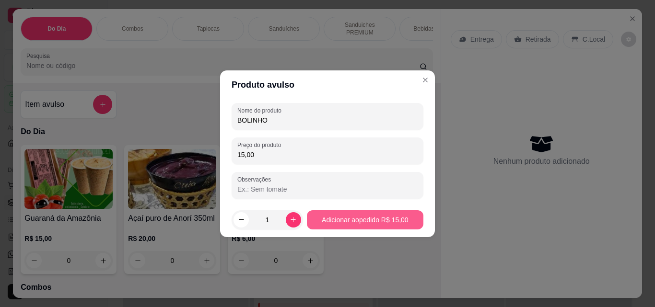
type input "15,00"
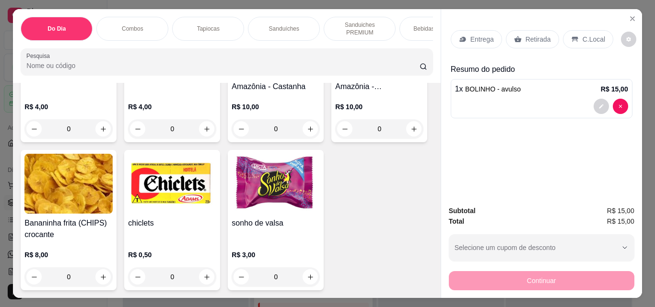
scroll to position [6031, 0]
click at [103, 133] on icon "increase-product-quantity" at bounding box center [103, 129] width 7 height 7
type input "1"
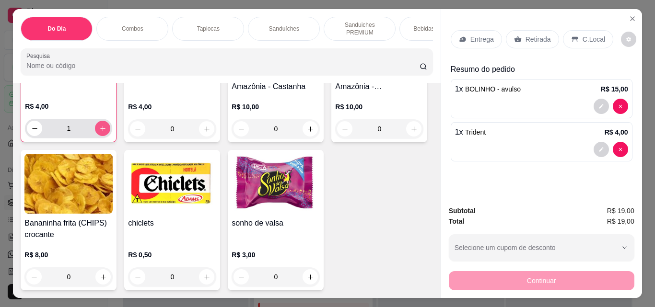
scroll to position [6031, 0]
click at [536, 34] on p "Retirada" at bounding box center [537, 39] width 25 height 10
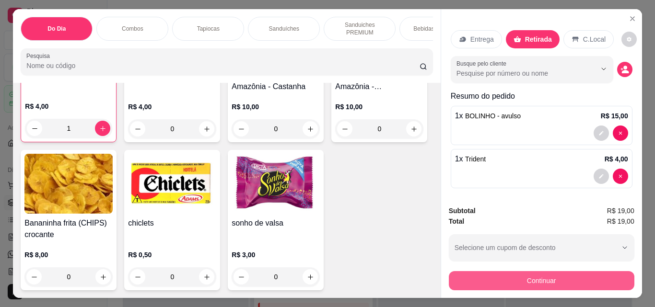
click at [549, 279] on button "Continuar" at bounding box center [540, 280] width 185 height 19
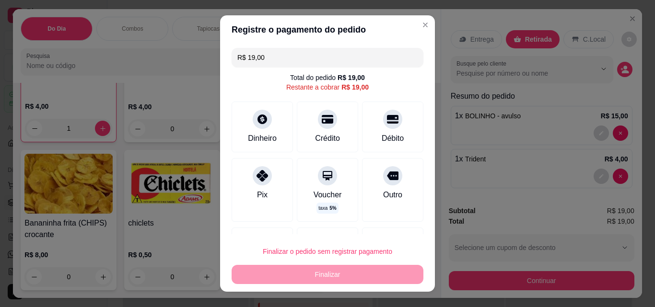
click at [328, 51] on input "R$ 19,00" at bounding box center [327, 57] width 180 height 19
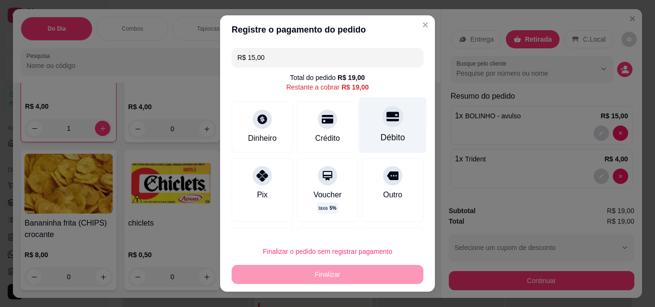
click at [386, 118] on icon at bounding box center [392, 116] width 12 height 12
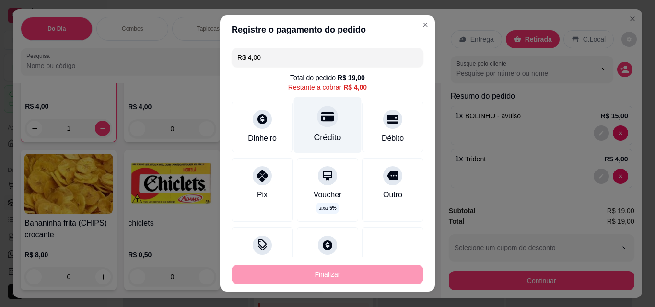
click at [322, 125] on div at bounding box center [327, 116] width 21 height 21
type input "R$ 0,00"
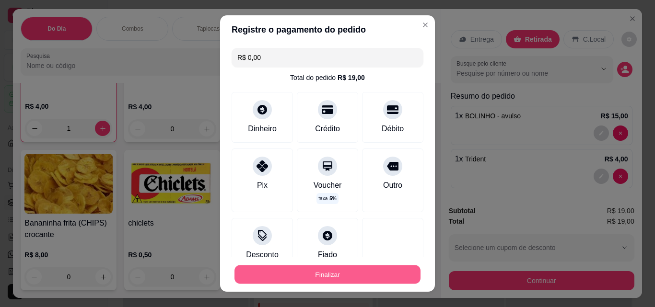
click at [366, 270] on button "Finalizar" at bounding box center [327, 274] width 186 height 19
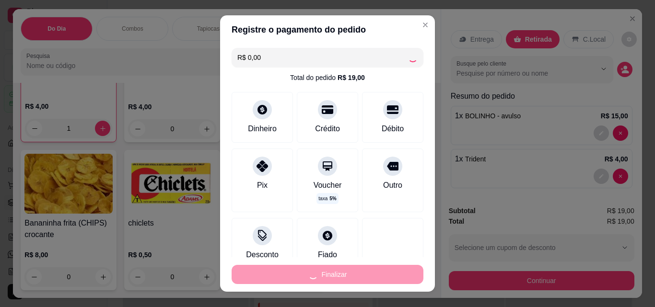
type input "0"
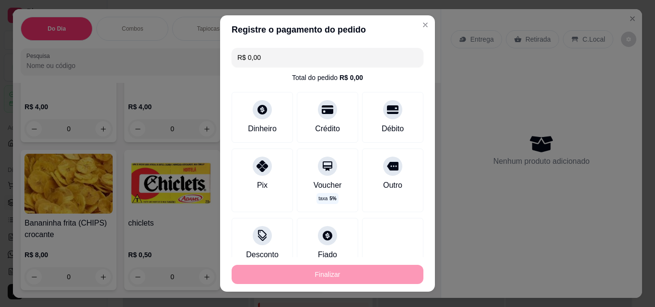
type input "-R$ 19,00"
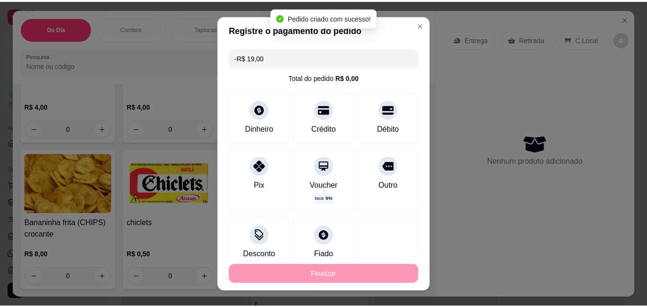
scroll to position [6031, 0]
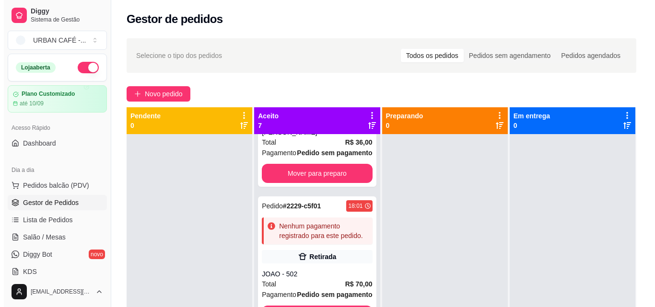
scroll to position [352, 0]
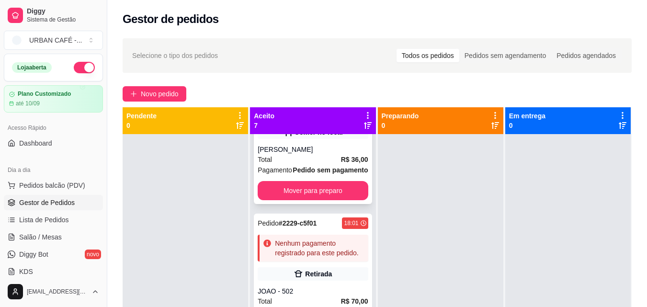
click at [296, 154] on div "[PERSON_NAME]" at bounding box center [313, 150] width 110 height 10
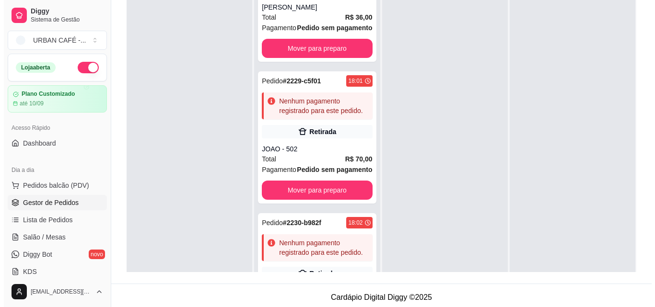
scroll to position [146, 0]
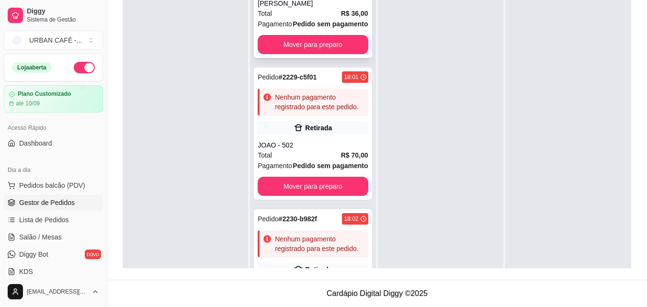
click at [315, 19] on div "Total R$ 36,00" at bounding box center [313, 13] width 110 height 11
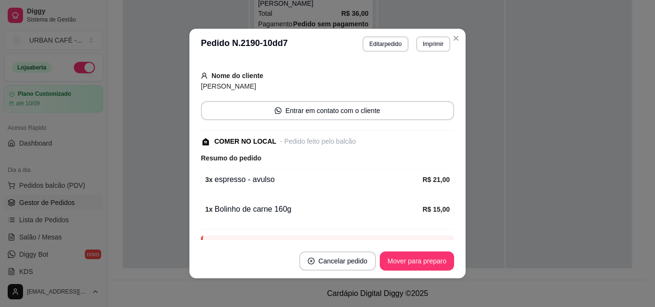
scroll to position [122, 0]
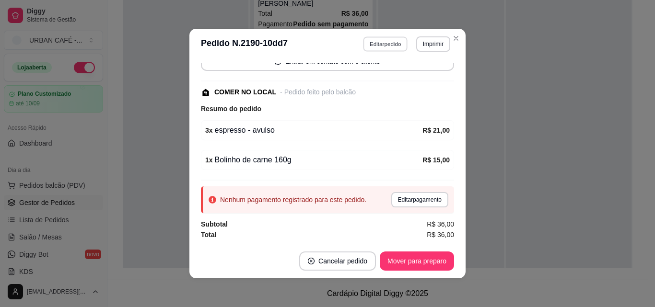
click at [384, 45] on button "Editar pedido" at bounding box center [385, 43] width 45 height 15
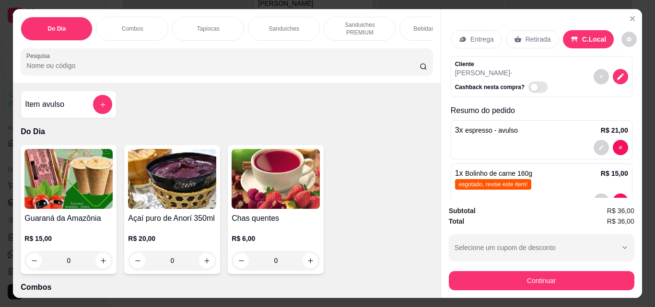
scroll to position [29, 0]
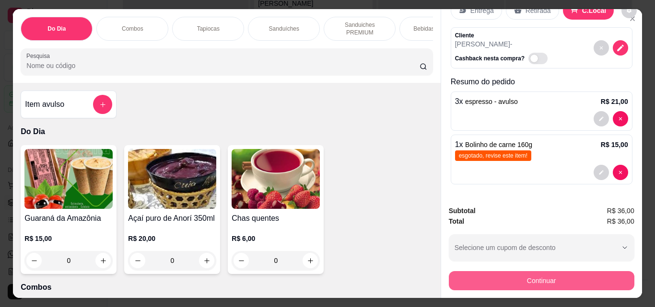
click at [573, 276] on button "Continuar" at bounding box center [540, 280] width 185 height 19
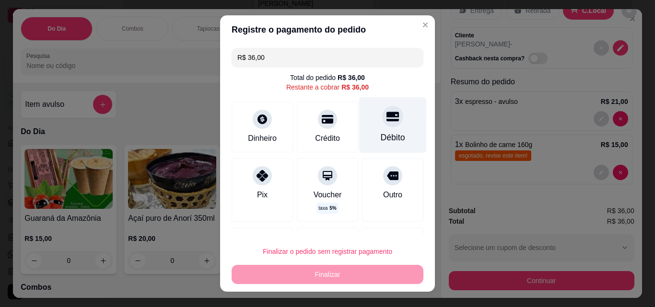
click at [382, 126] on div at bounding box center [392, 116] width 21 height 21
type input "R$ 0,00"
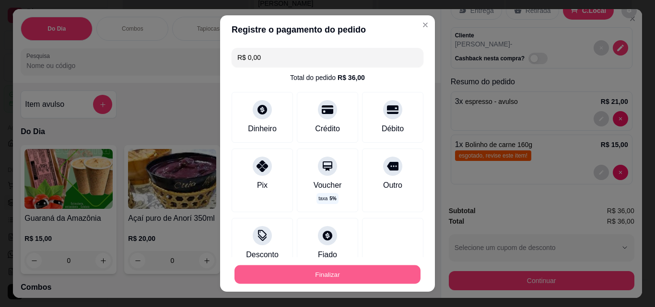
click at [361, 277] on button "Finalizar" at bounding box center [327, 274] width 186 height 19
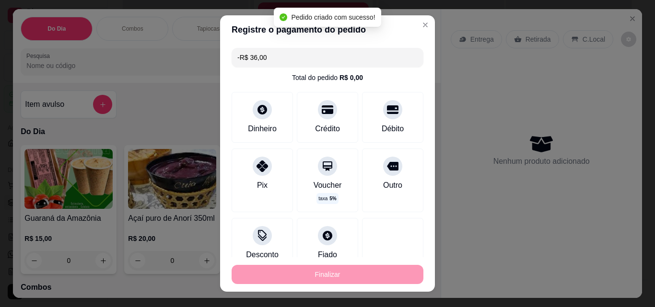
scroll to position [190, 0]
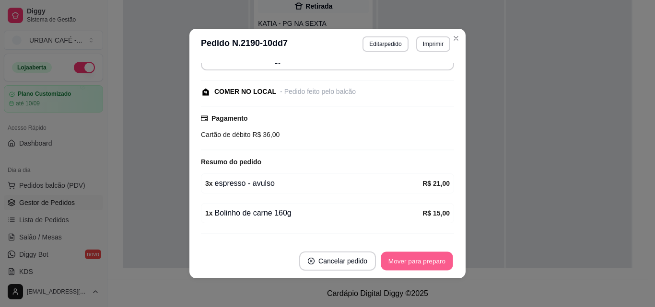
click at [423, 262] on button "Mover para preparo" at bounding box center [416, 261] width 72 height 19
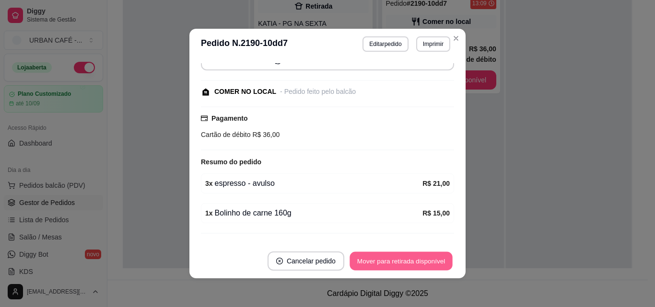
click at [423, 262] on button "Mover para retirada disponível" at bounding box center [400, 261] width 103 height 19
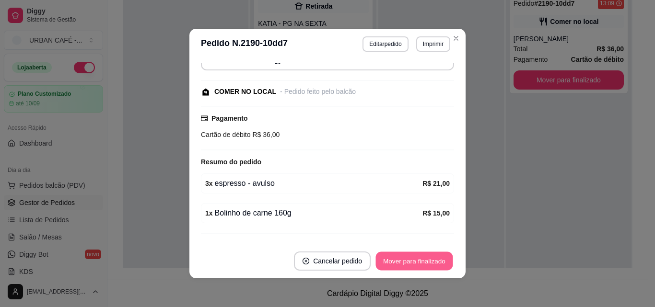
click at [423, 262] on button "Mover para finalizado" at bounding box center [414, 261] width 77 height 19
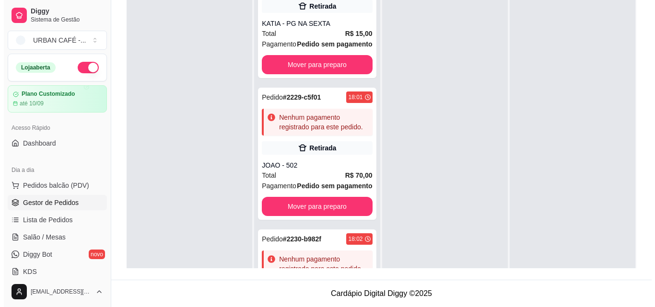
scroll to position [0, 0]
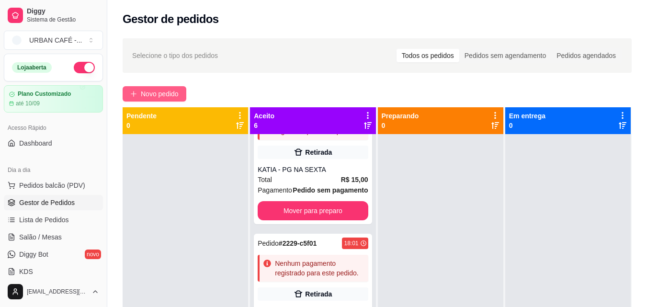
click at [162, 93] on span "Novo pedido" at bounding box center [160, 94] width 38 height 11
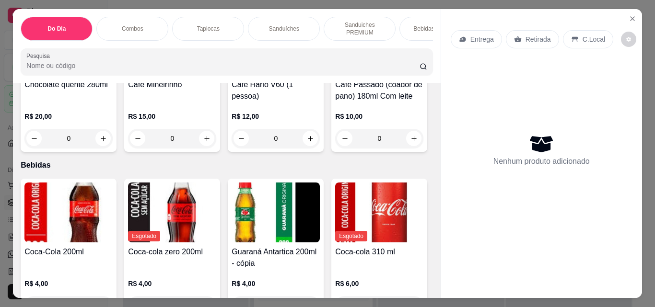
scroll to position [1544, 0]
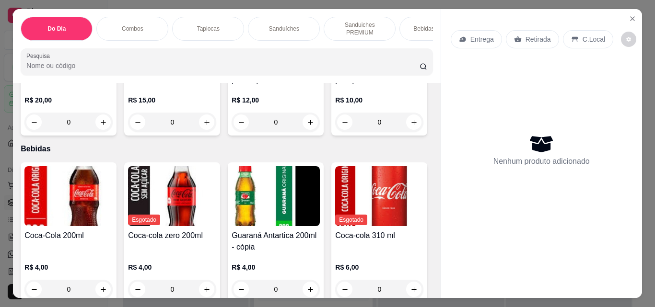
type input "1"
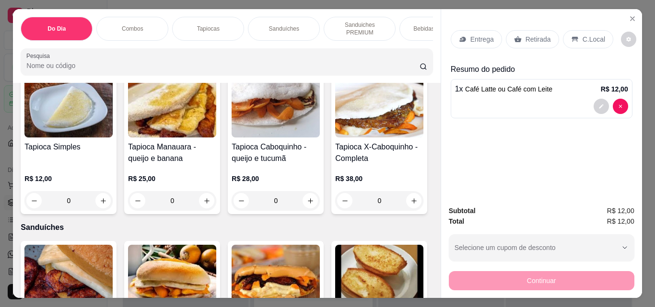
scroll to position [460, 0]
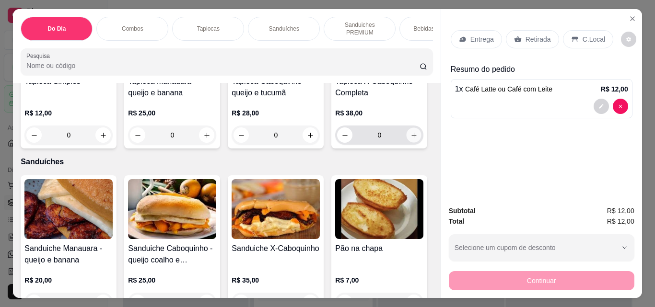
click at [411, 138] on icon "increase-product-quantity" at bounding box center [413, 135] width 5 height 5
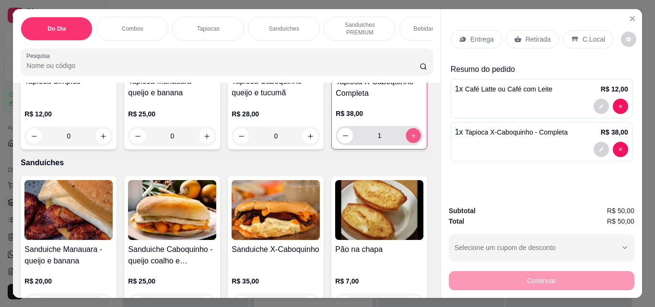
click at [410, 139] on icon "increase-product-quantity" at bounding box center [413, 135] width 7 height 7
type input "2"
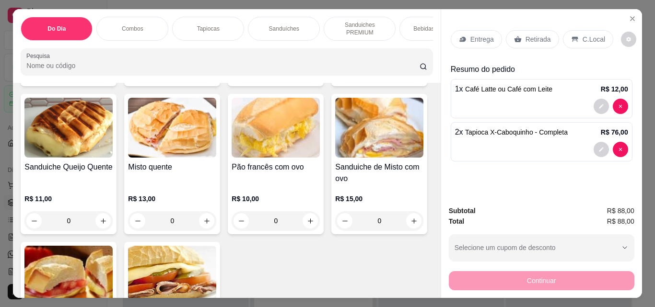
scroll to position [706, 0]
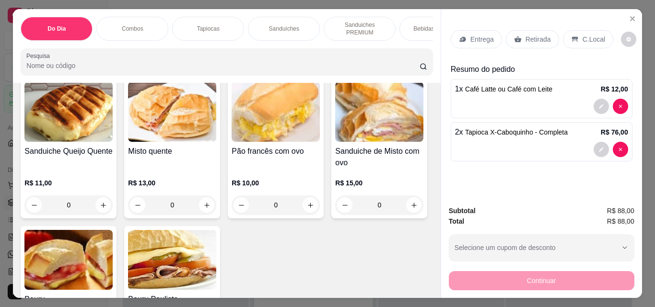
click at [203, 61] on icon "increase-product-quantity" at bounding box center [206, 57] width 7 height 7
type input "1"
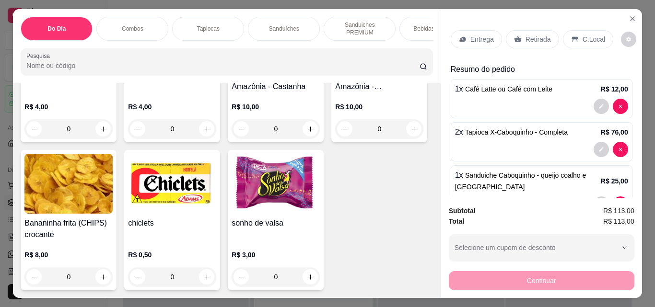
scroll to position [5667, 0]
type input "1"
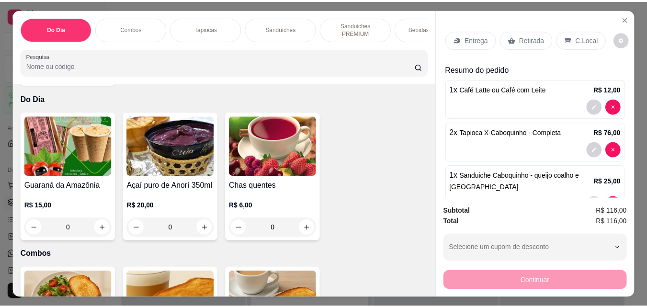
scroll to position [0, 0]
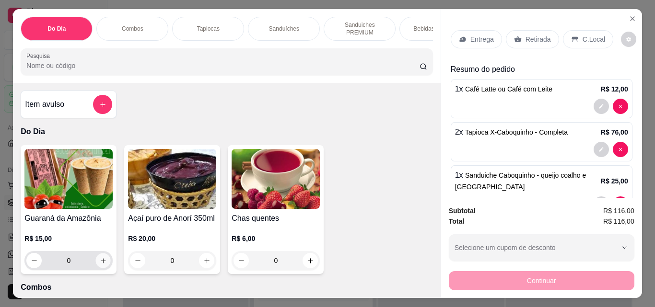
click at [100, 263] on icon "increase-product-quantity" at bounding box center [103, 260] width 7 height 7
click at [100, 263] on icon "increase-product-quantity" at bounding box center [102, 261] width 7 height 7
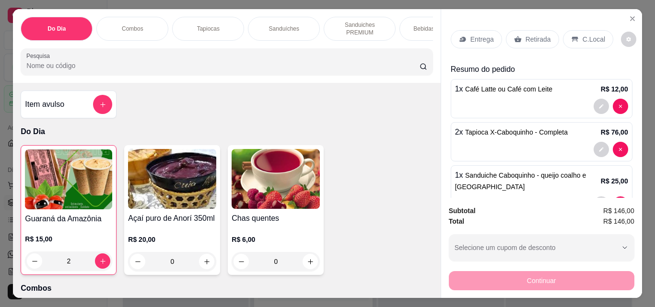
click at [582, 34] on p "C.Local" at bounding box center [593, 39] width 23 height 10
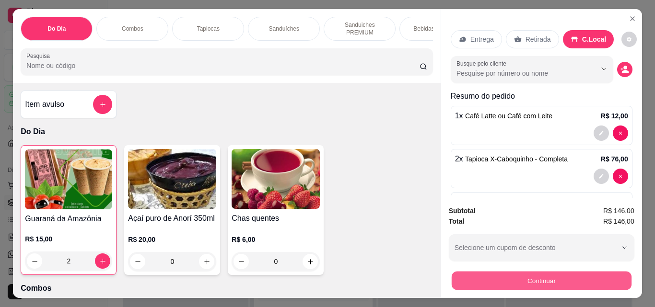
click at [540, 275] on button "Continuar" at bounding box center [541, 280] width 180 height 19
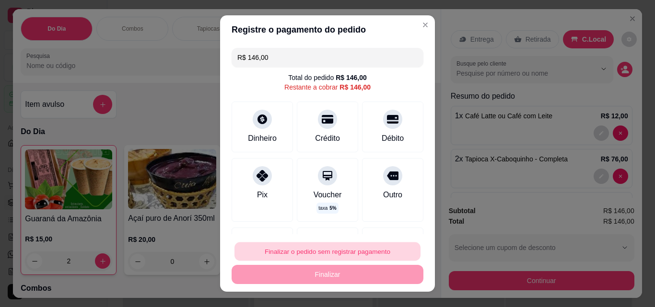
click at [354, 252] on button "Finalizar o pedido sem registrar pagamento" at bounding box center [327, 251] width 186 height 19
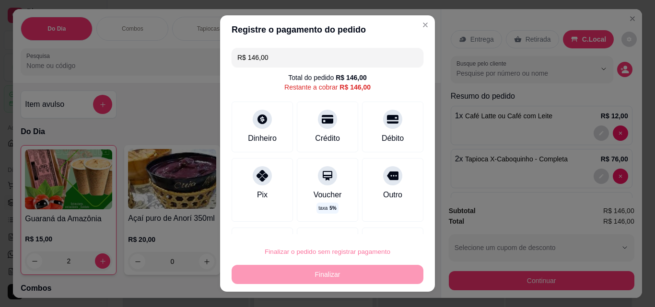
click at [395, 217] on button "Confirmar" at bounding box center [382, 224] width 34 height 14
type input "0"
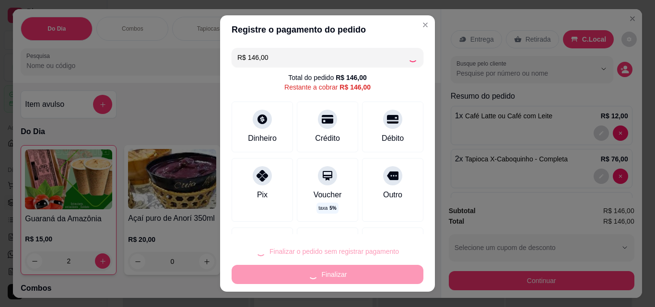
type input "0"
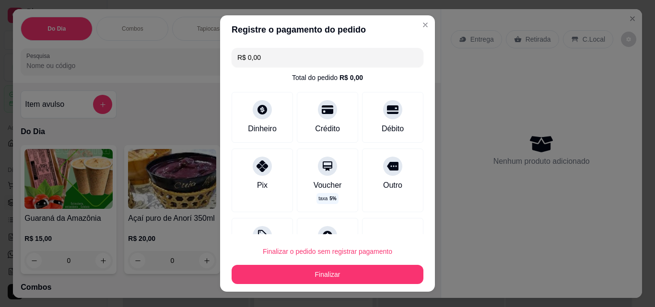
type input "R$ 0,00"
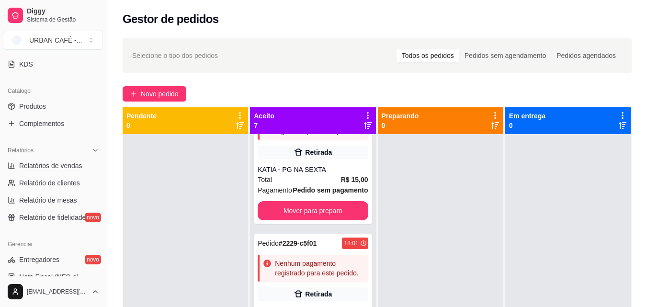
scroll to position [210, 0]
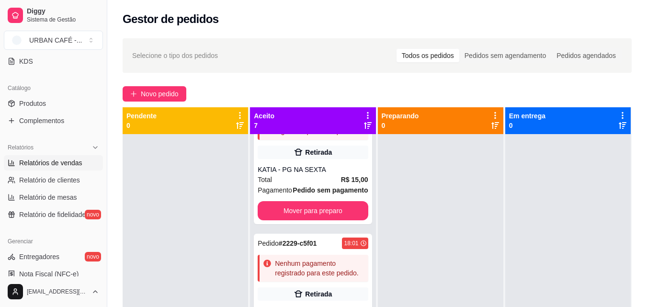
click at [66, 162] on span "Relatórios de vendas" at bounding box center [50, 163] width 63 height 10
